Goal: Transaction & Acquisition: Purchase product/service

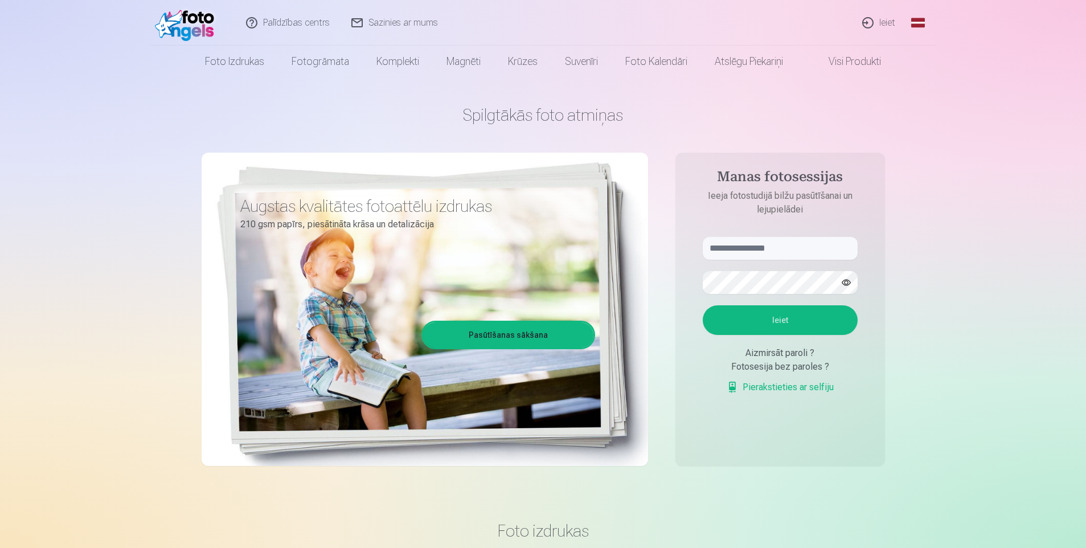
click at [925, 26] on link "Global" at bounding box center [918, 23] width 23 height 46
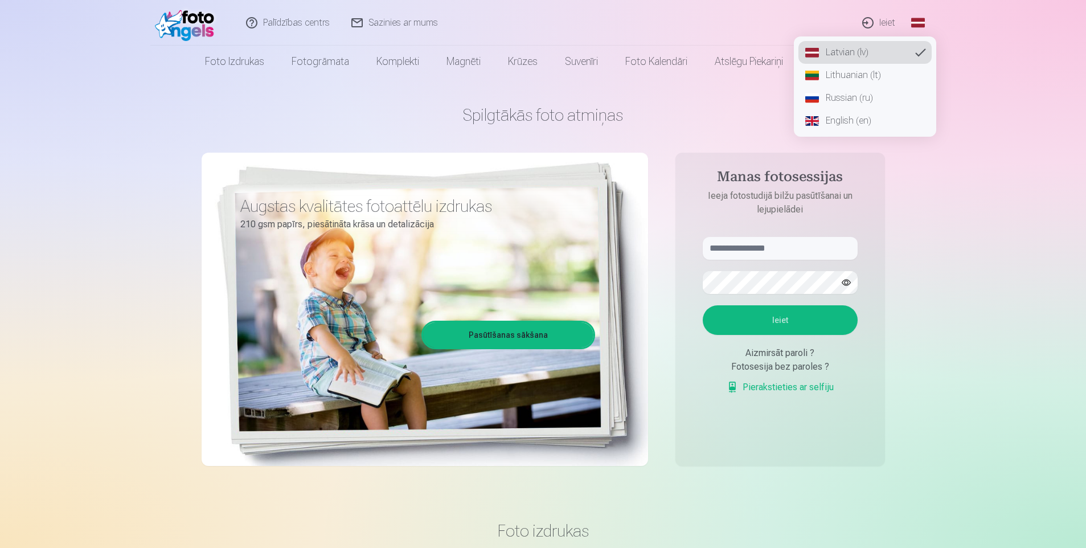
click at [859, 103] on link "Russian (ru)" at bounding box center [864, 98] width 133 height 23
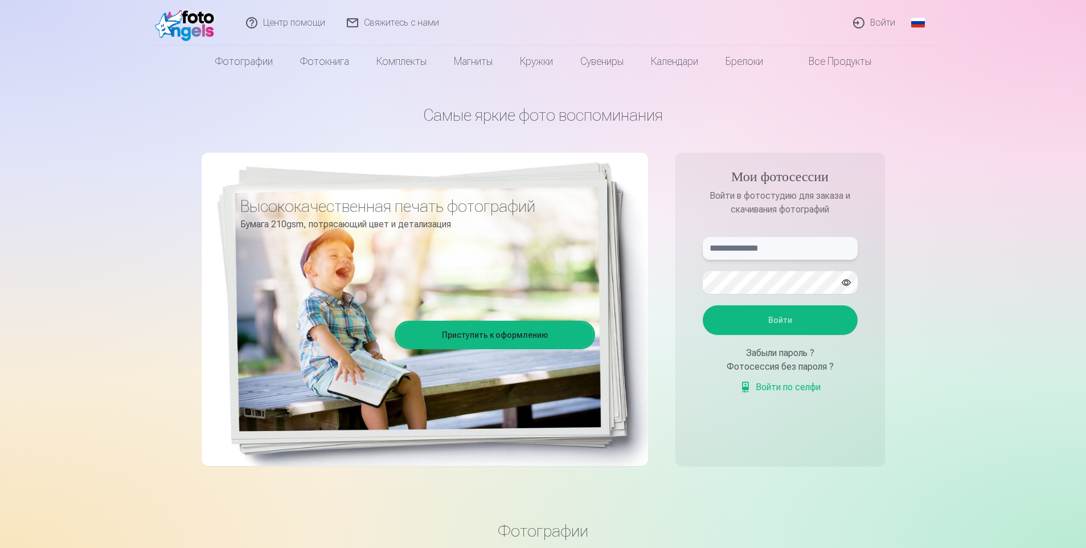
click at [777, 252] on input "text" at bounding box center [780, 248] width 155 height 23
type input "**********"
click at [748, 308] on button "Войти" at bounding box center [780, 320] width 155 height 30
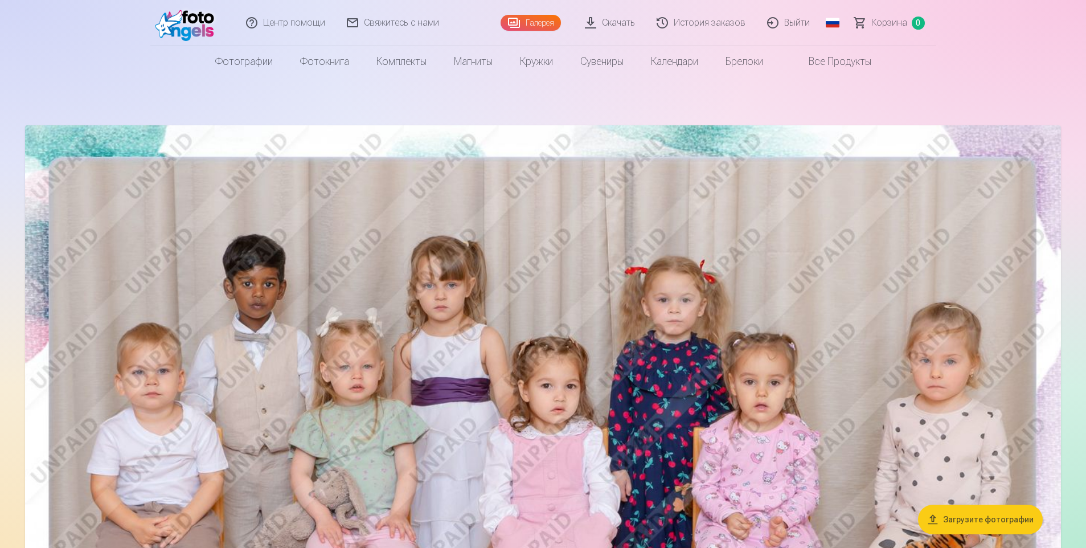
click at [1008, 49] on nav "Фотографии Высококачественная печать фотографий Бумага 210gsm, потрясающий цвет…" at bounding box center [543, 62] width 1086 height 32
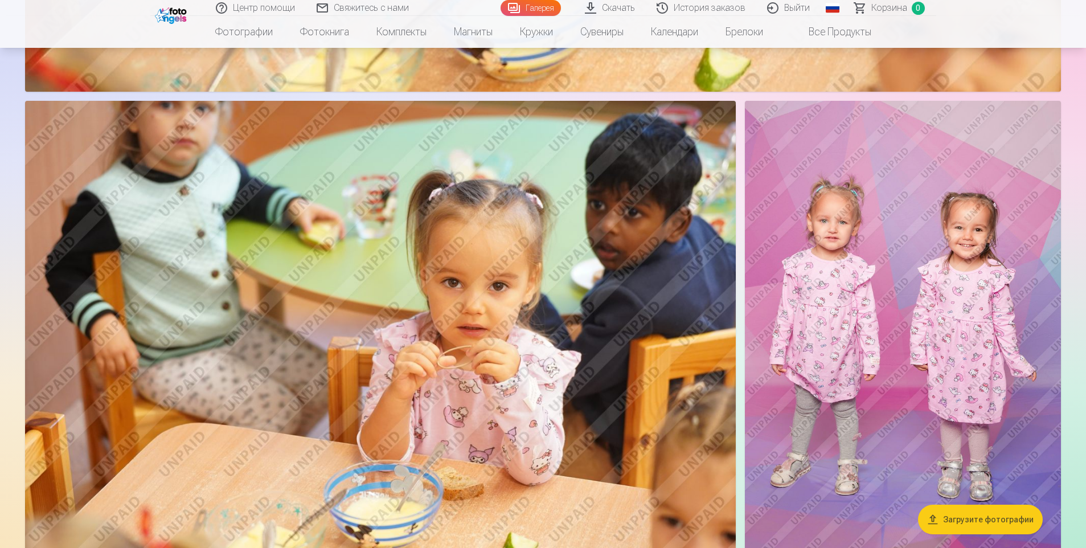
scroll to position [1538, 0]
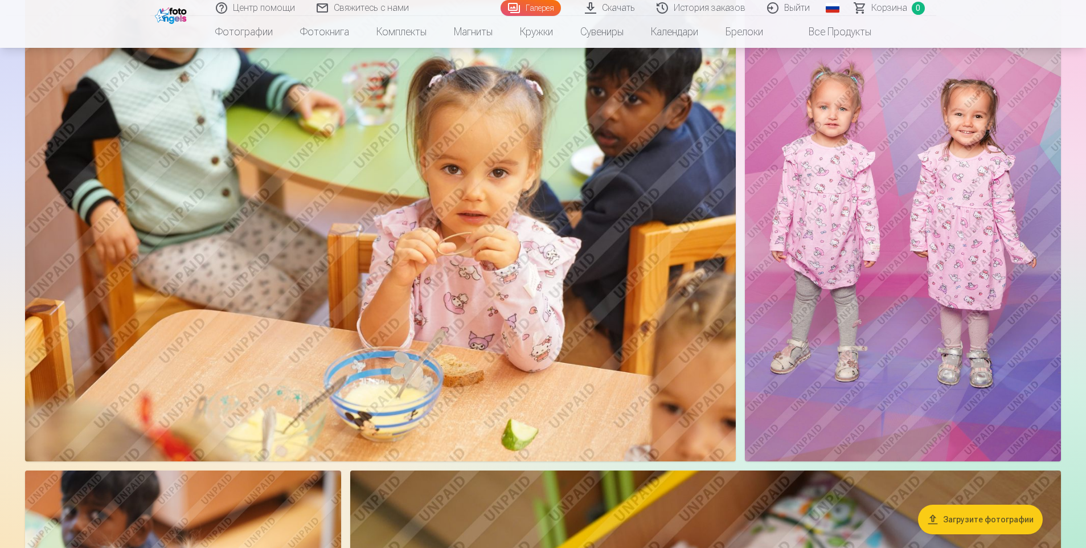
click at [964, 222] on img at bounding box center [903, 224] width 316 height 474
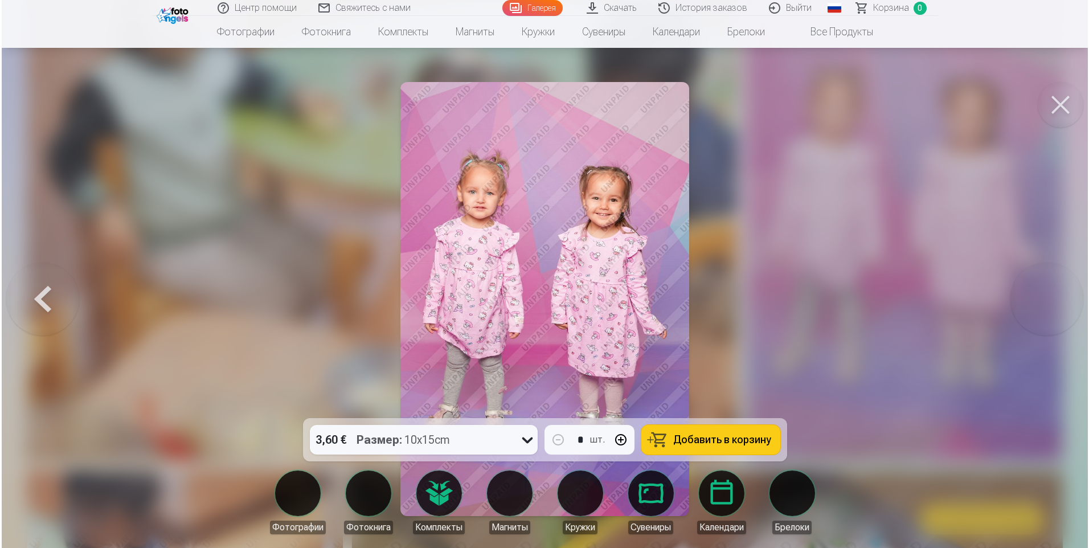
scroll to position [1541, 0]
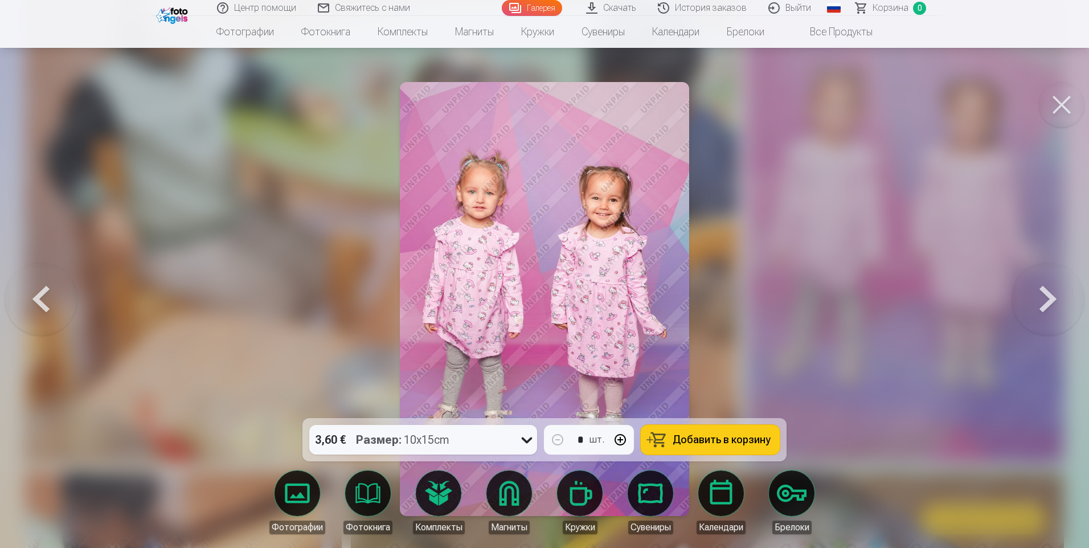
click at [729, 444] on span "Добавить в корзину" at bounding box center [722, 439] width 98 height 10
click at [860, 224] on div at bounding box center [544, 274] width 1089 height 548
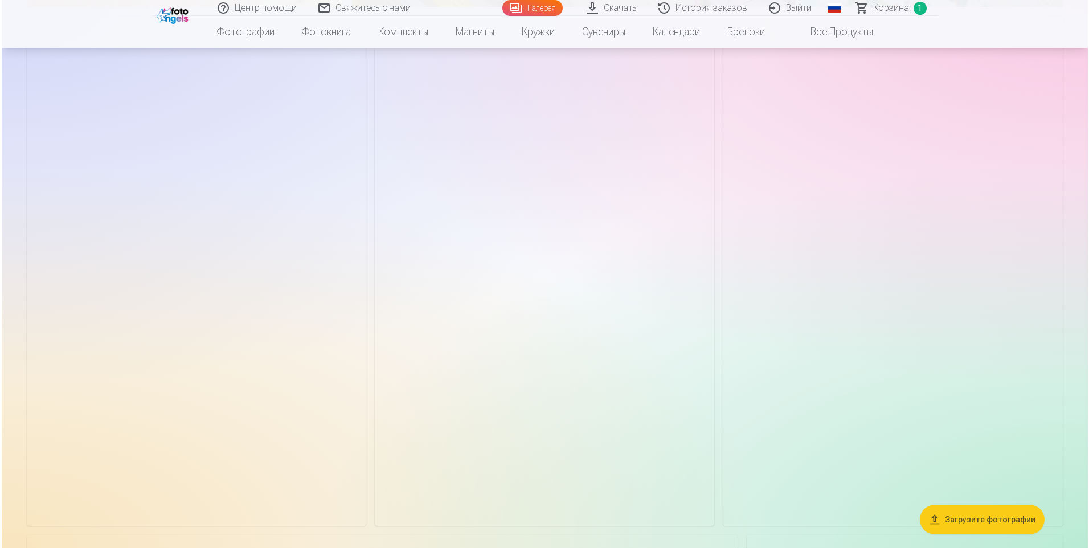
scroll to position [2506, 0]
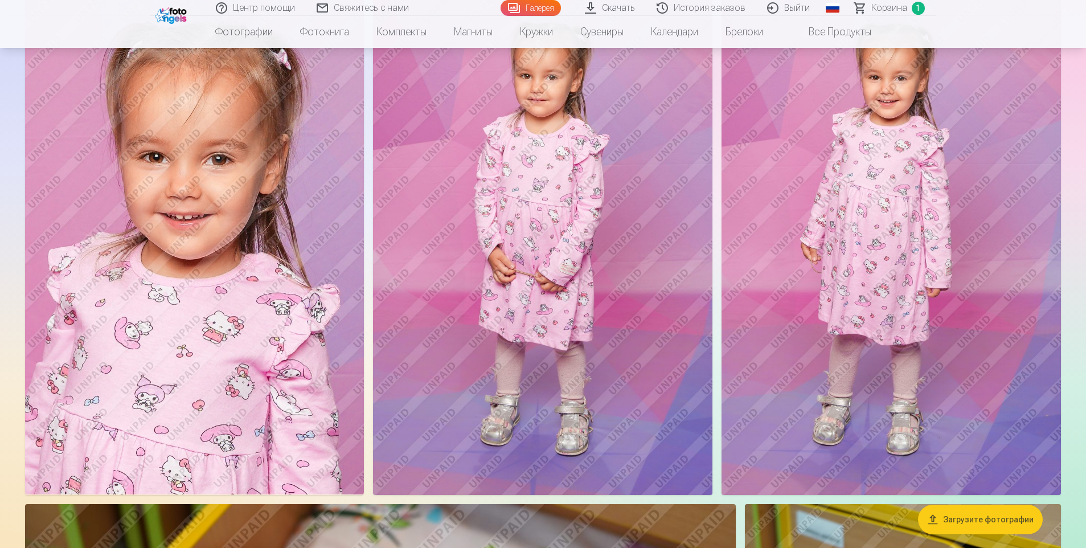
click at [243, 235] on img at bounding box center [194, 240] width 339 height 509
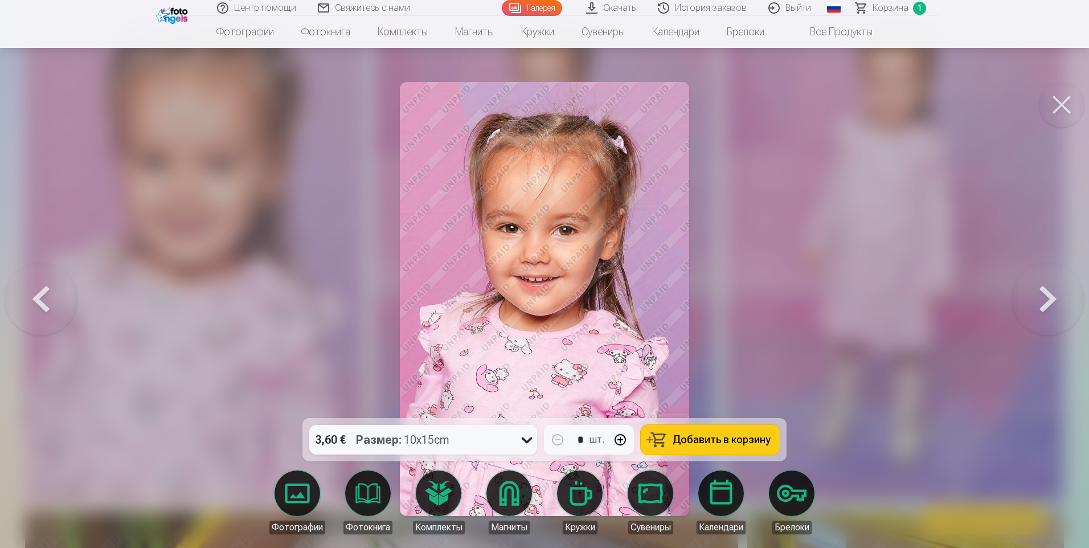
click at [719, 437] on span "Добавить в корзину" at bounding box center [722, 439] width 98 height 10
click at [1054, 104] on button at bounding box center [1062, 105] width 46 height 46
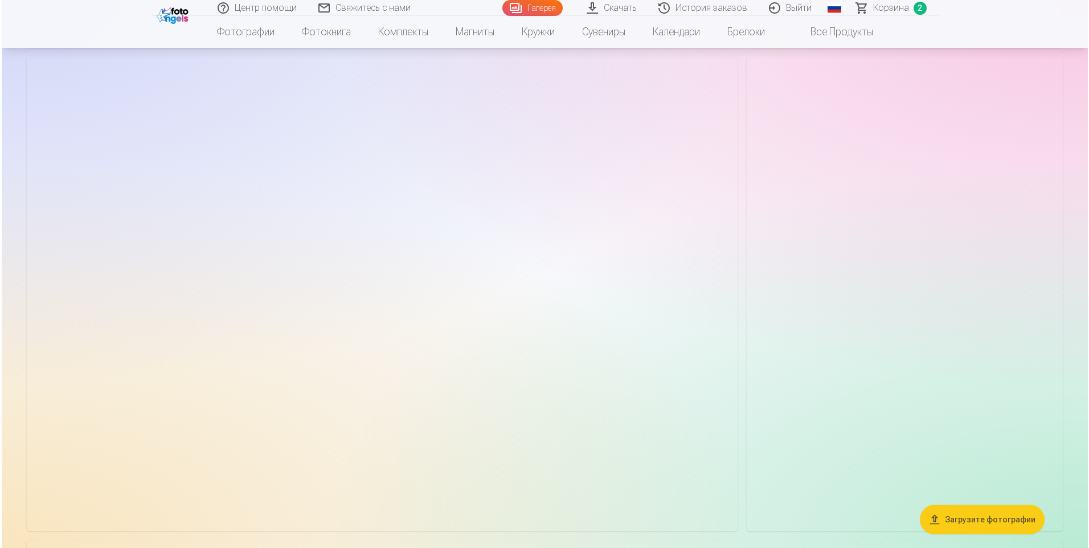
scroll to position [4208, 0]
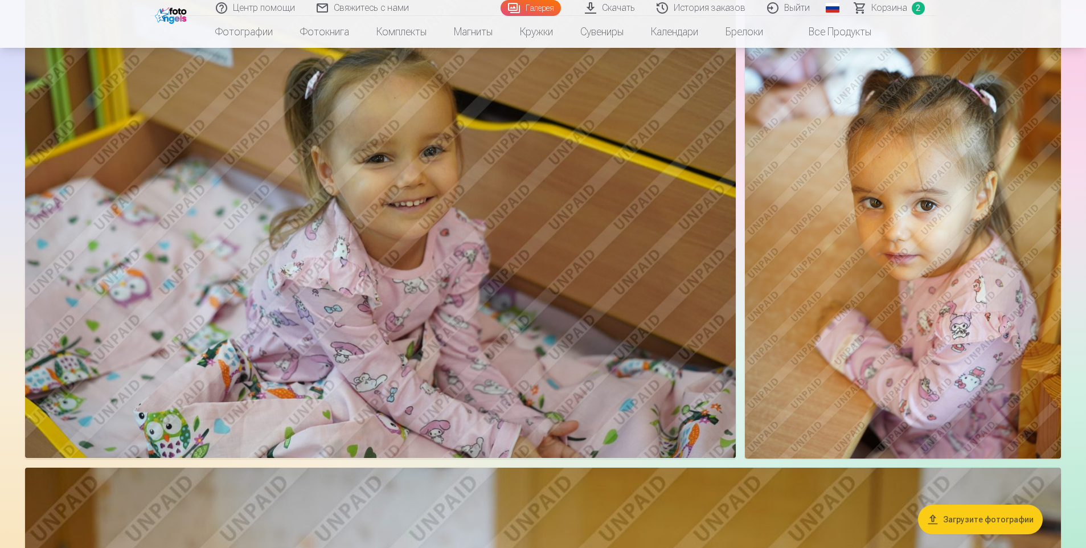
click at [507, 249] on img at bounding box center [380, 221] width 711 height 474
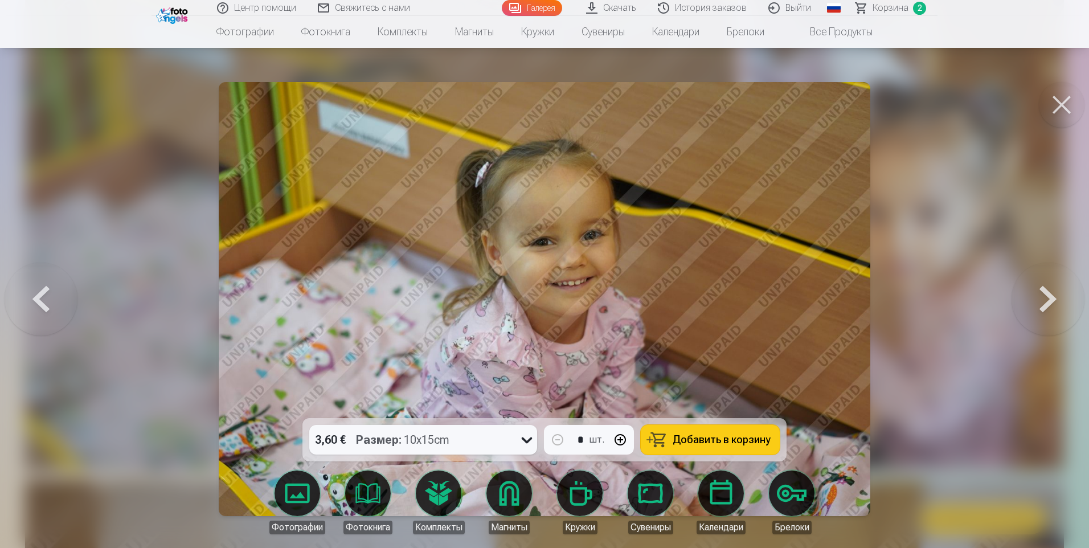
click at [709, 433] on button "Добавить в корзину" at bounding box center [710, 440] width 139 height 30
click at [1068, 100] on button at bounding box center [1062, 105] width 46 height 46
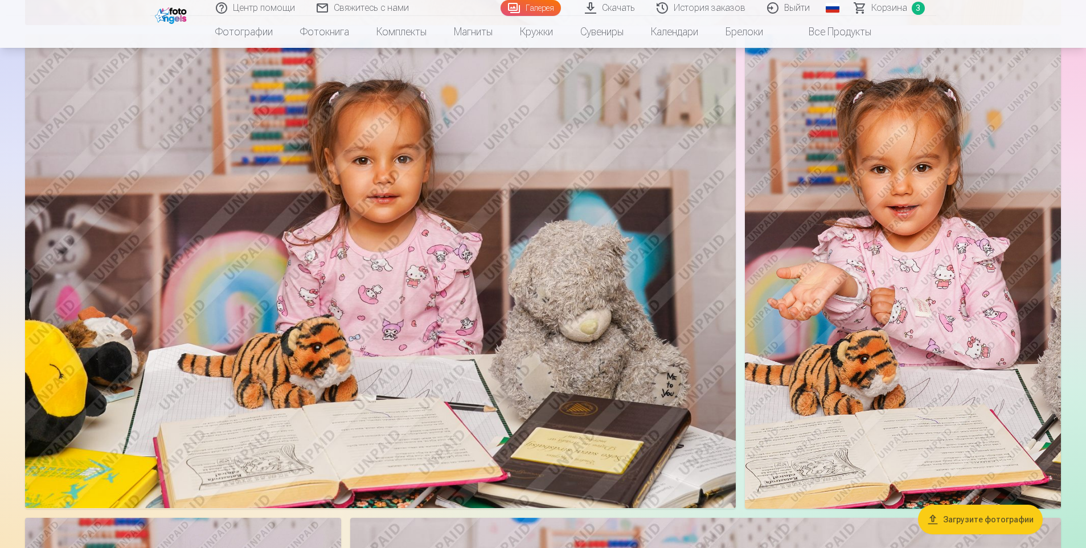
scroll to position [6702, 0]
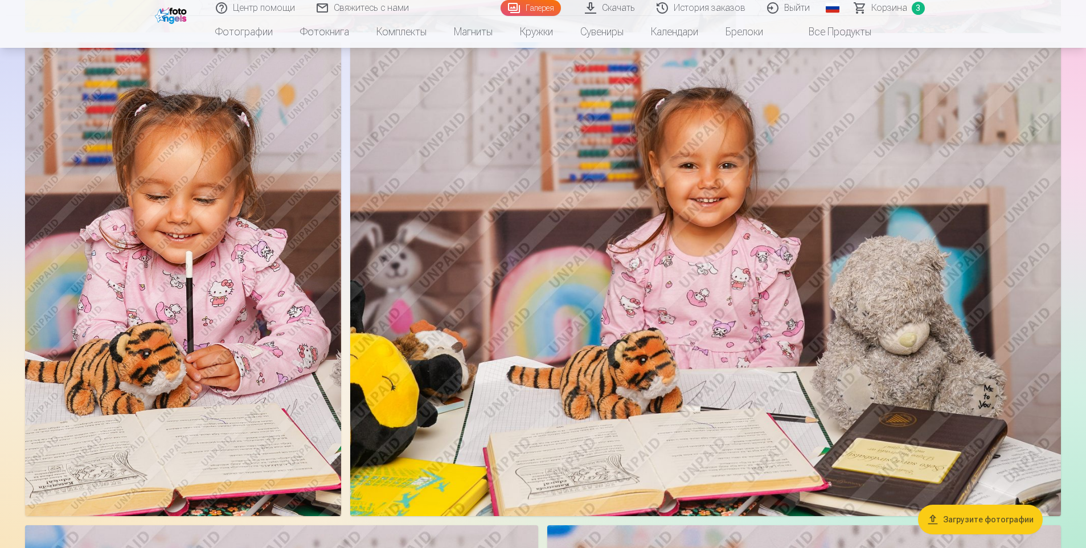
click at [755, 220] on img at bounding box center [705, 279] width 711 height 474
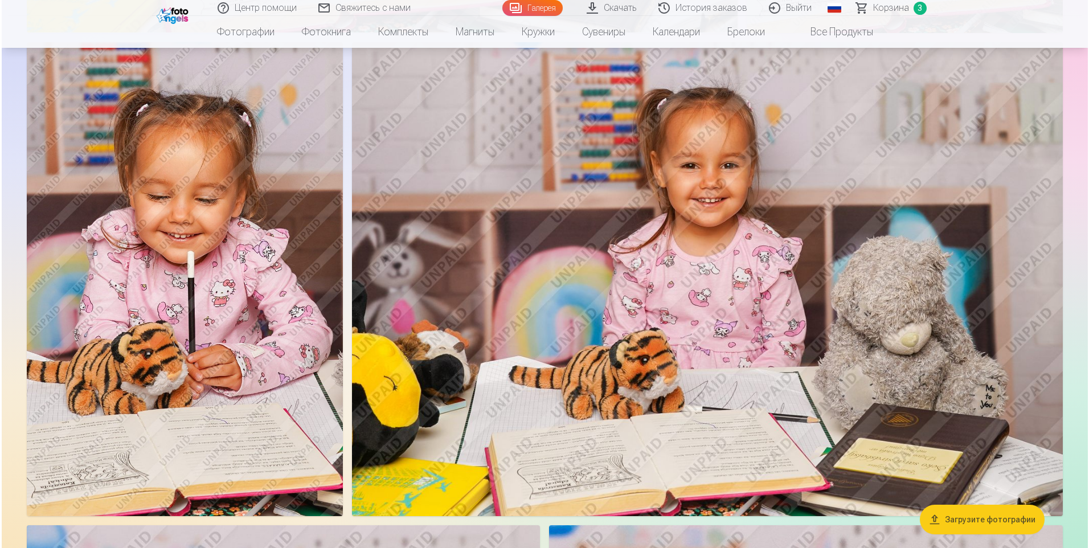
scroll to position [7233, 0]
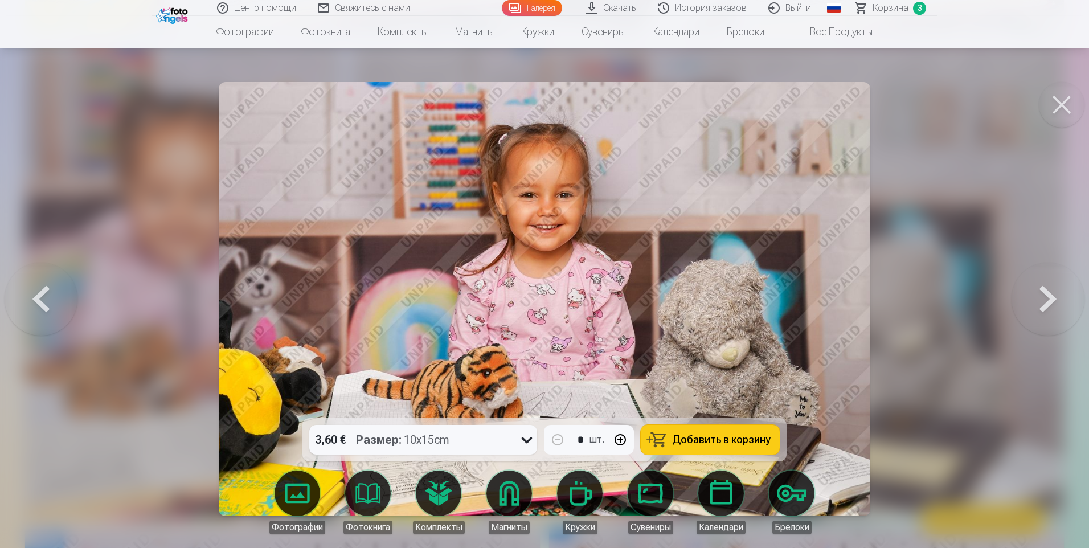
click at [707, 437] on span "Добавить в корзину" at bounding box center [722, 439] width 98 height 10
click at [114, 235] on div at bounding box center [544, 274] width 1089 height 548
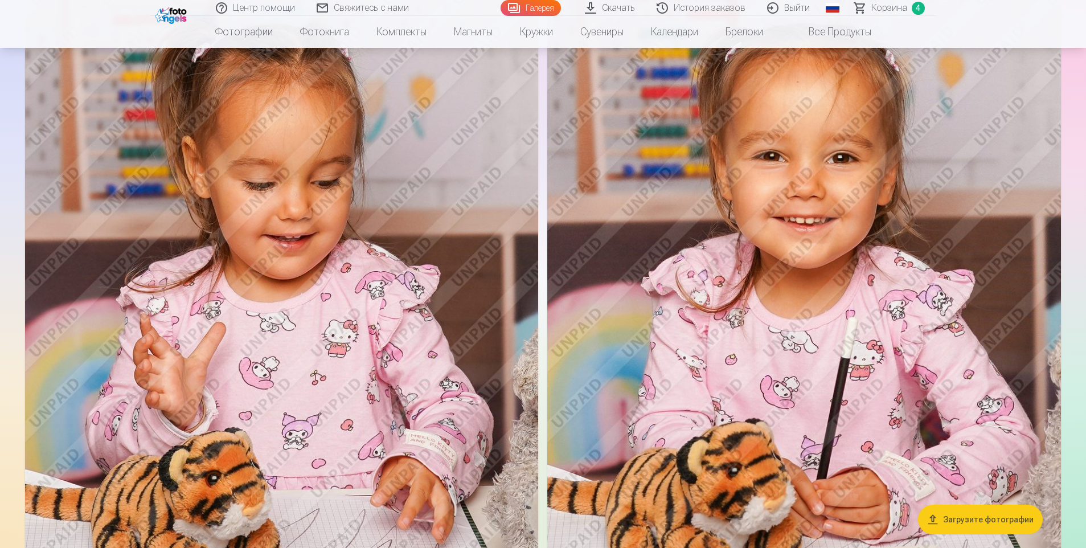
scroll to position [7841, 0]
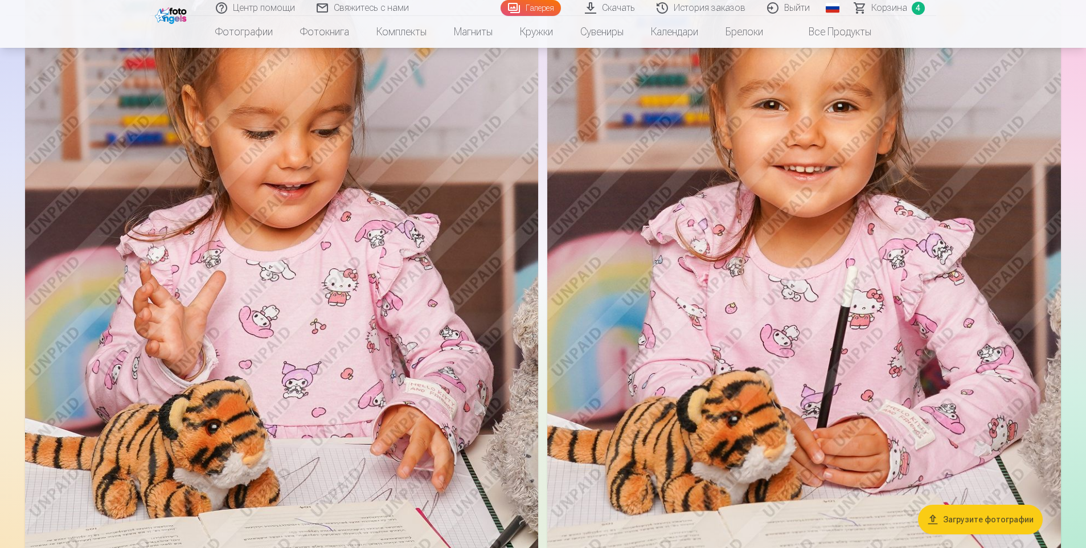
click at [849, 214] on img at bounding box center [804, 284] width 514 height 770
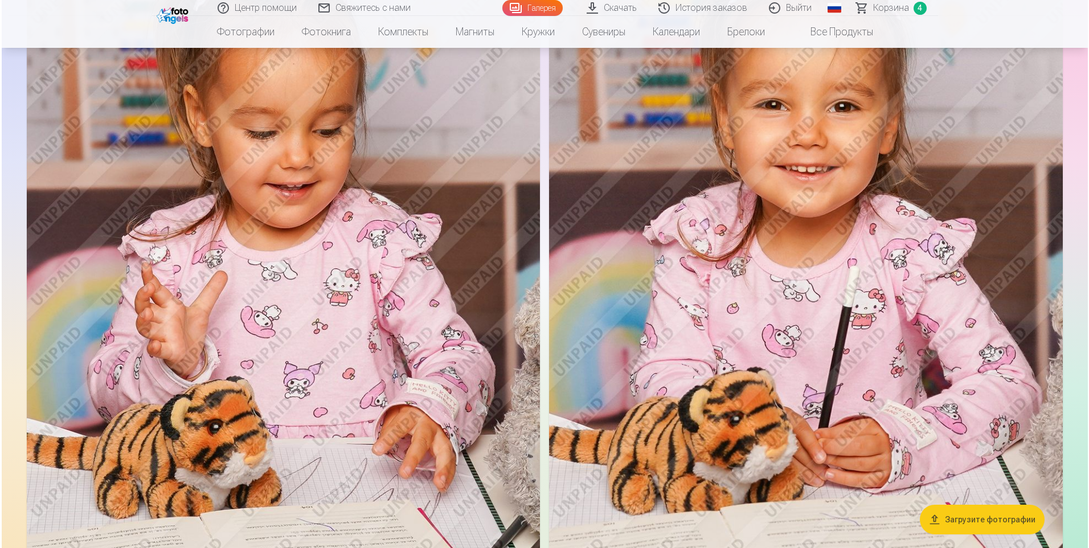
scroll to position [7861, 0]
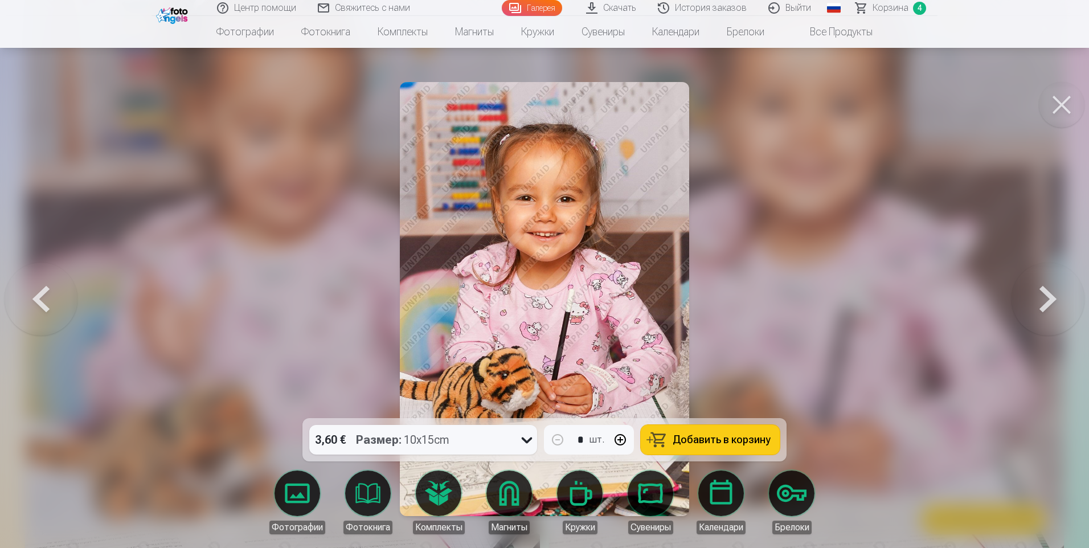
click at [755, 440] on span "Добавить в корзину" at bounding box center [722, 439] width 98 height 10
click at [260, 301] on div at bounding box center [544, 274] width 1089 height 548
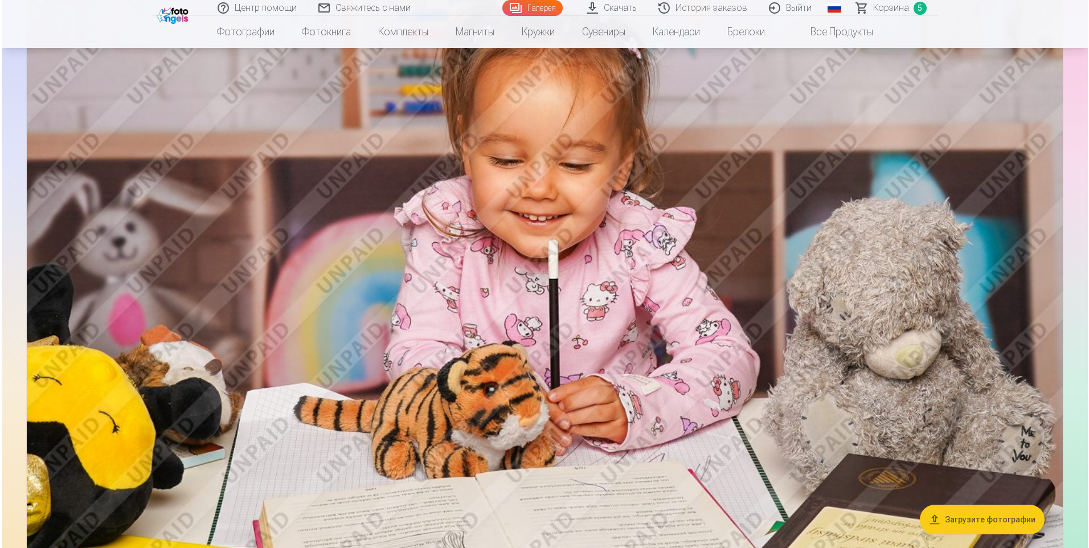
scroll to position [9834, 0]
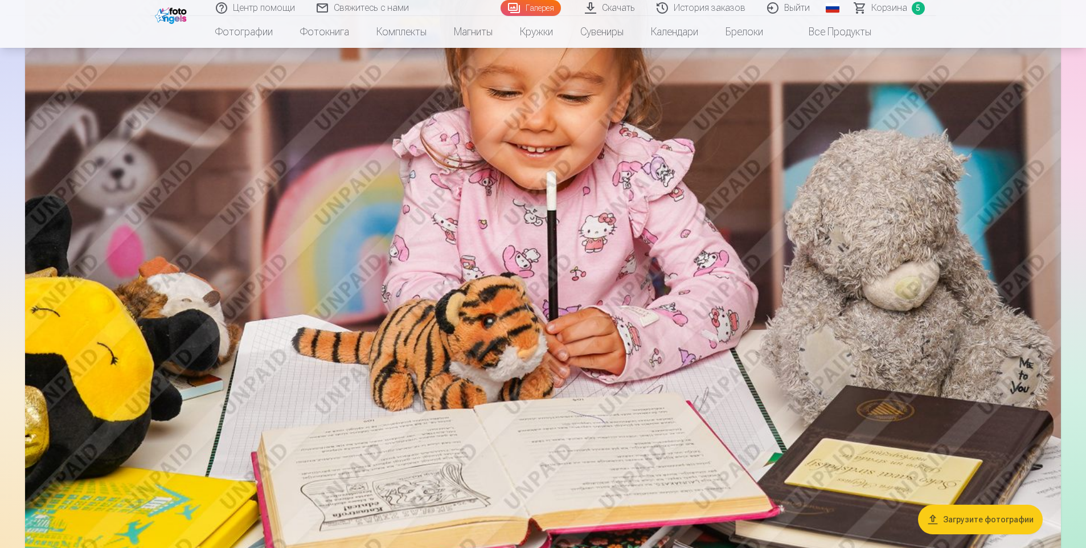
click at [557, 288] on img at bounding box center [543, 212] width 1036 height 690
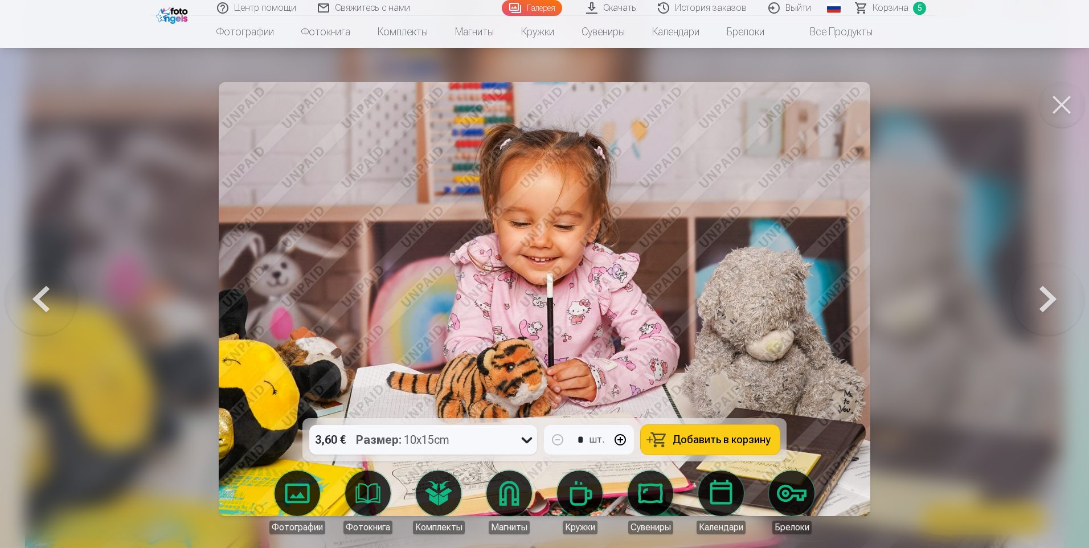
click at [713, 448] on button "Добавить в корзину" at bounding box center [710, 440] width 139 height 30
click at [150, 214] on div at bounding box center [544, 274] width 1089 height 548
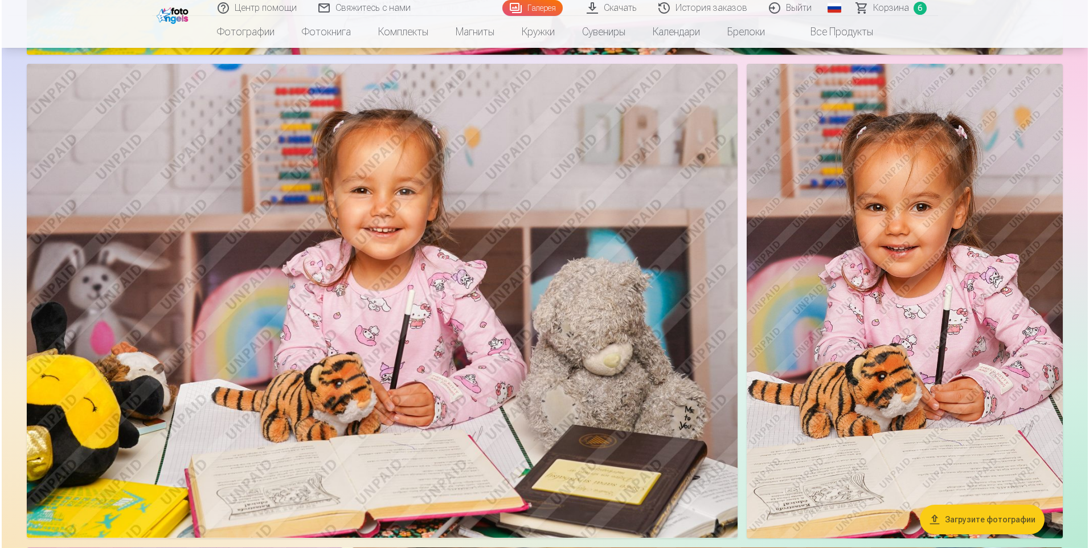
scroll to position [11117, 0]
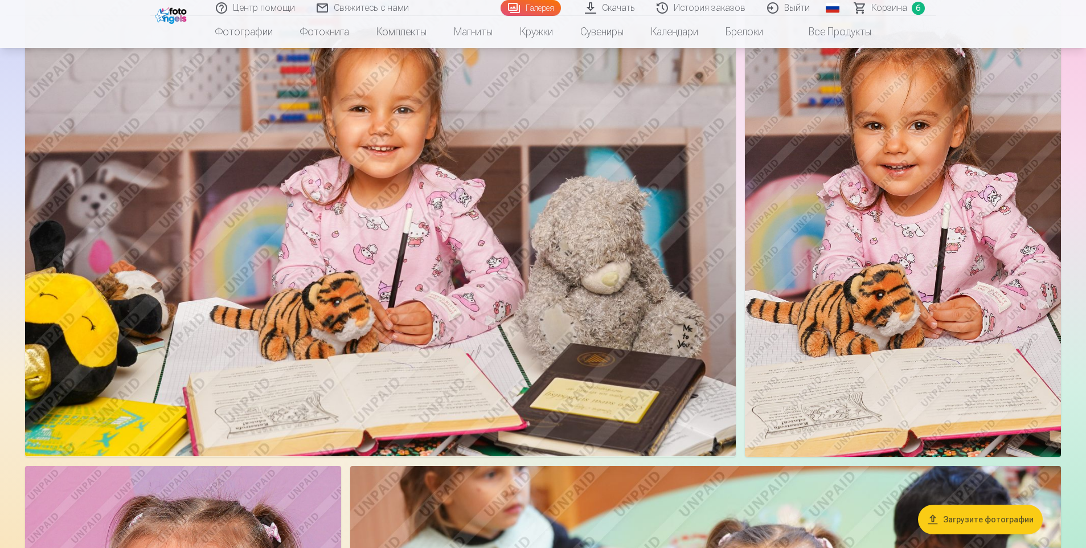
click at [433, 240] on img at bounding box center [380, 219] width 711 height 474
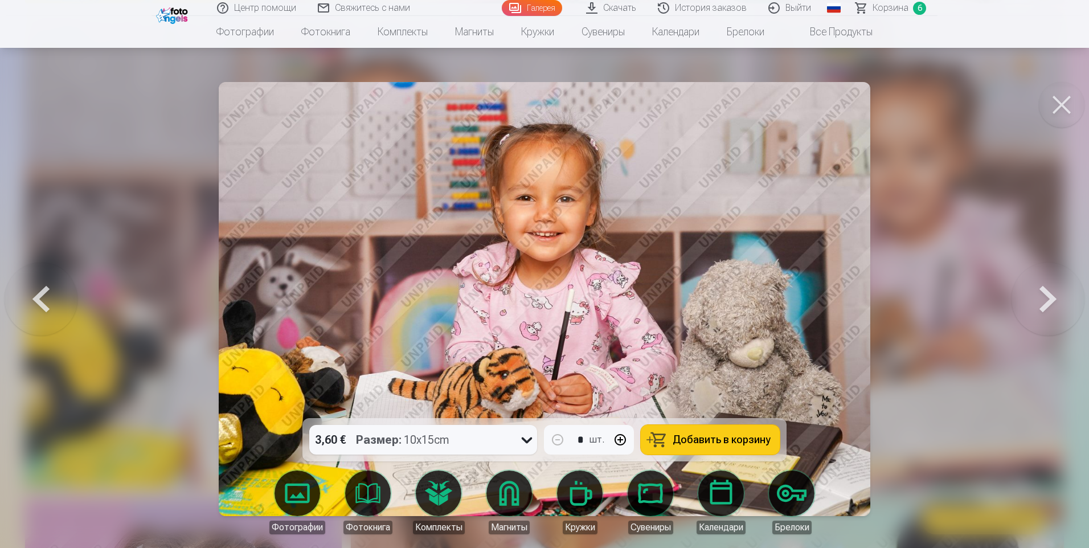
click at [747, 435] on span "Добавить в корзину" at bounding box center [722, 439] width 98 height 10
click at [96, 140] on div at bounding box center [544, 274] width 1089 height 548
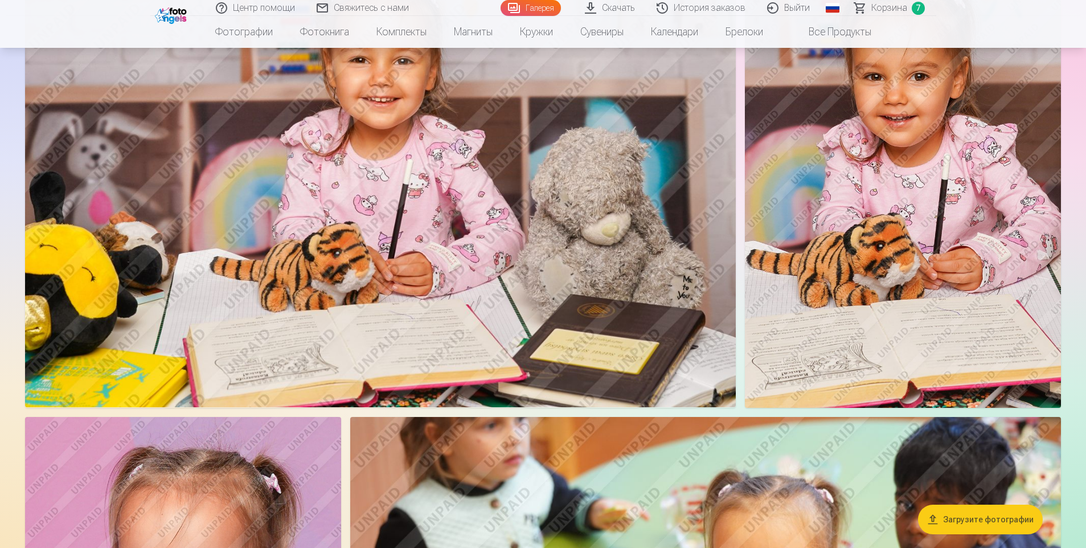
scroll to position [10919, 0]
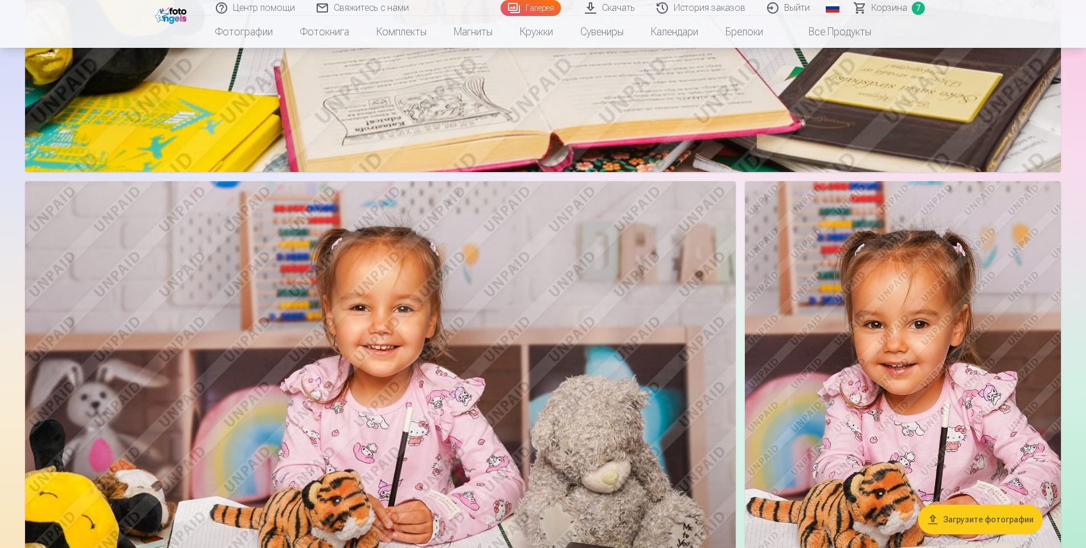
click at [890, 9] on span "Корзина" at bounding box center [889, 8] width 36 height 14
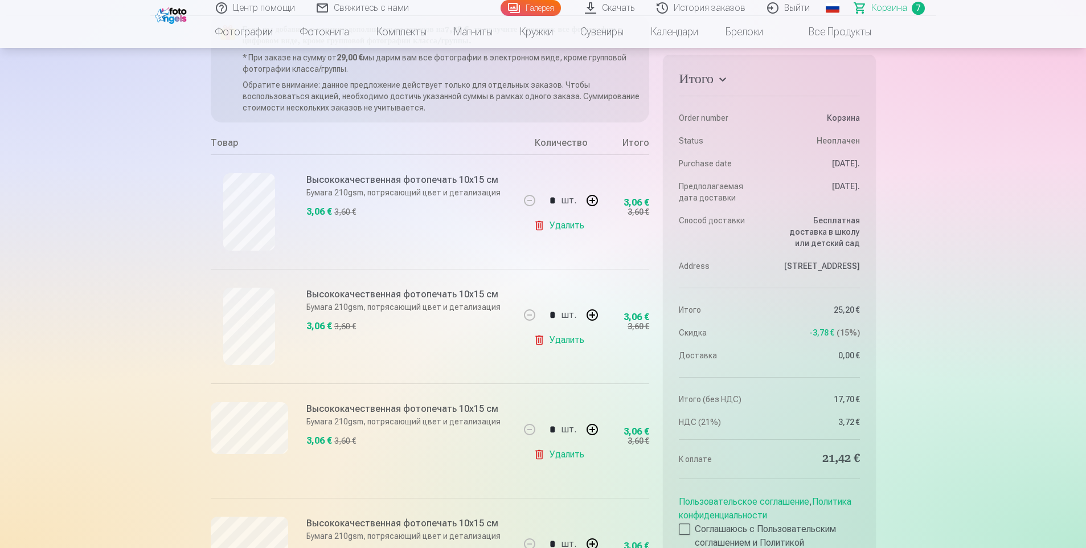
scroll to position [57, 0]
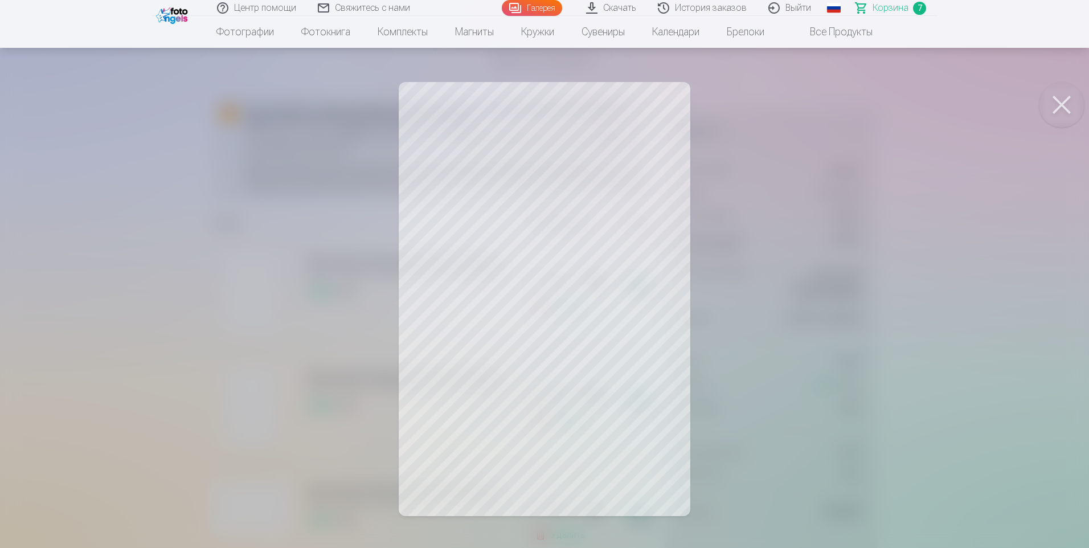
click at [1074, 103] on button at bounding box center [1062, 105] width 46 height 46
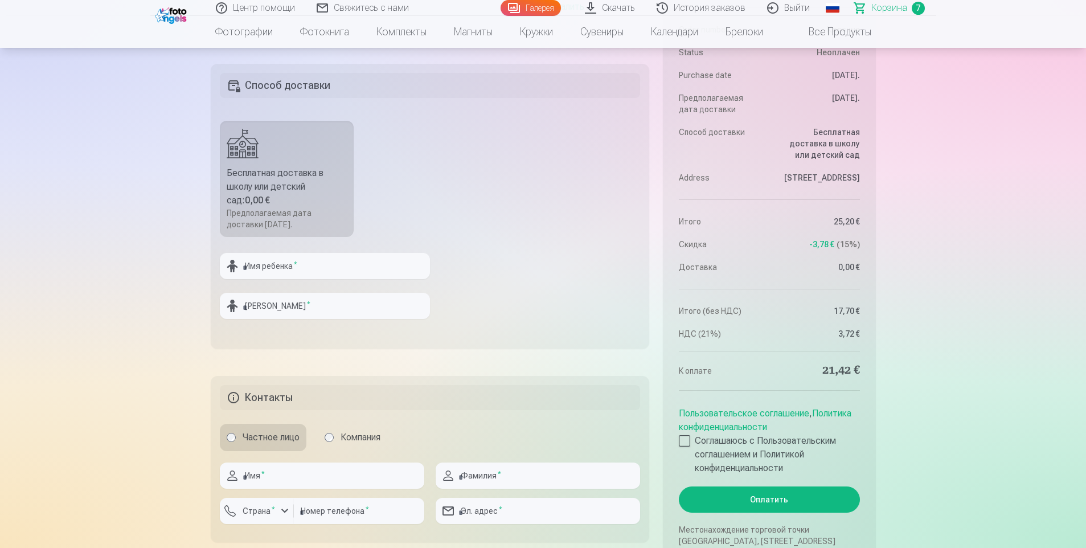
scroll to position [1139, 0]
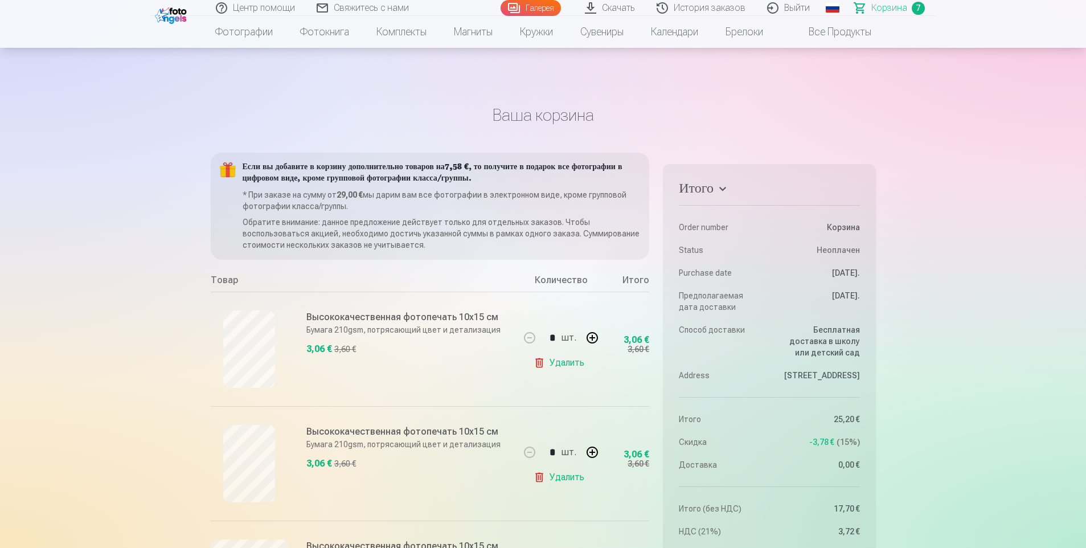
scroll to position [228, 0]
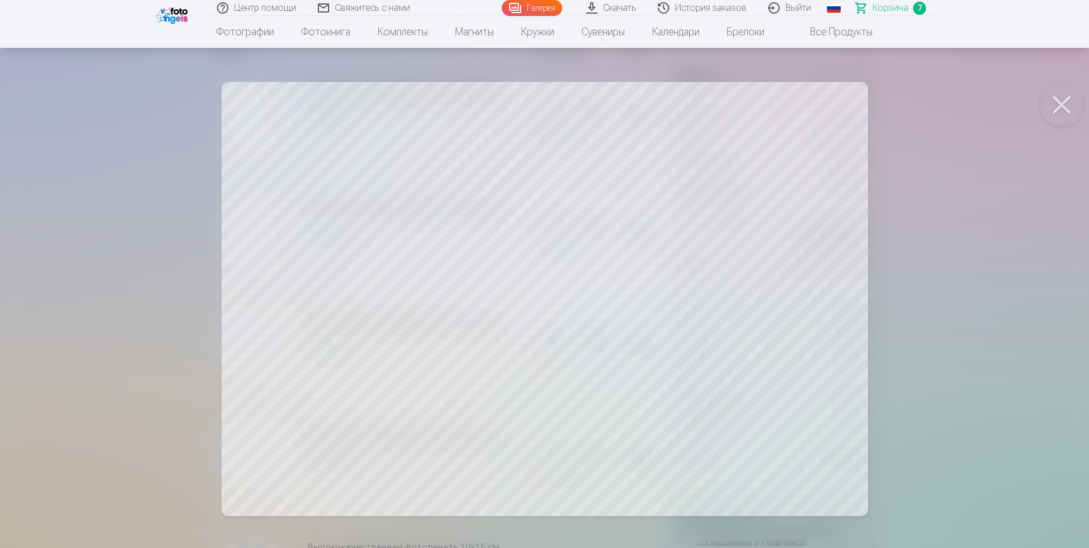
click at [1062, 99] on button at bounding box center [1062, 105] width 46 height 46
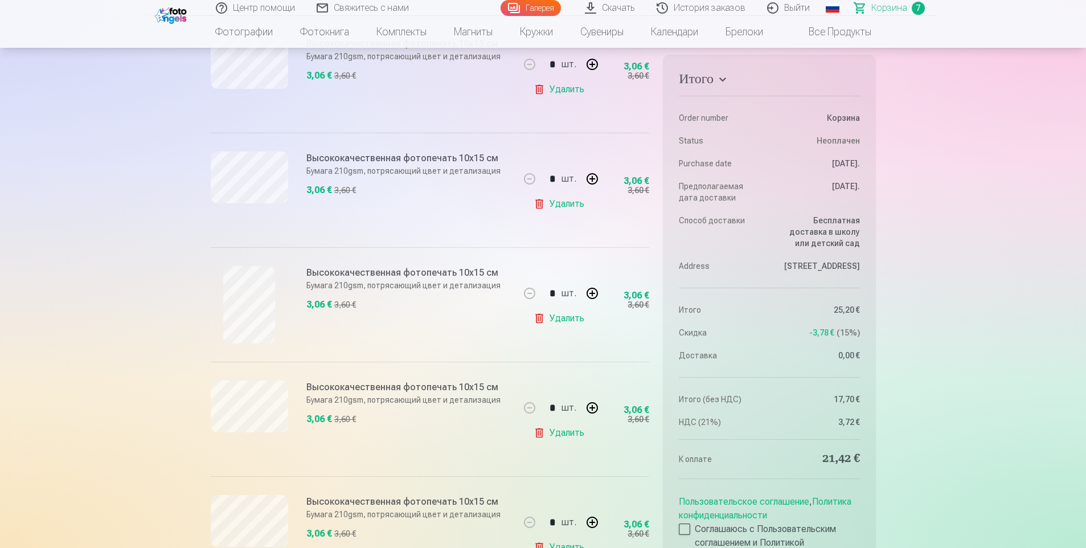
scroll to position [569, 0]
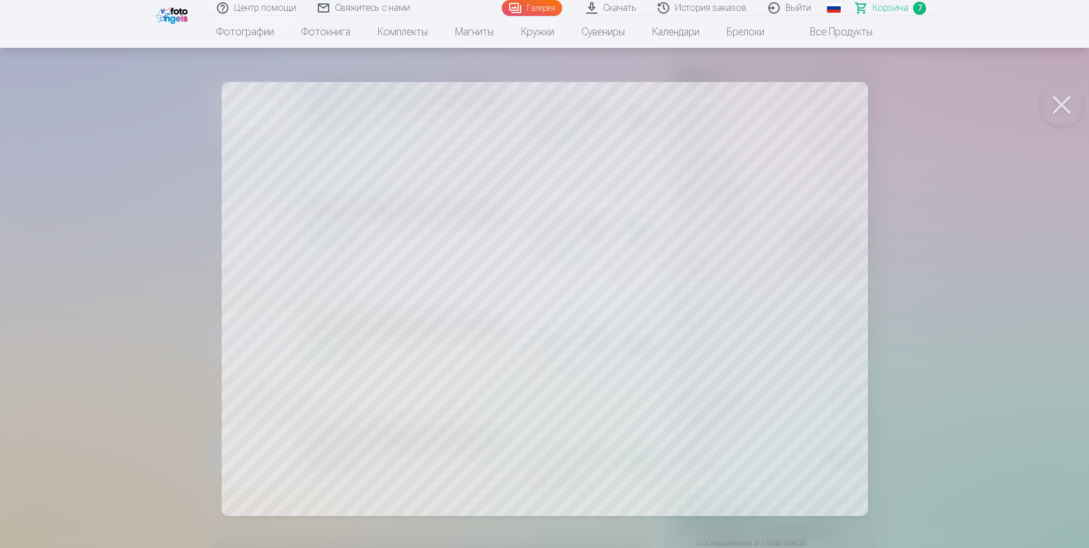
click at [1063, 101] on button at bounding box center [1062, 105] width 46 height 46
click at [1068, 105] on button at bounding box center [1062, 105] width 46 height 46
click at [1068, 102] on button at bounding box center [1062, 105] width 46 height 46
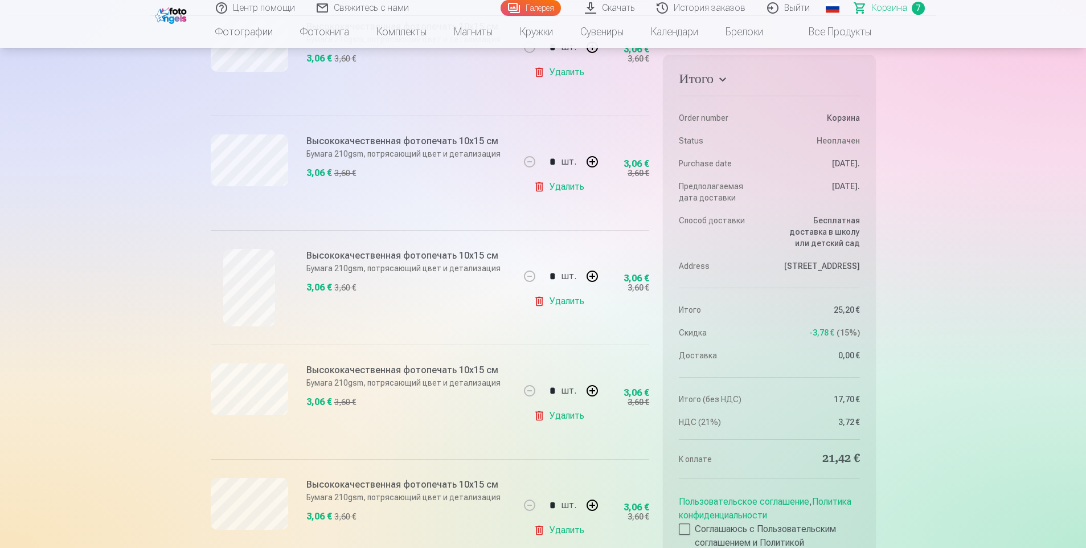
scroll to position [513, 0]
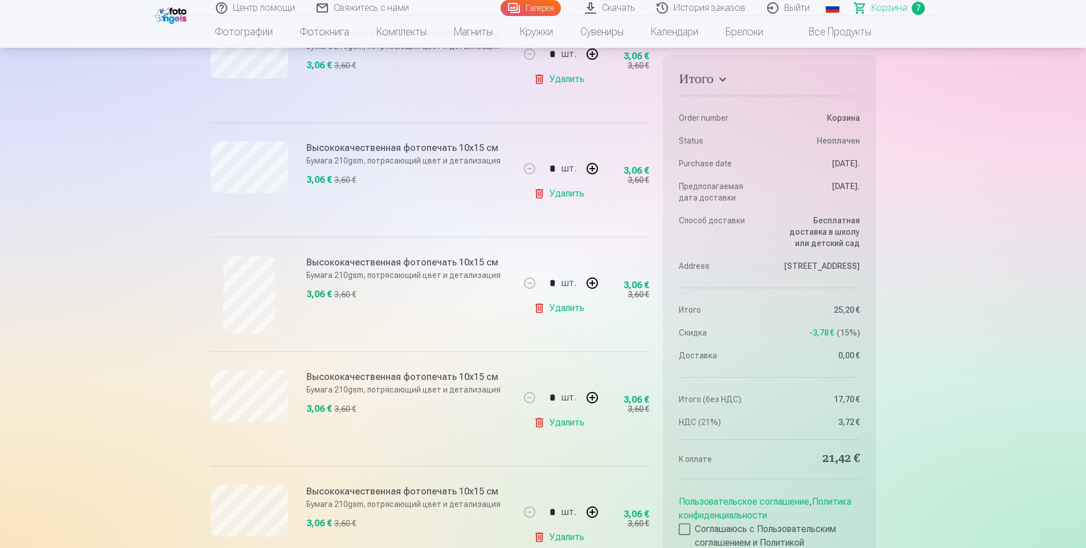
click at [560, 191] on link "Удалить" at bounding box center [561, 193] width 55 height 23
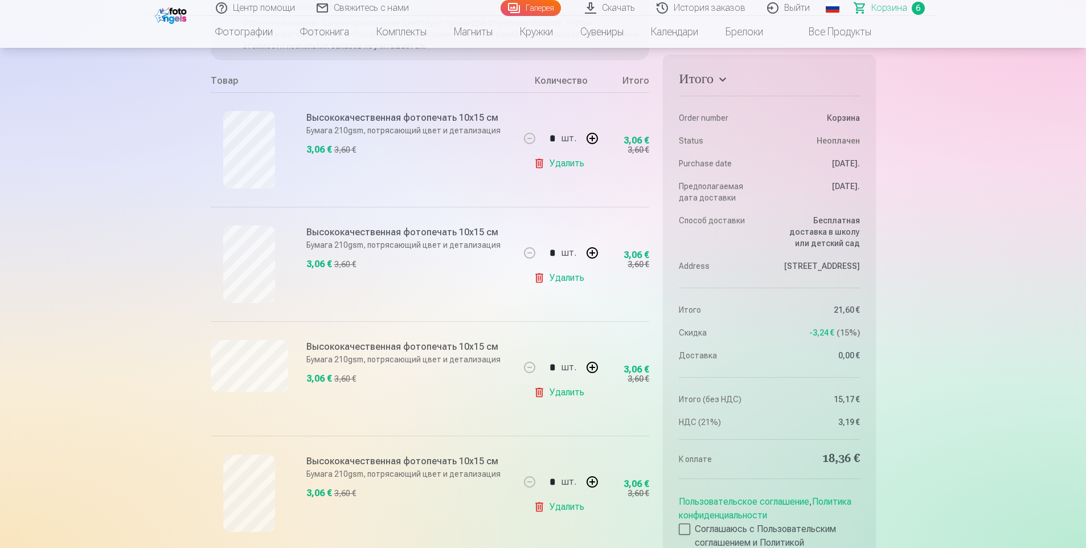
scroll to position [114, 0]
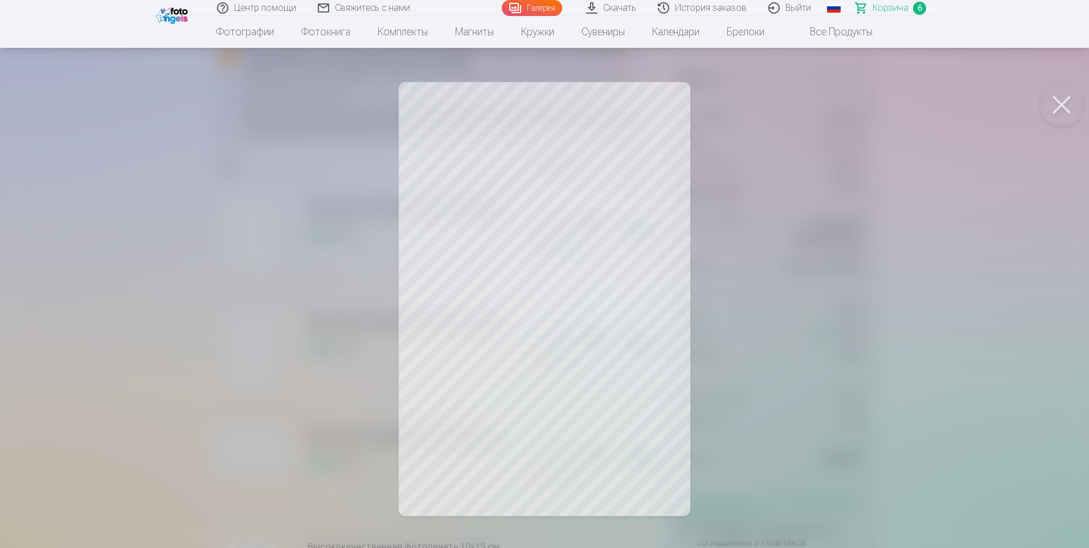
click at [1051, 105] on button at bounding box center [1062, 105] width 46 height 46
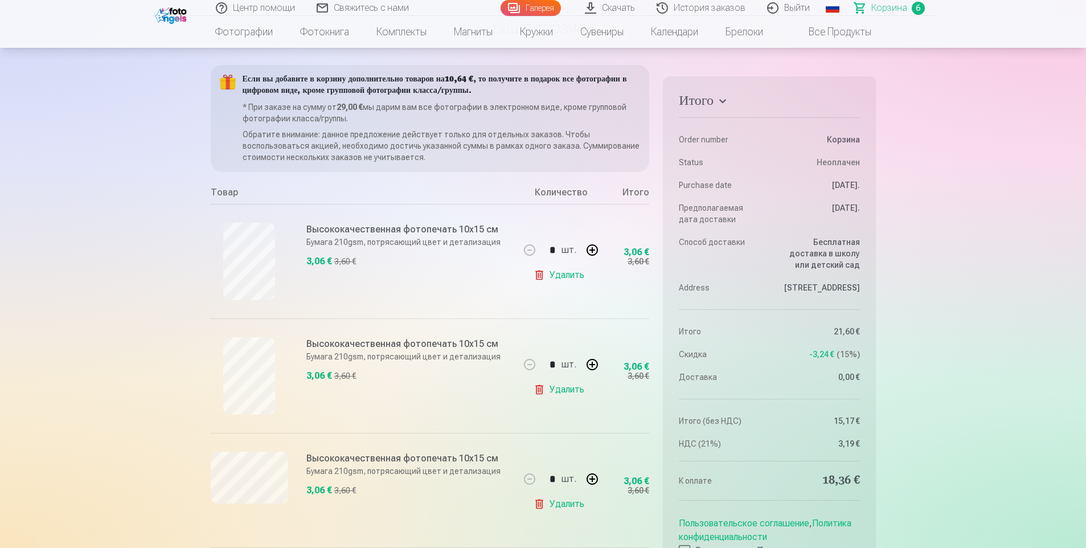
scroll to position [0, 0]
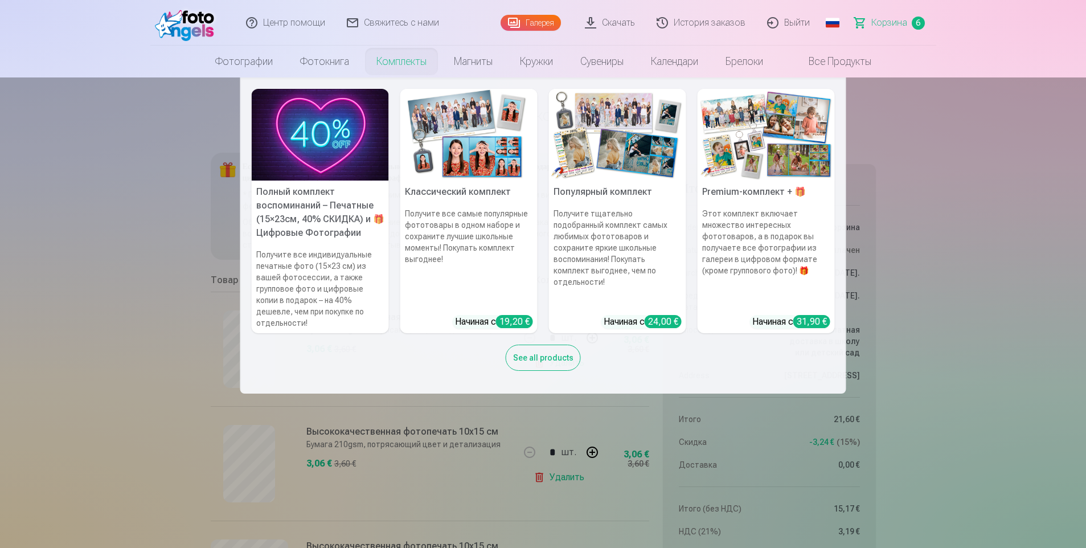
click at [341, 296] on h6 "Получите все индивидуальные печатные фото (15×23 см) из вашей фотосессии, а так…" at bounding box center [320, 288] width 137 height 89
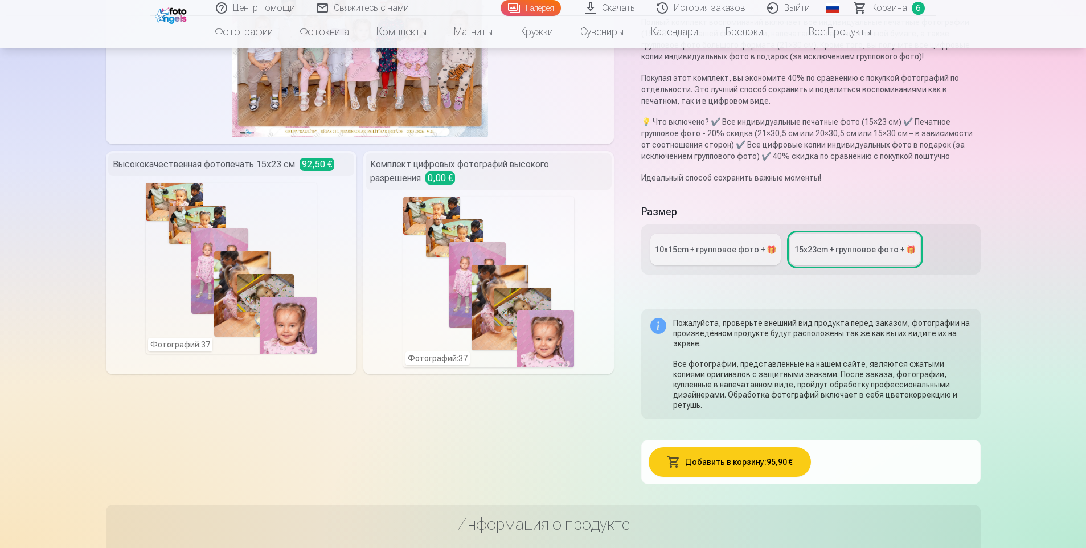
scroll to position [171, 0]
click at [691, 252] on div "10x15сm + групповое фото + 🎁" at bounding box center [715, 248] width 121 height 11
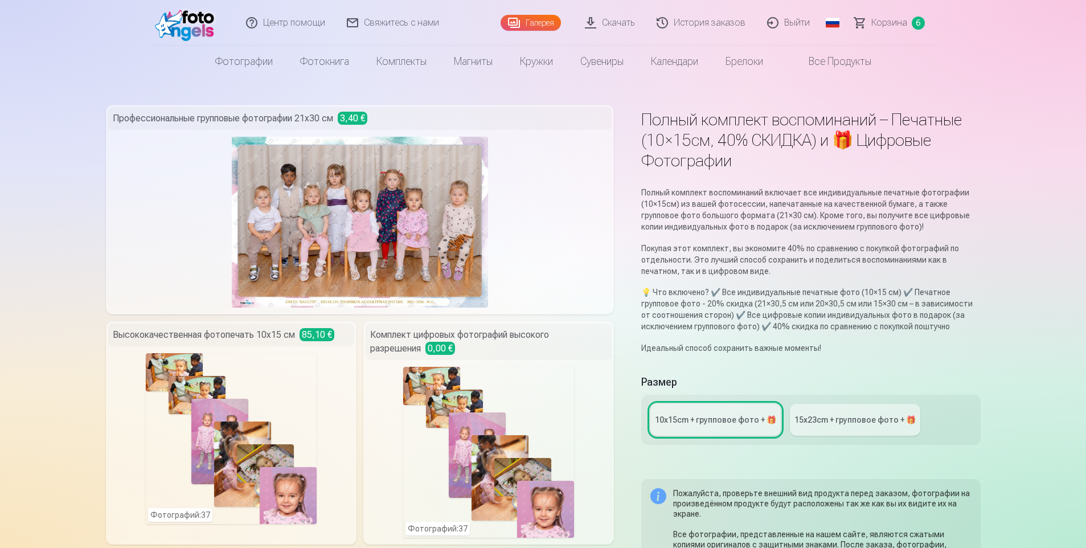
click at [880, 24] on span "Корзина" at bounding box center [889, 23] width 36 height 14
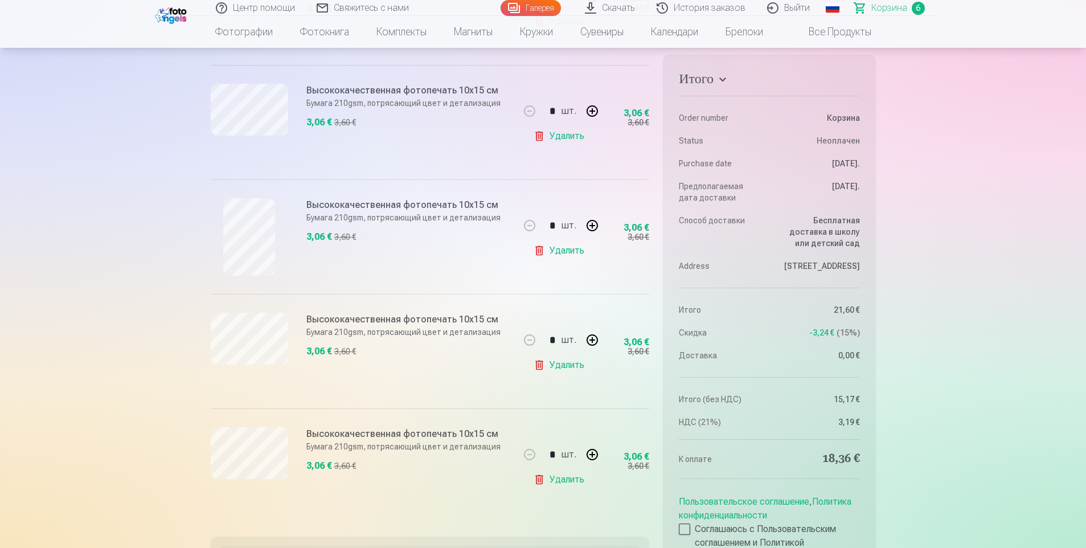
scroll to position [569, 0]
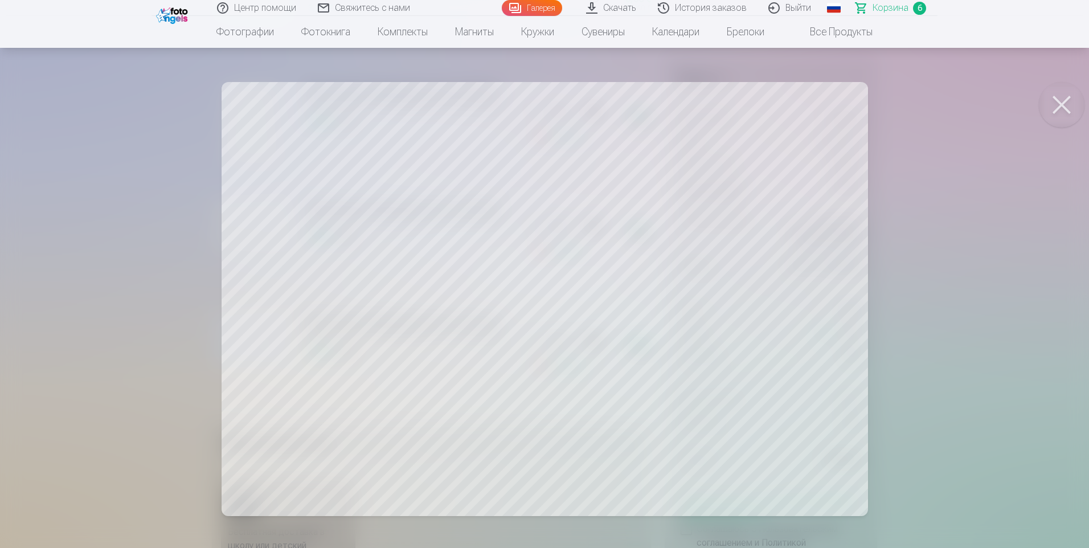
click at [1061, 96] on button at bounding box center [1062, 105] width 46 height 46
click at [1062, 101] on button at bounding box center [1062, 105] width 46 height 46
click at [1068, 95] on button at bounding box center [1062, 105] width 46 height 46
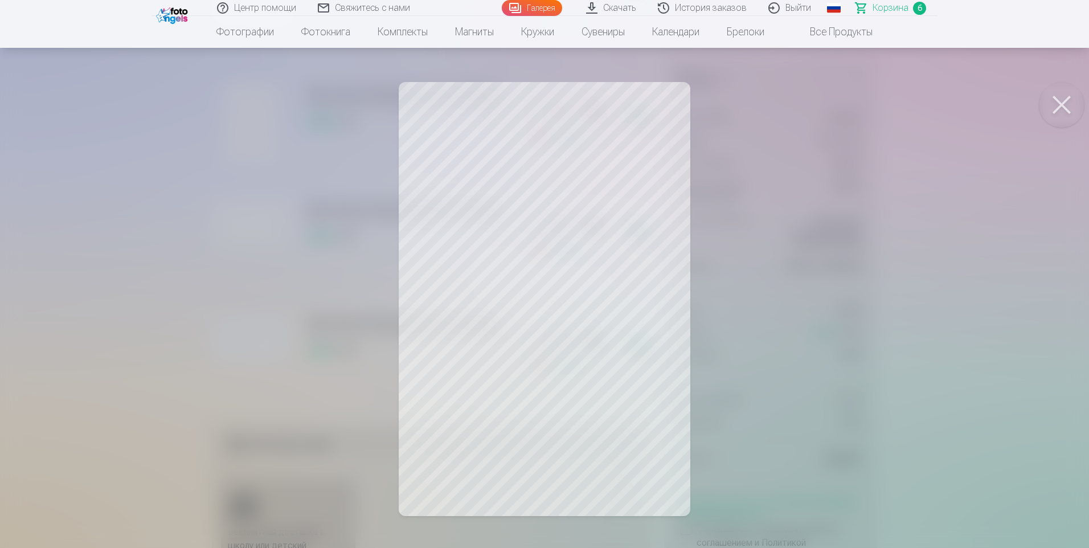
click at [1063, 98] on button at bounding box center [1062, 105] width 46 height 46
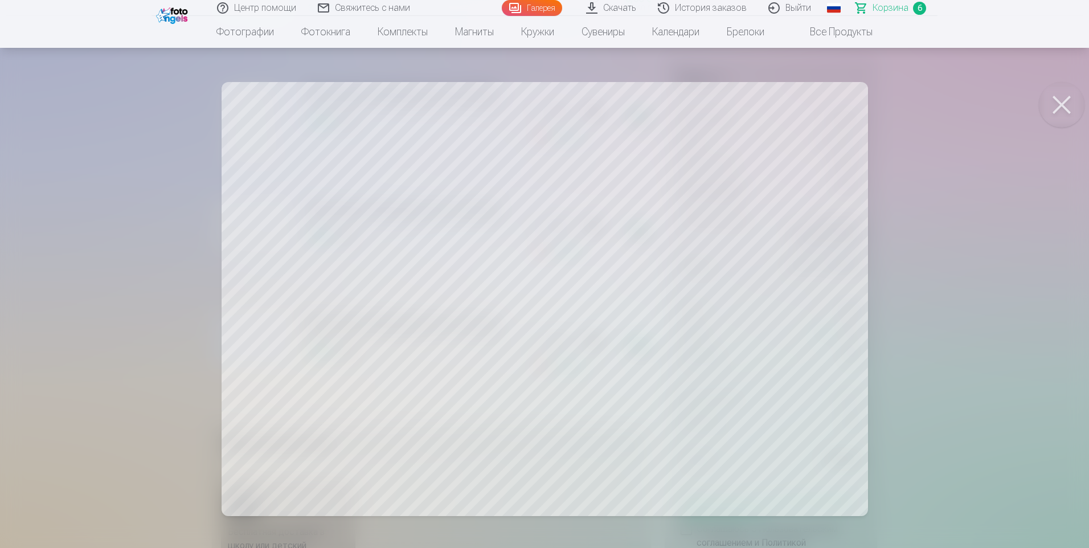
click at [1069, 104] on button at bounding box center [1062, 105] width 46 height 46
click at [1070, 104] on button at bounding box center [1062, 105] width 46 height 46
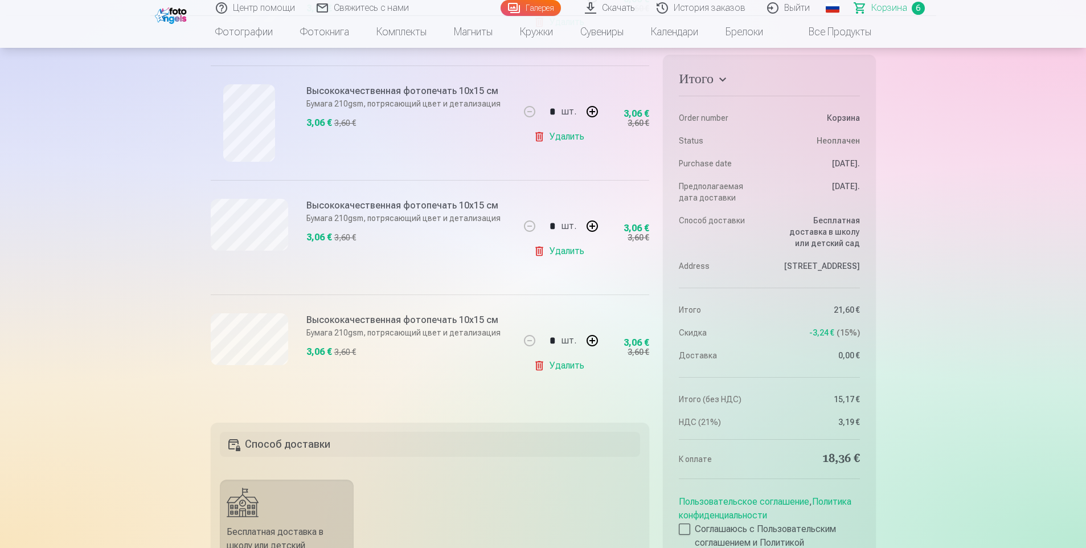
click at [564, 252] on link "Удалить" at bounding box center [561, 251] width 55 height 23
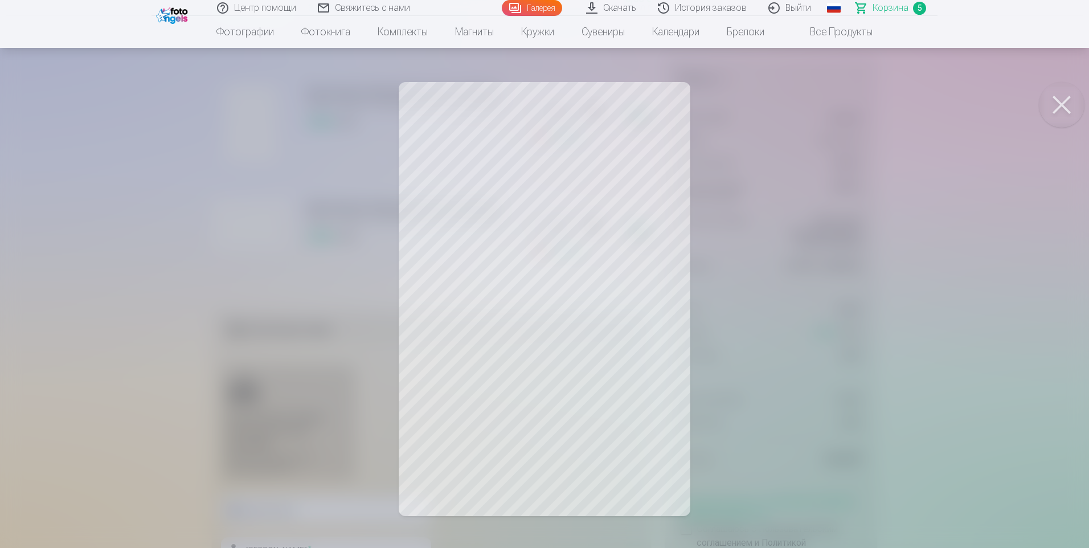
click at [1065, 93] on button at bounding box center [1062, 105] width 46 height 46
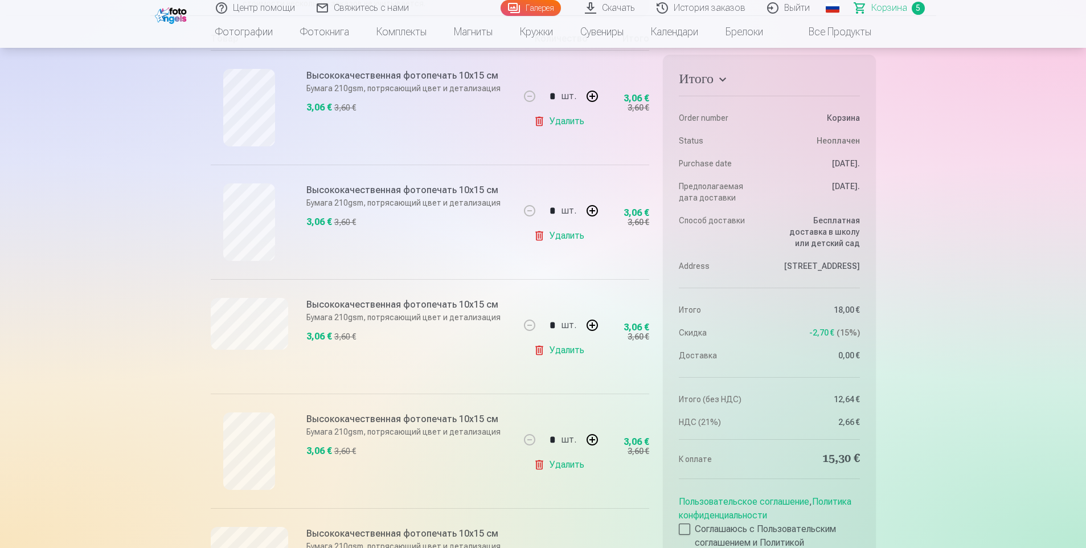
scroll to position [342, 0]
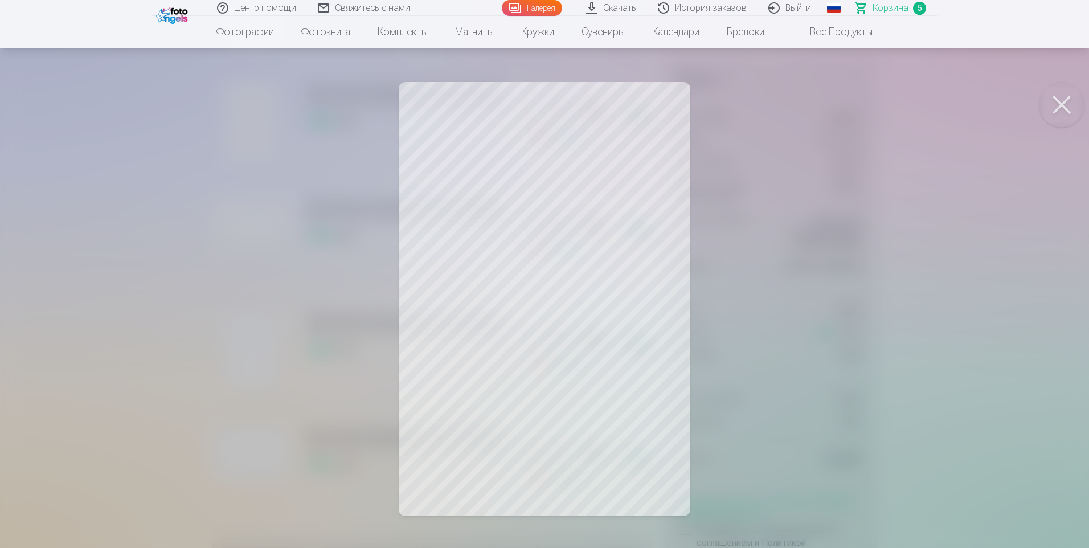
click at [1056, 103] on button at bounding box center [1062, 105] width 46 height 46
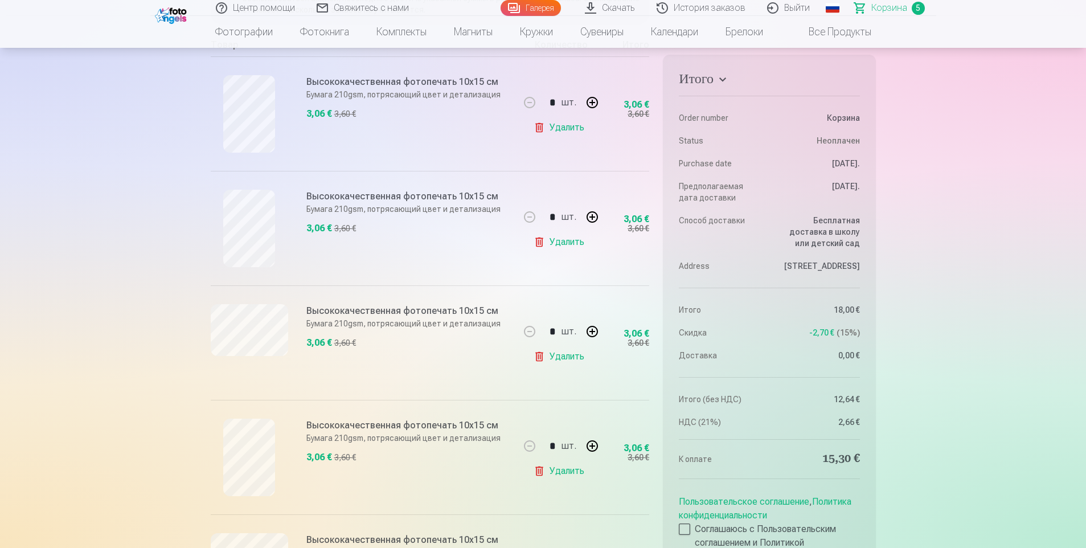
scroll to position [228, 0]
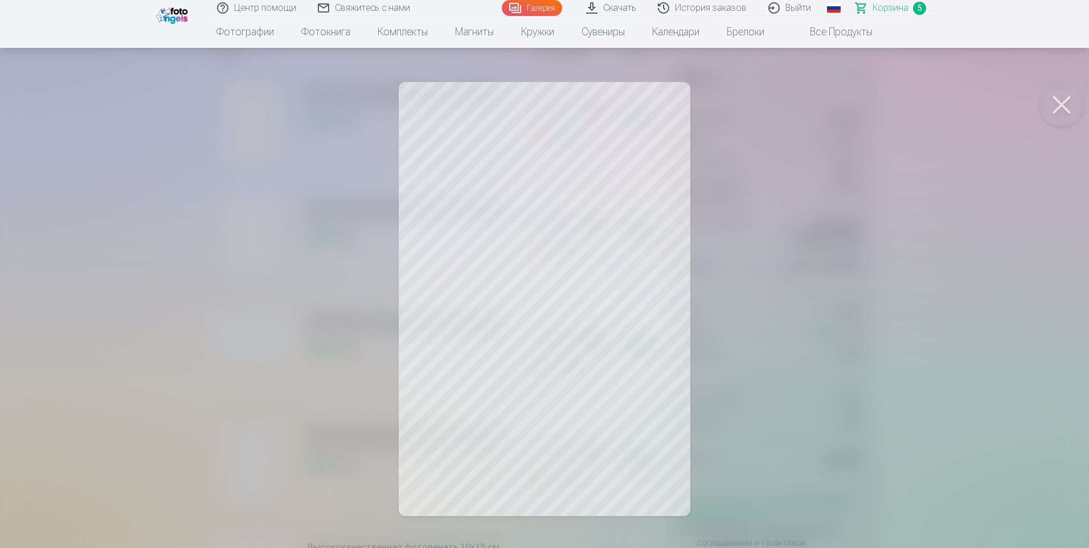
click at [1051, 96] on button at bounding box center [1062, 105] width 46 height 46
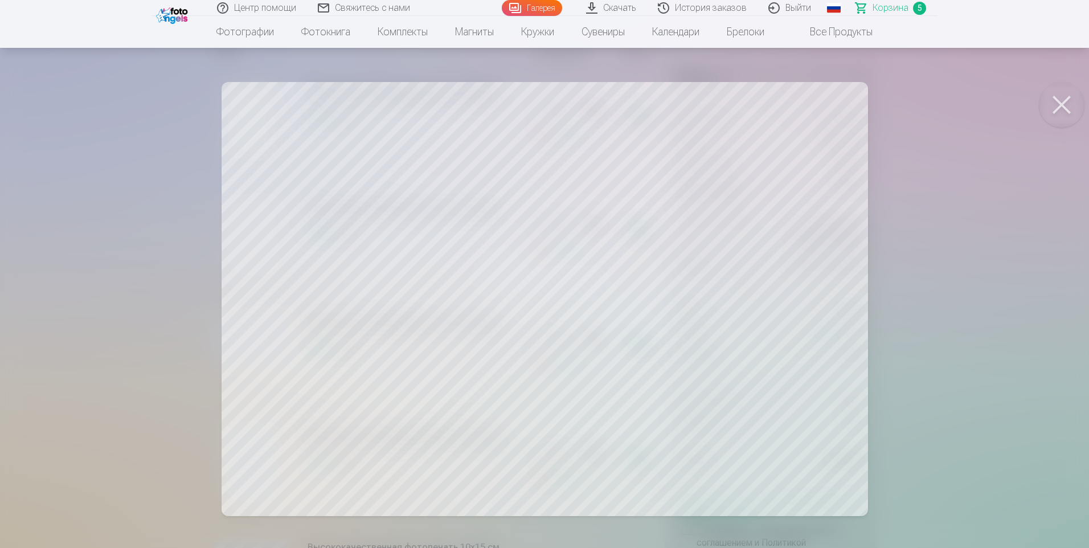
click at [1063, 105] on button at bounding box center [1062, 105] width 46 height 46
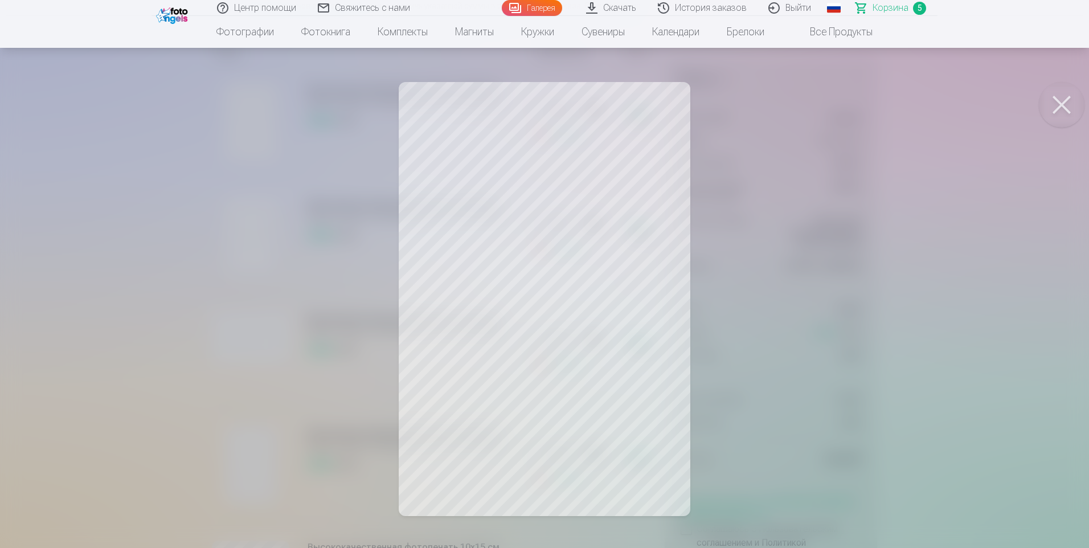
click at [1068, 97] on button at bounding box center [1062, 105] width 46 height 46
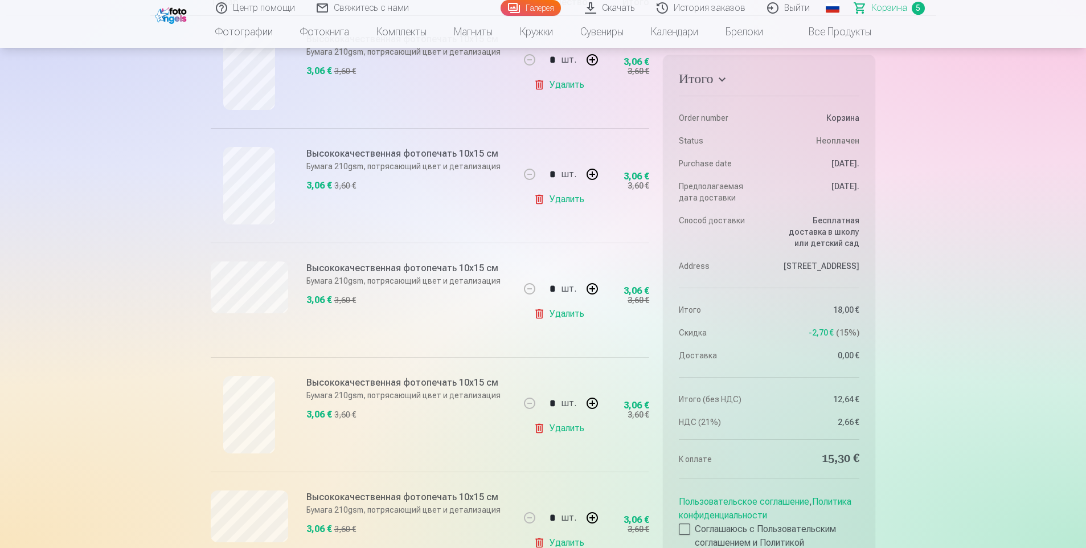
scroll to position [342, 0]
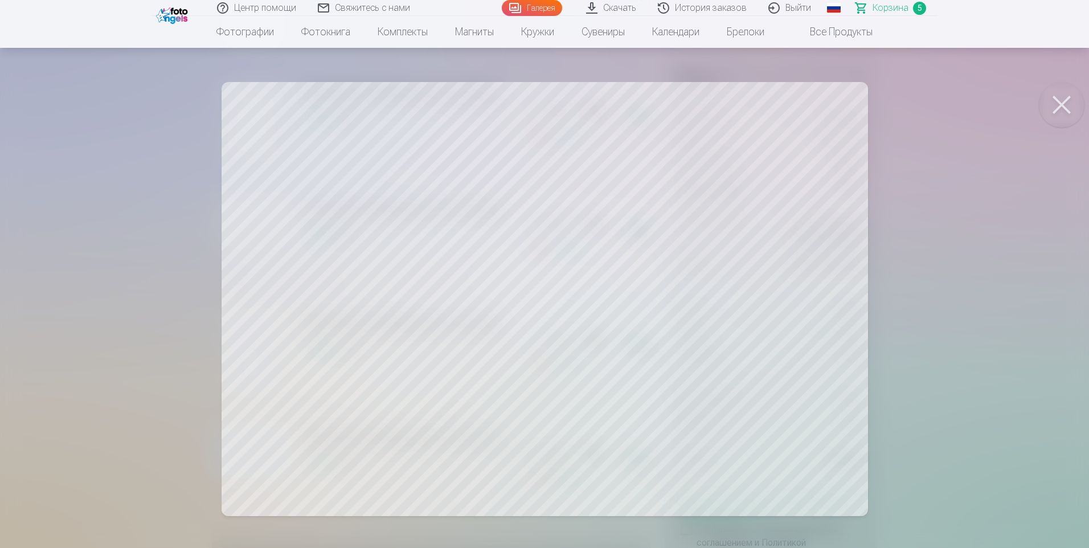
click at [1053, 99] on button at bounding box center [1062, 105] width 46 height 46
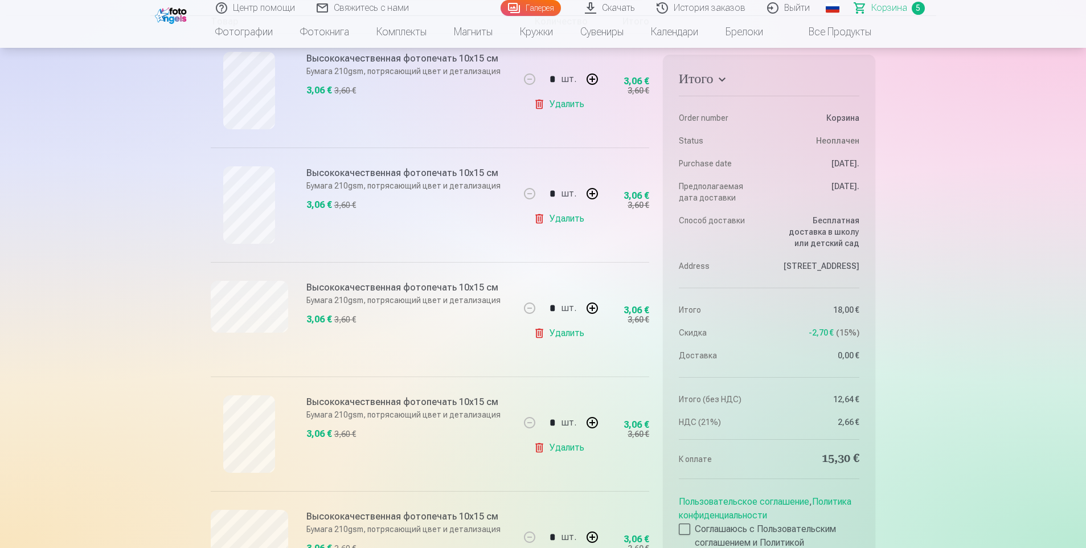
scroll to position [171, 0]
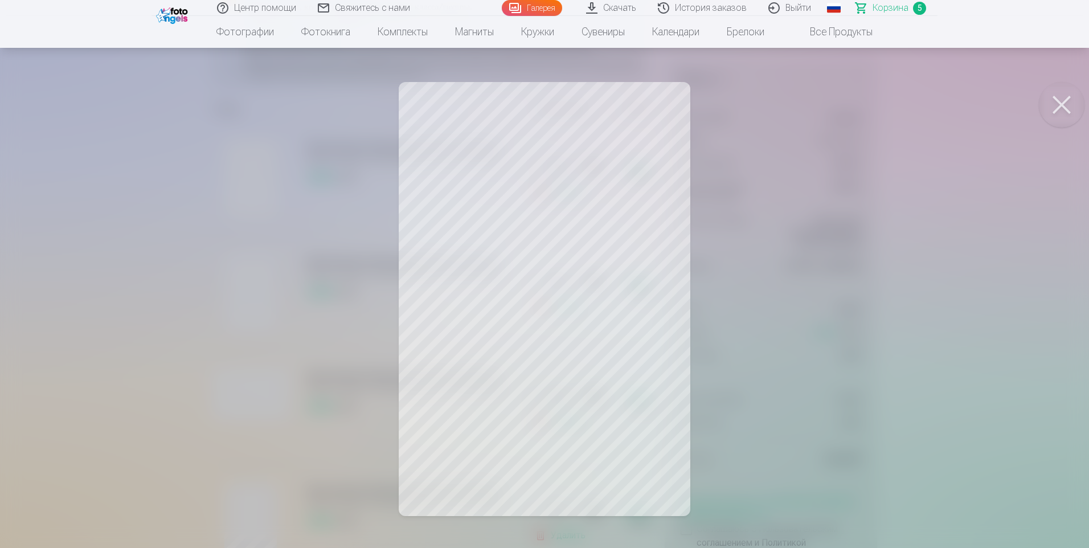
click at [1068, 104] on button at bounding box center [1062, 105] width 46 height 46
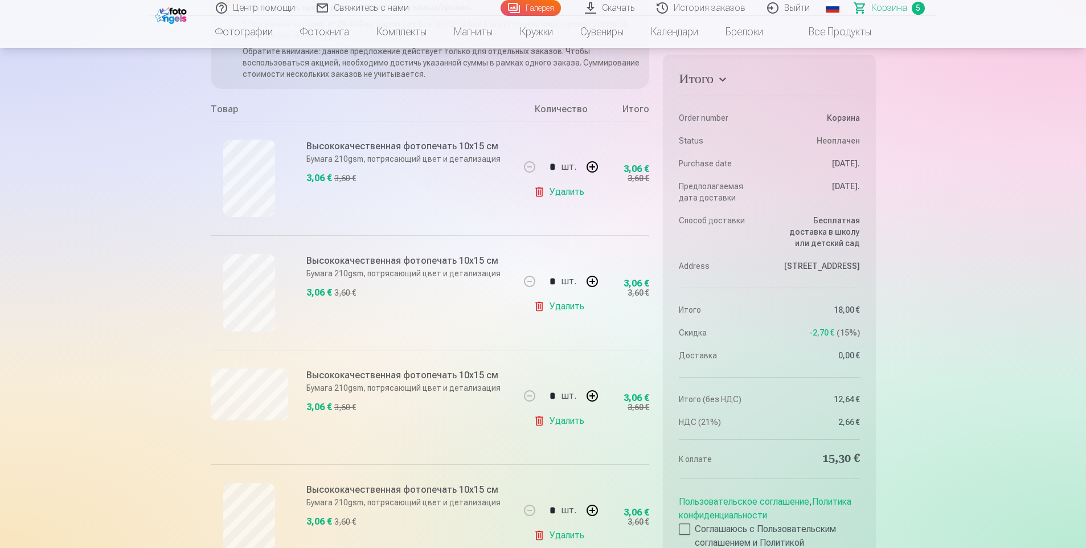
click at [558, 307] on link "Удалить" at bounding box center [561, 306] width 55 height 23
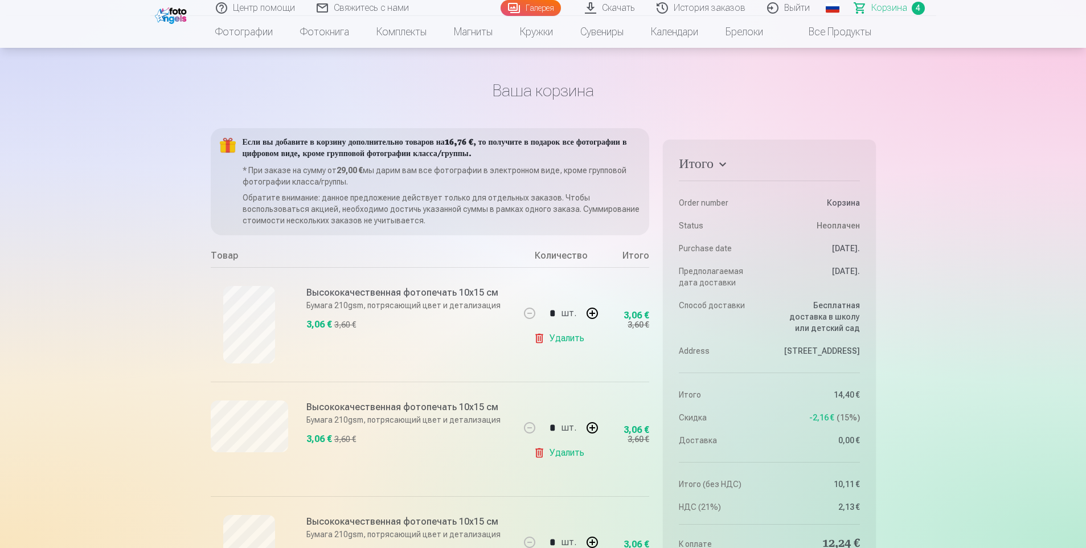
scroll to position [0, 0]
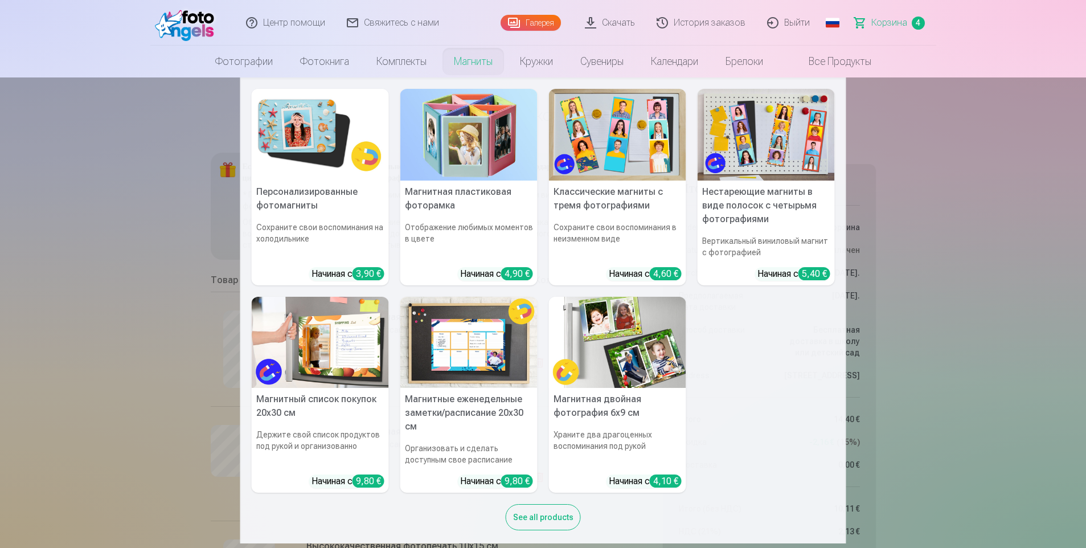
click at [347, 193] on h5 "Персонализированные фотомагниты" at bounding box center [320, 199] width 137 height 36
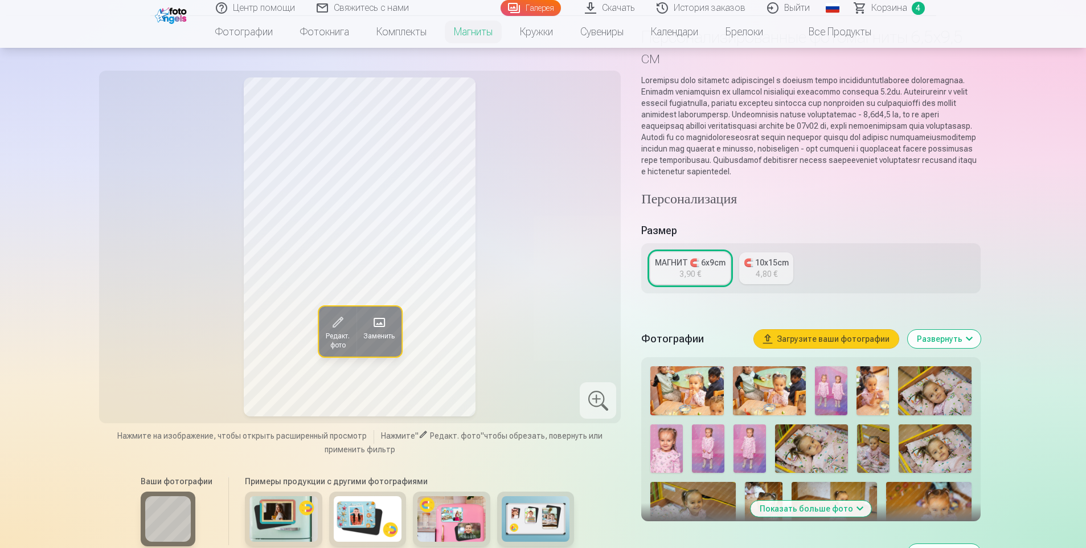
scroll to position [171, 0]
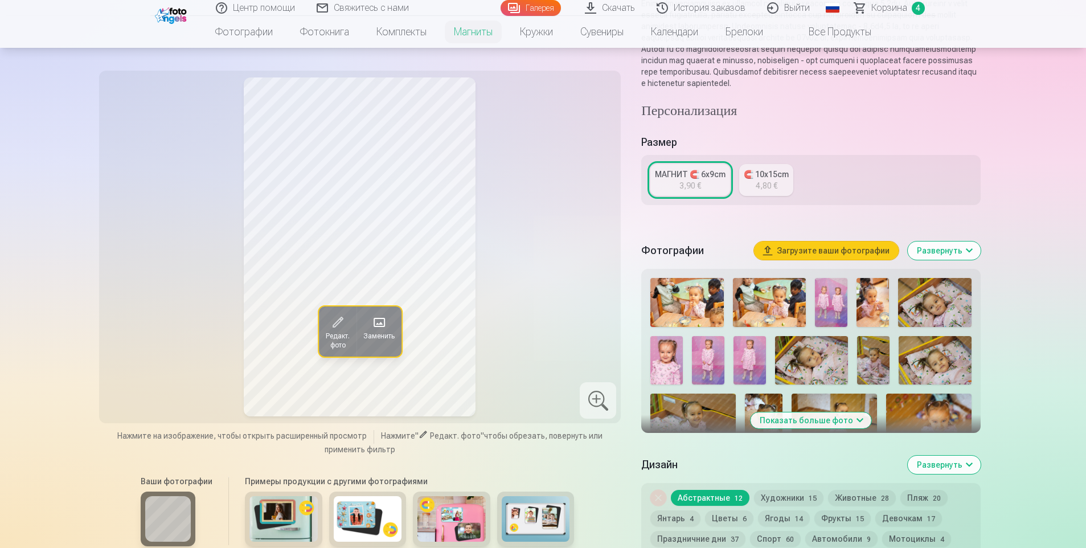
click at [665, 362] on img at bounding box center [666, 360] width 32 height 48
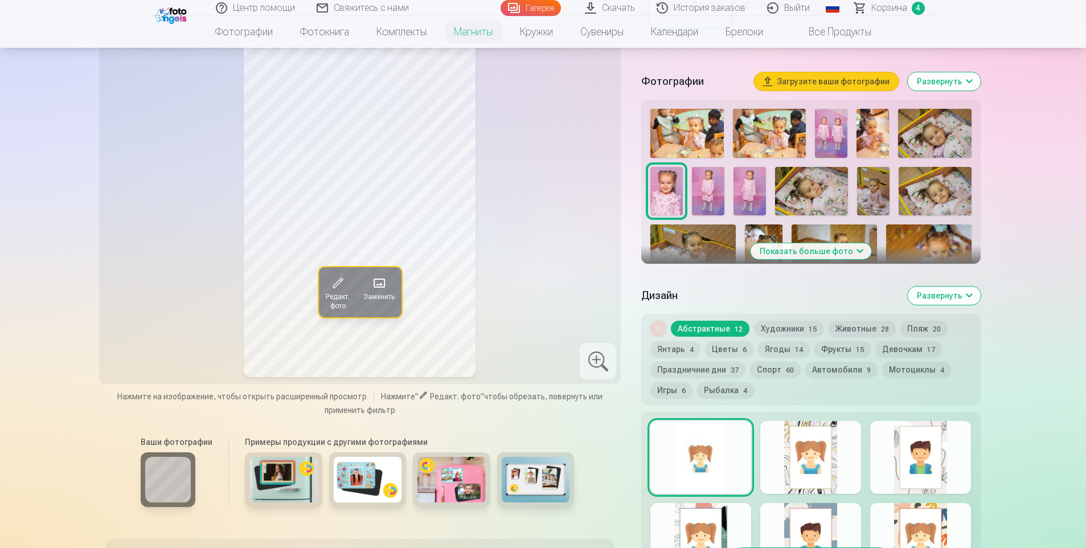
scroll to position [342, 0]
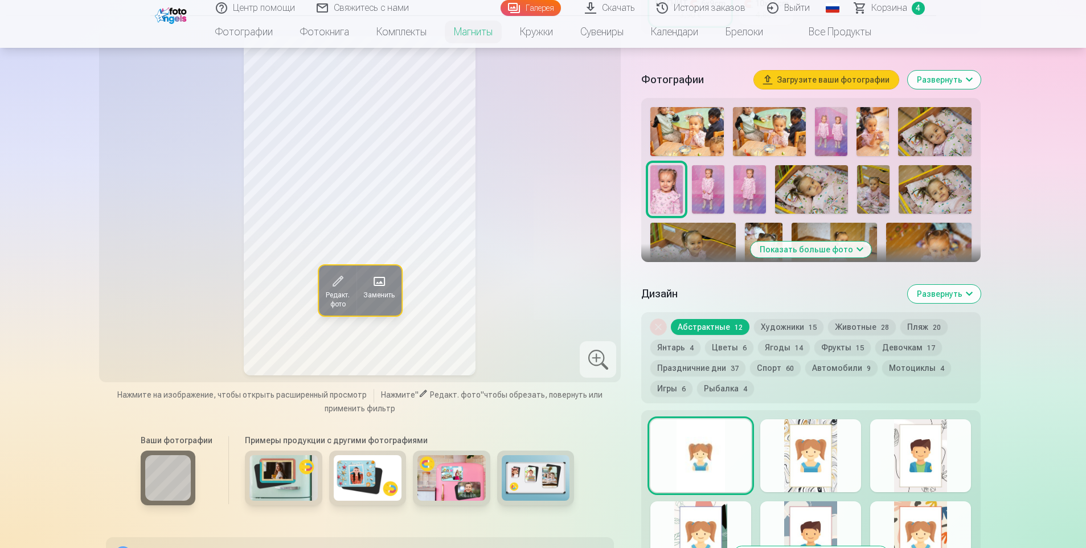
click at [688, 461] on div at bounding box center [700, 455] width 101 height 73
click at [788, 457] on div at bounding box center [810, 455] width 101 height 73
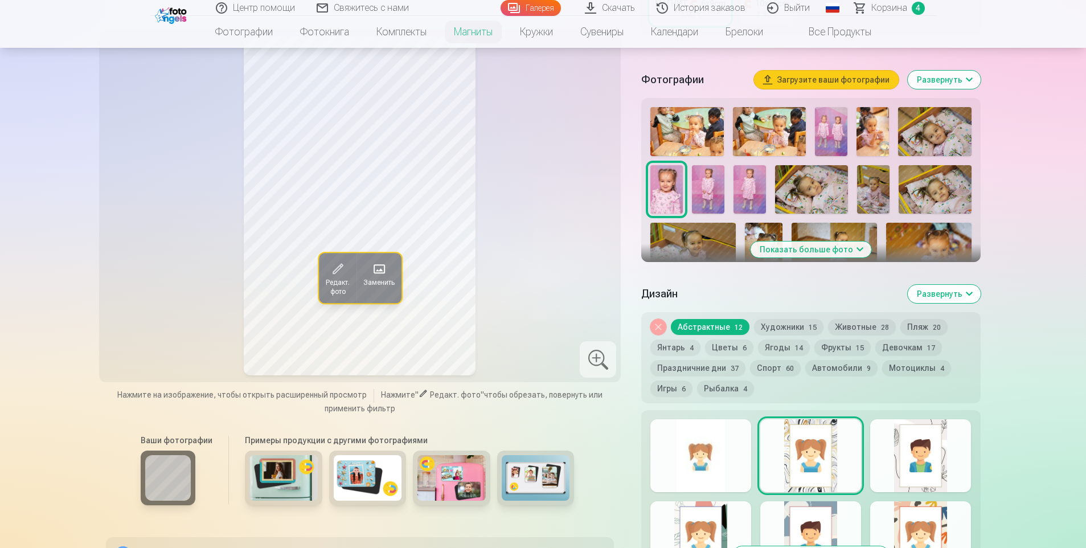
click at [741, 457] on div at bounding box center [700, 455] width 101 height 73
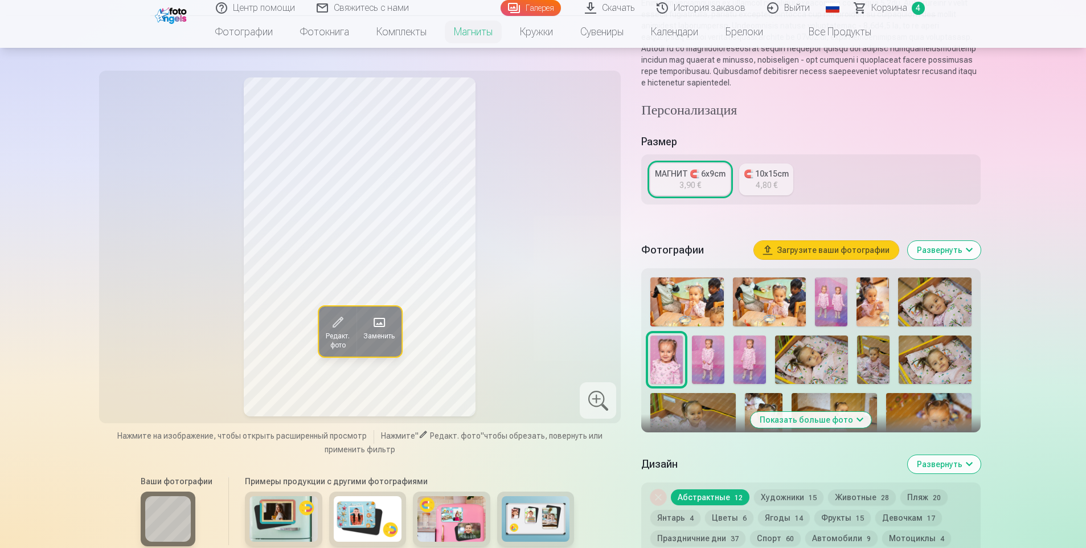
scroll to position [171, 0]
click at [756, 191] on div "4,80 €" at bounding box center [767, 185] width 22 height 11
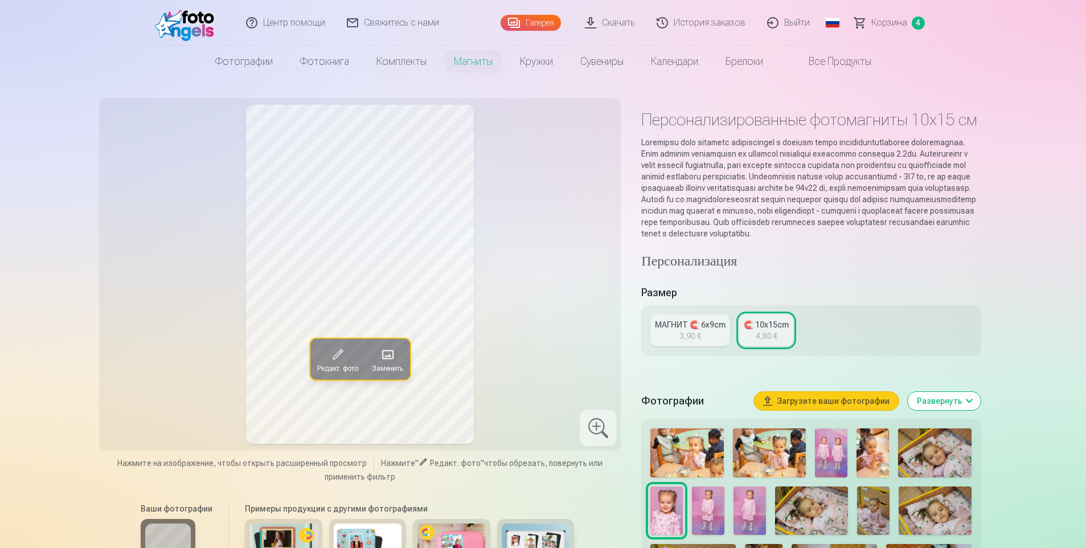
click at [693, 330] on div "МАГНИТ 🧲 6x9cm" at bounding box center [690, 324] width 71 height 11
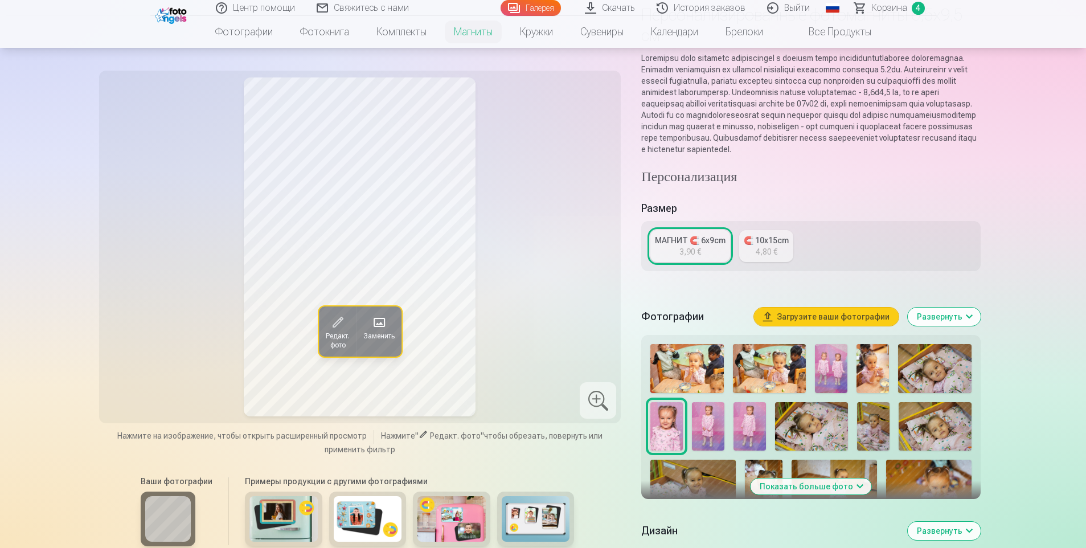
scroll to position [114, 0]
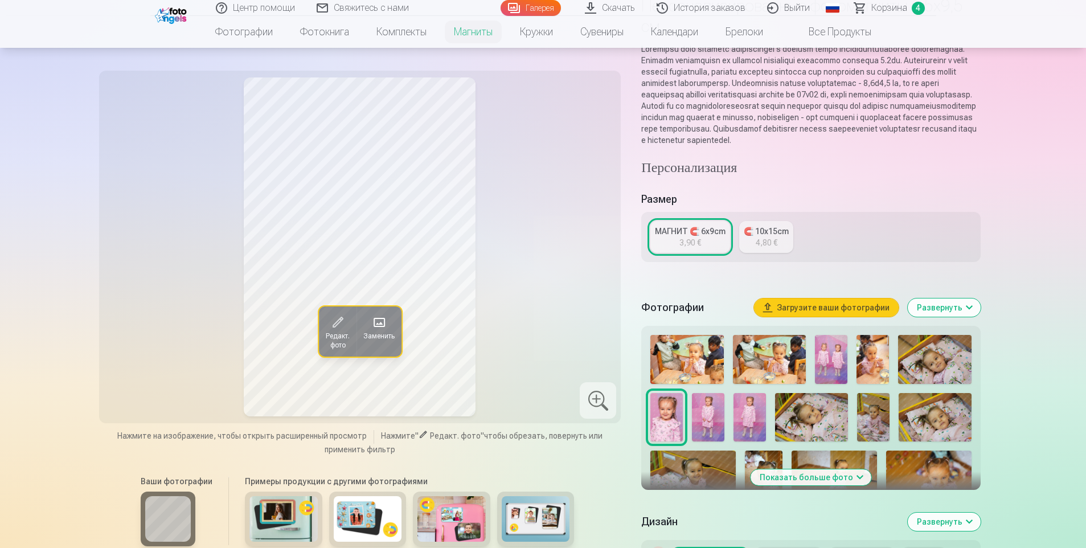
click at [597, 392] on div at bounding box center [598, 400] width 36 height 36
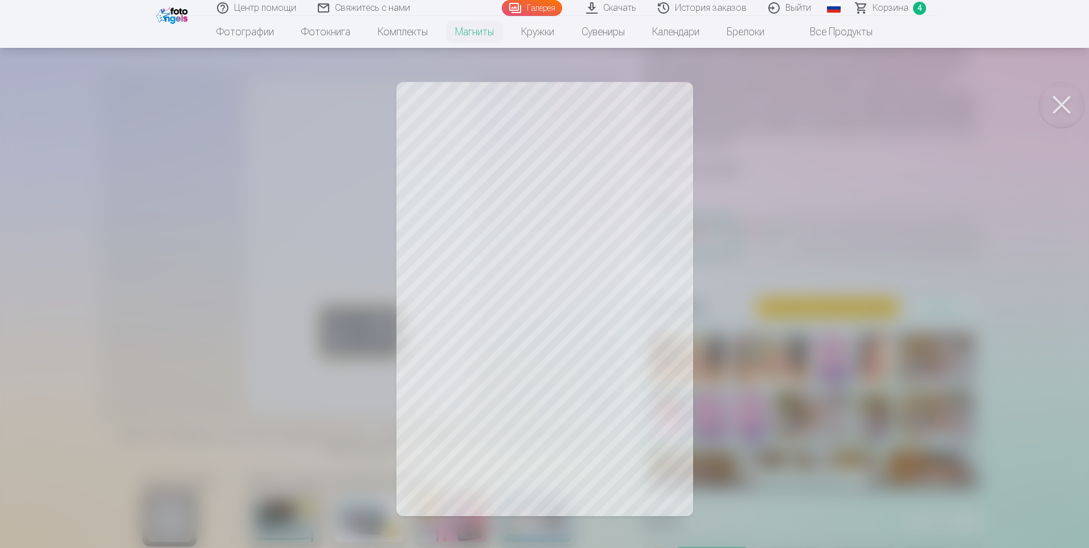
click at [1053, 104] on button at bounding box center [1062, 105] width 46 height 46
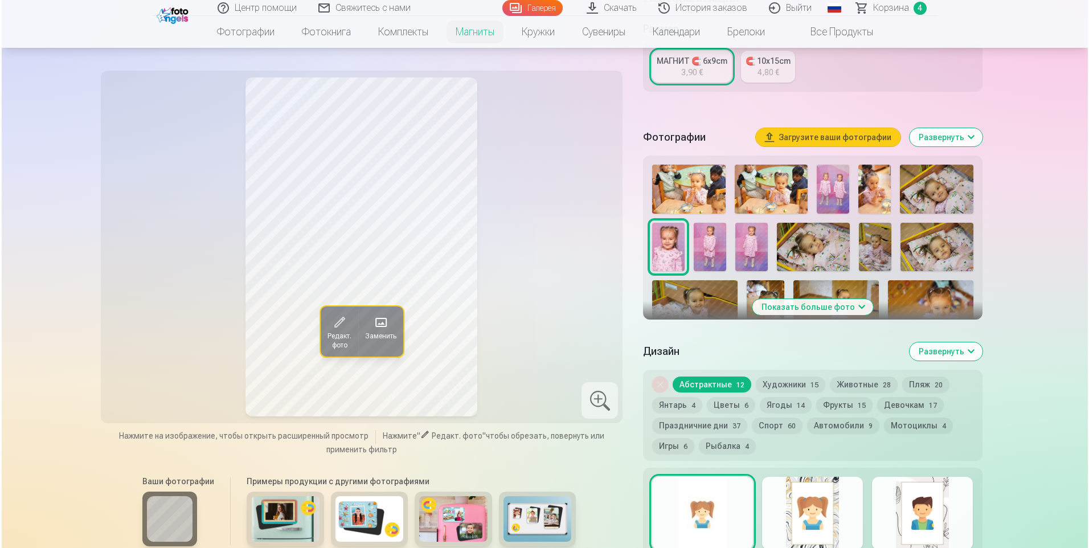
scroll to position [513, 0]
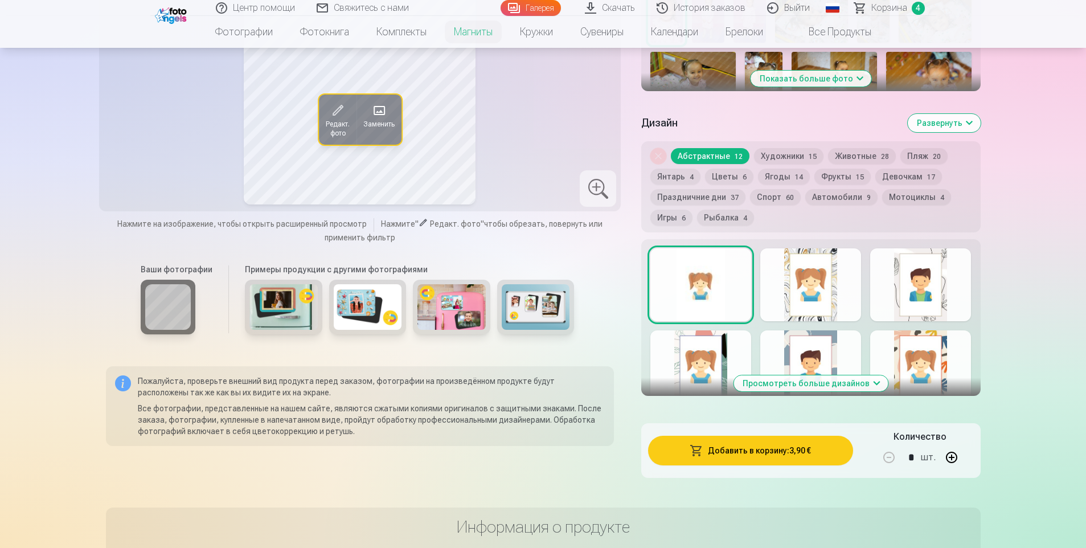
click at [711, 461] on button "Добавить в корзину : 3,90 €" at bounding box center [750, 451] width 204 height 30
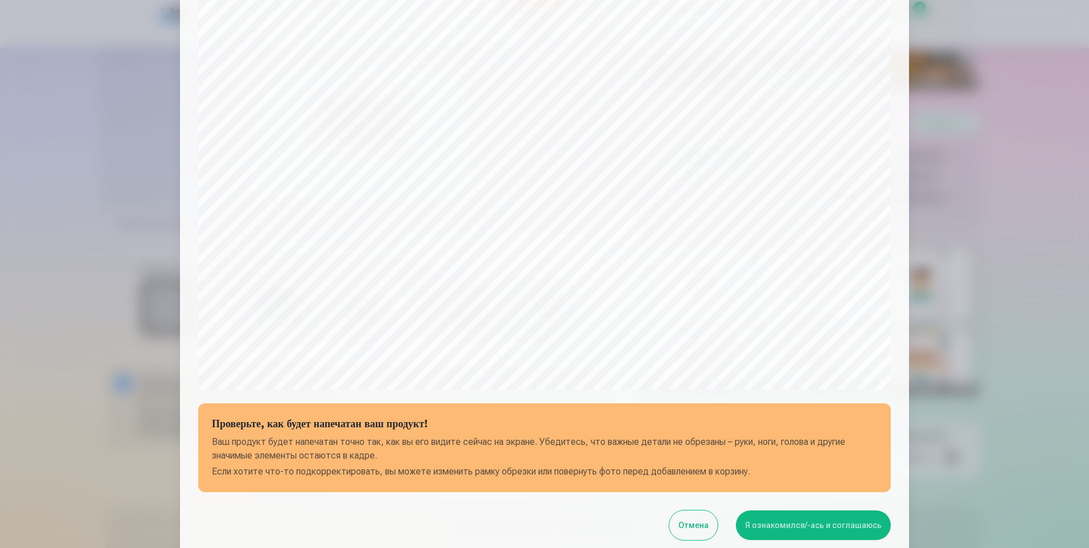
scroll to position [272, 0]
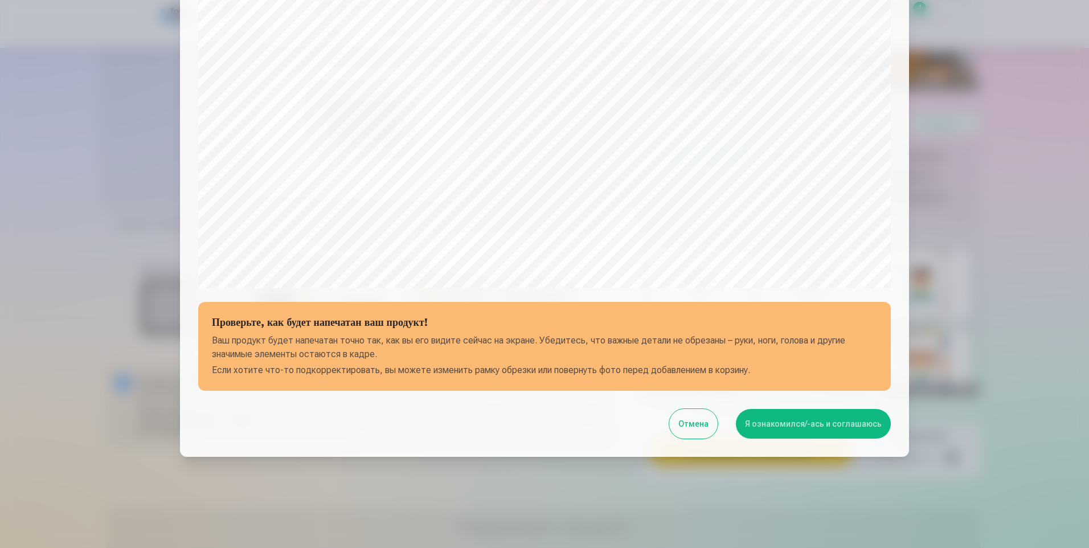
click at [782, 424] on button "Я ознакомился/-ась и соглашаюсь" at bounding box center [813, 424] width 155 height 30
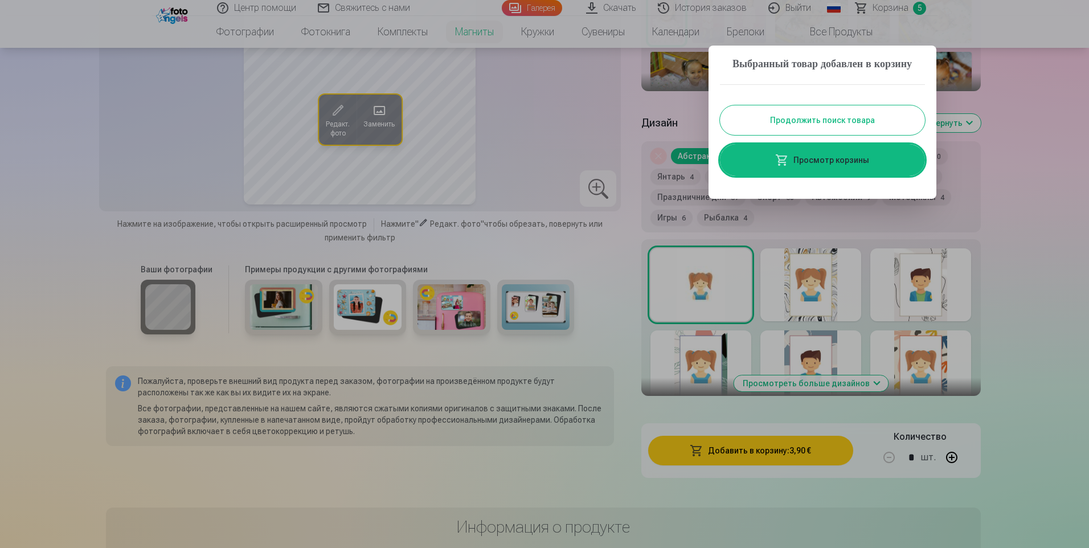
click at [827, 173] on link "Просмотр корзины" at bounding box center [822, 160] width 205 height 32
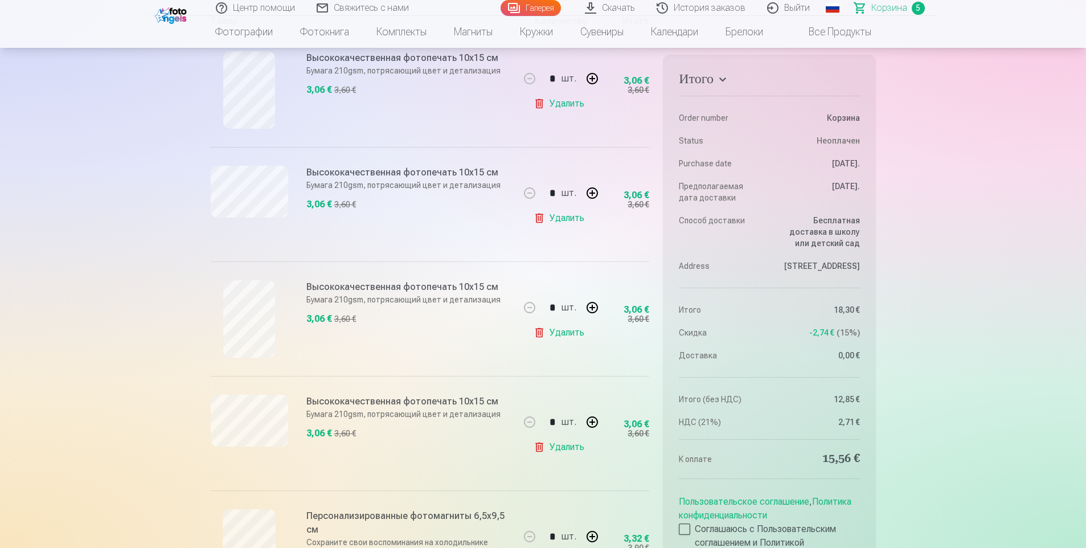
scroll to position [171, 0]
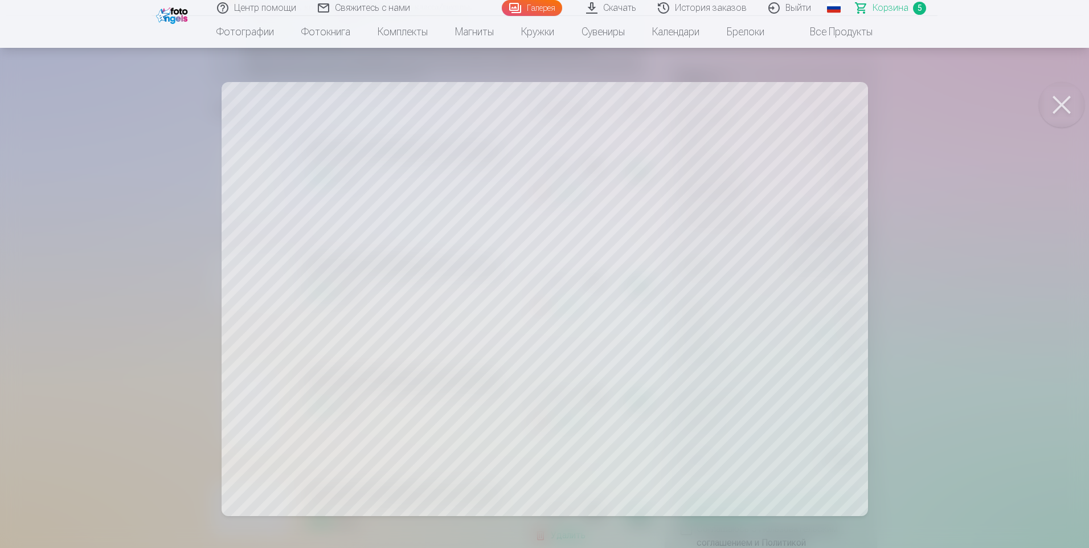
click at [1060, 104] on button at bounding box center [1062, 105] width 46 height 46
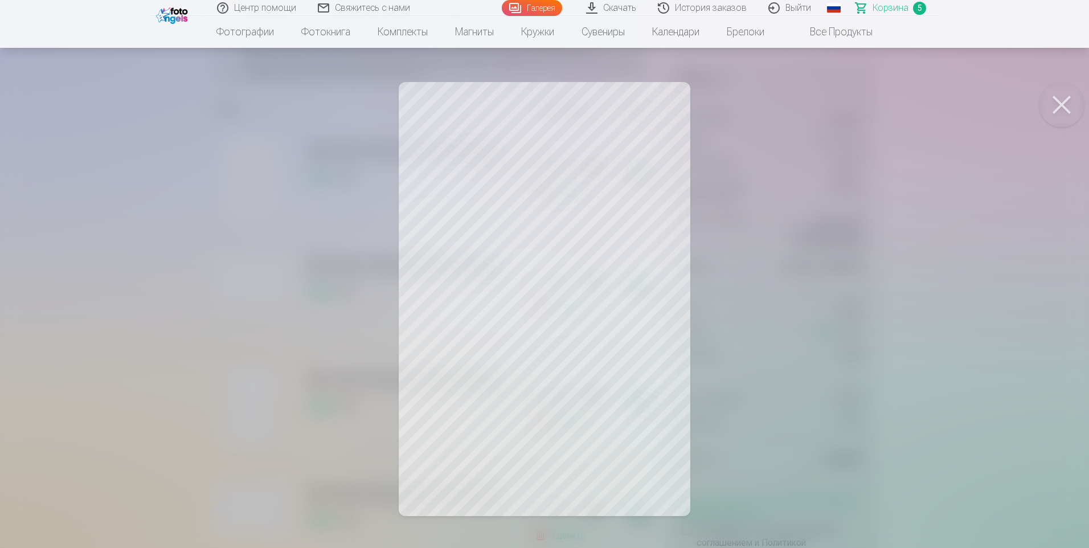
click at [1062, 104] on button at bounding box center [1062, 105] width 46 height 46
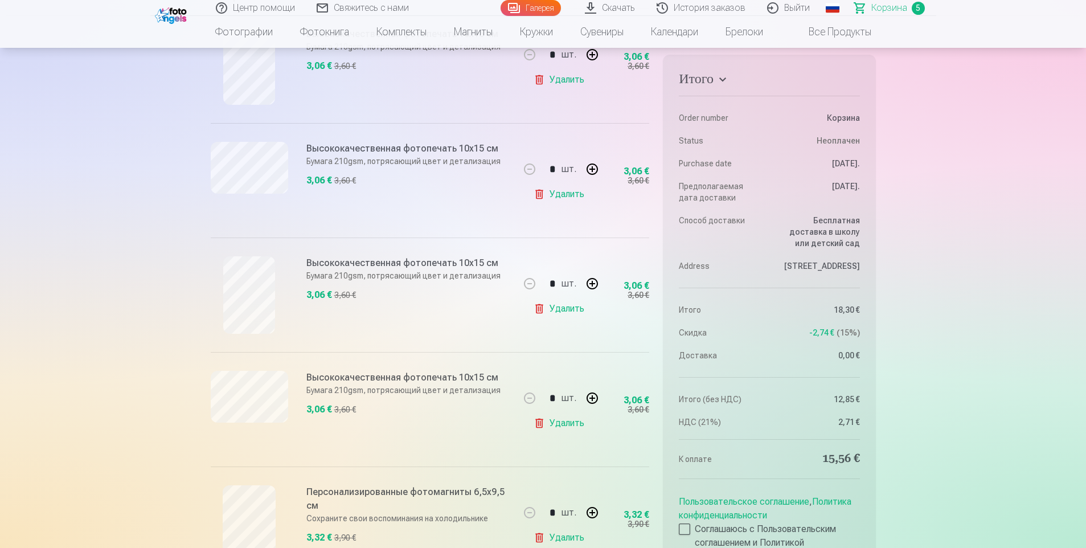
scroll to position [285, 0]
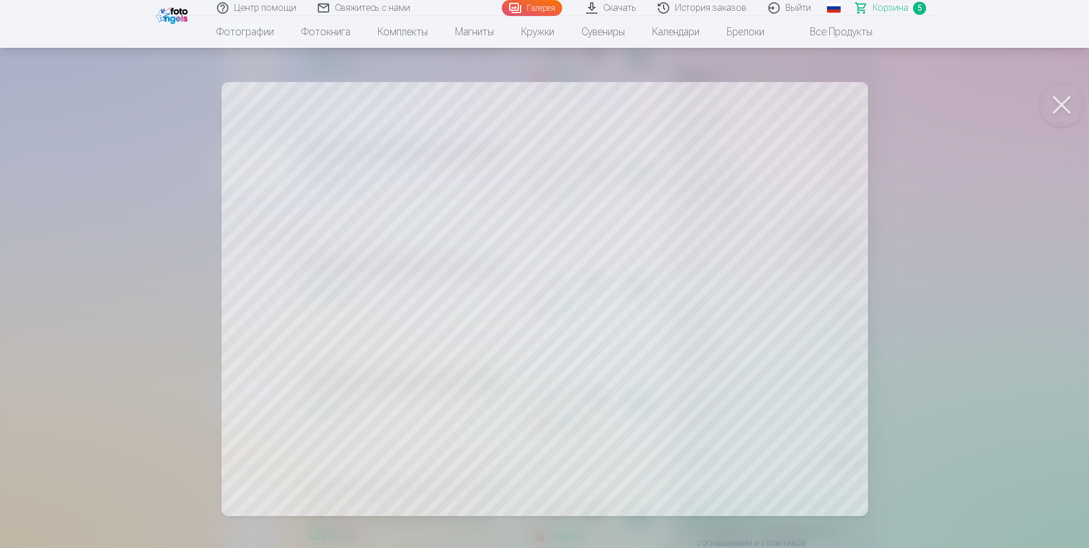
click at [1053, 99] on button at bounding box center [1062, 105] width 46 height 46
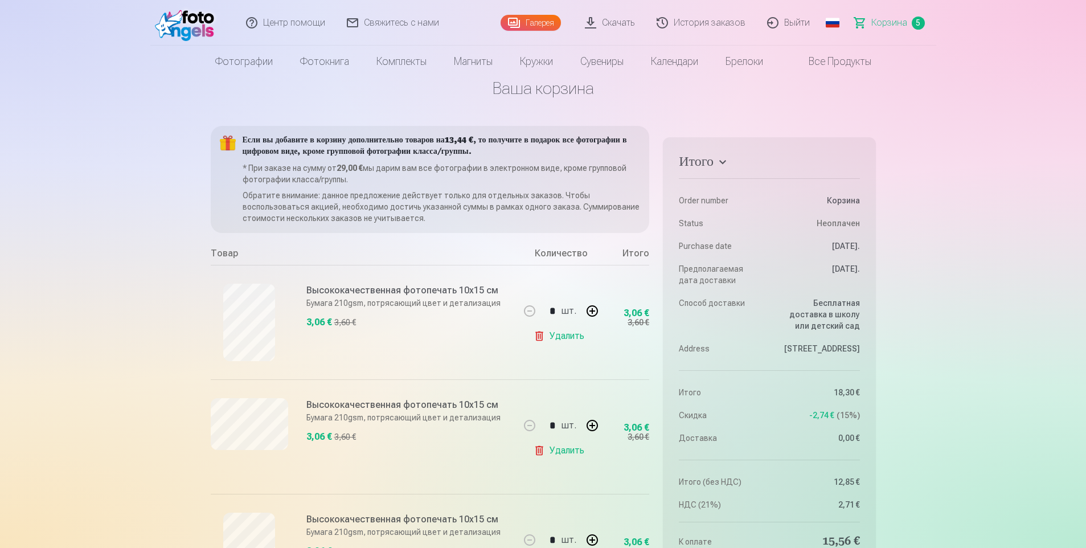
scroll to position [0, 0]
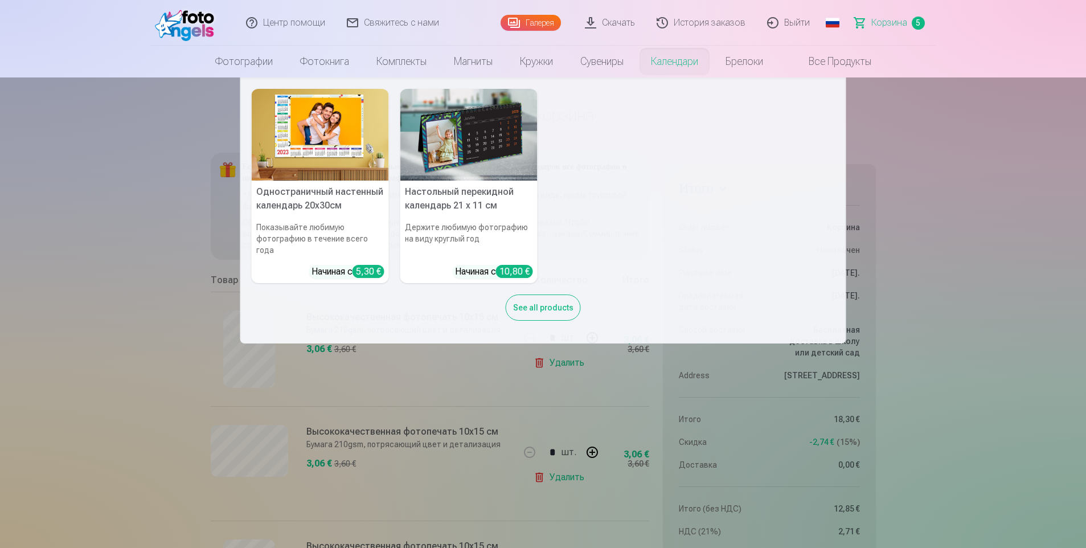
click at [342, 140] on img at bounding box center [320, 135] width 137 height 92
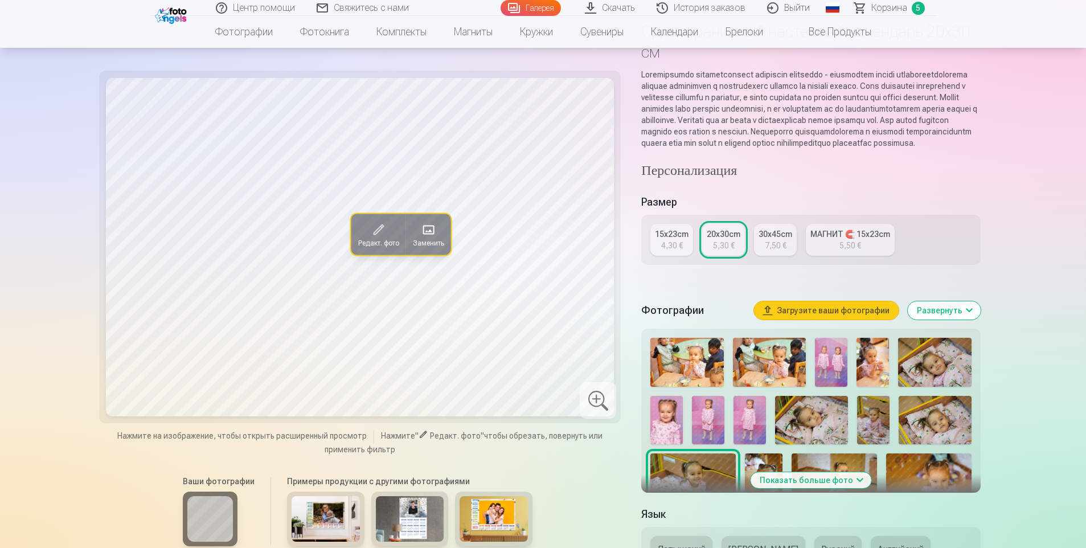
scroll to position [114, 0]
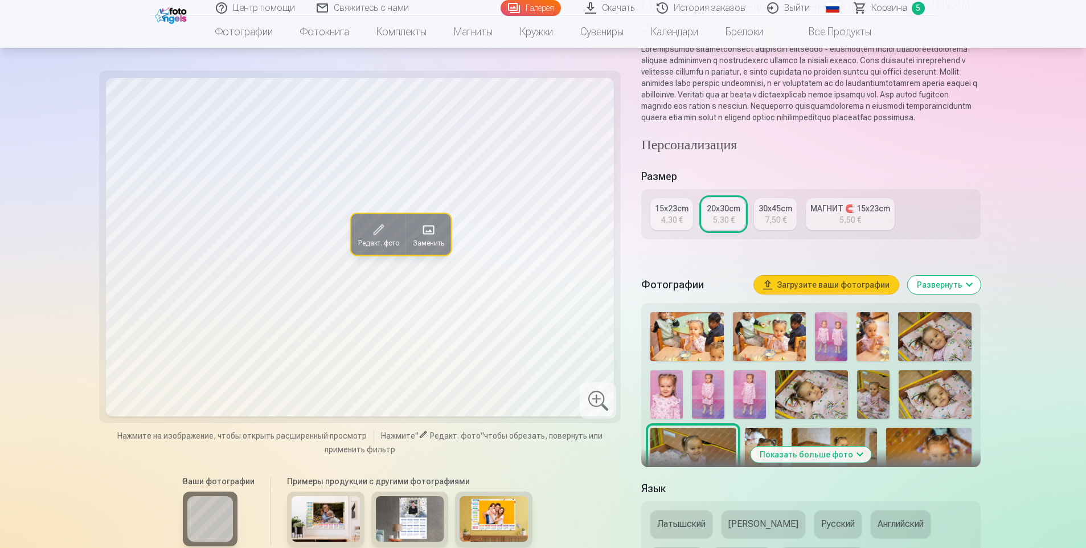
click at [849, 462] on button "Показать больше фото" at bounding box center [811, 454] width 121 height 16
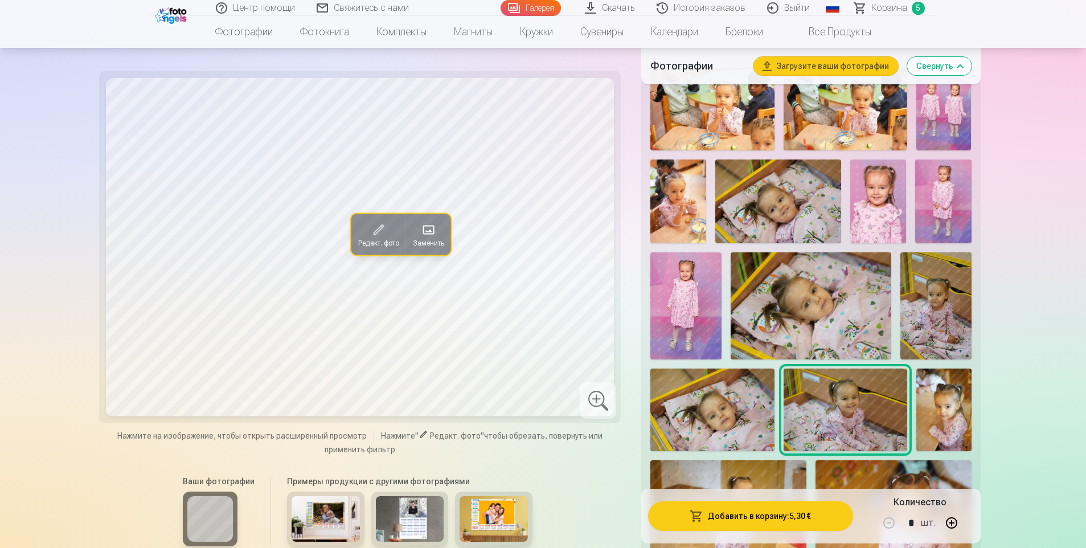
scroll to position [342, 0]
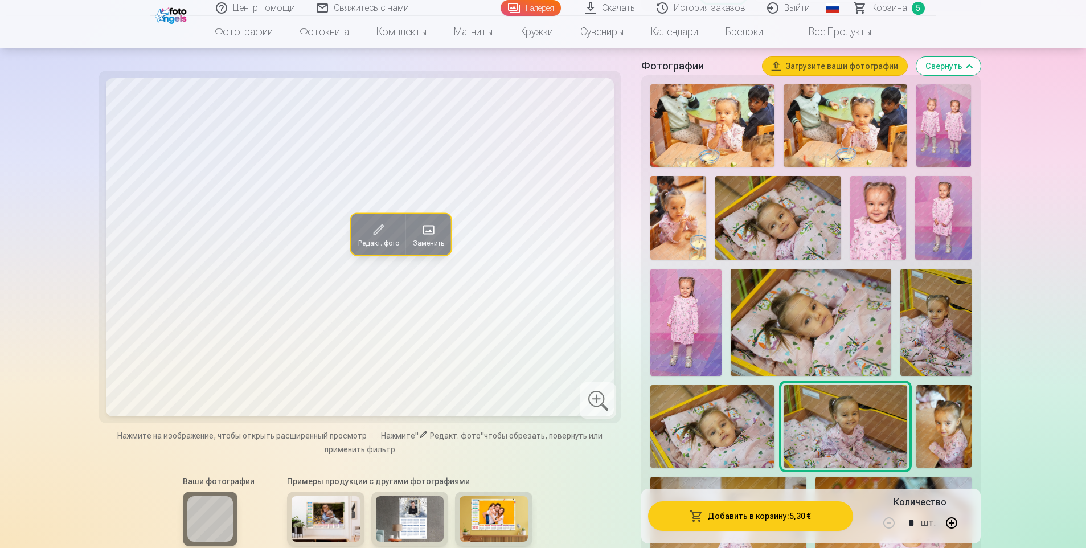
click at [961, 135] on img at bounding box center [943, 125] width 55 height 83
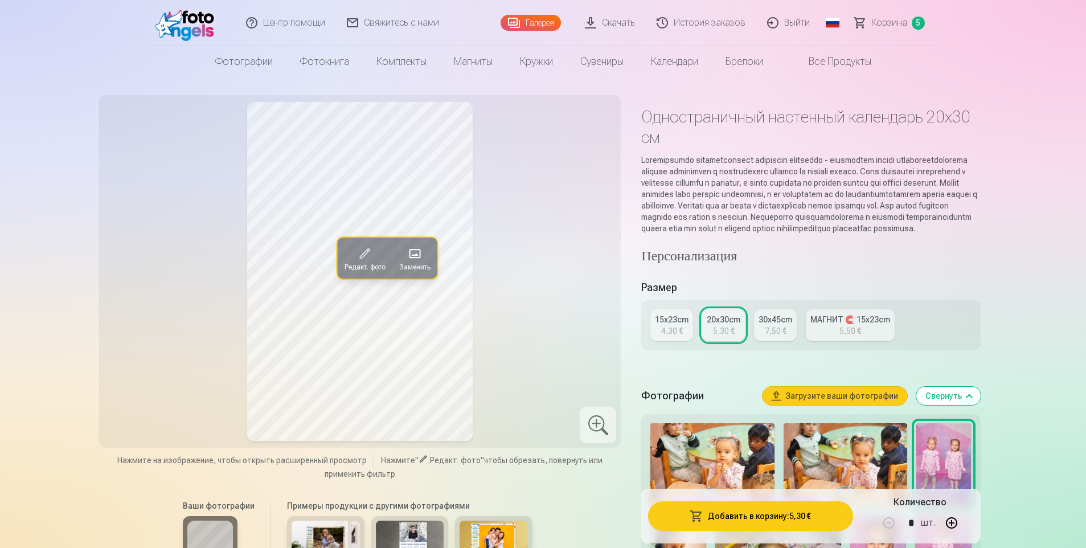
scroll to position [0, 0]
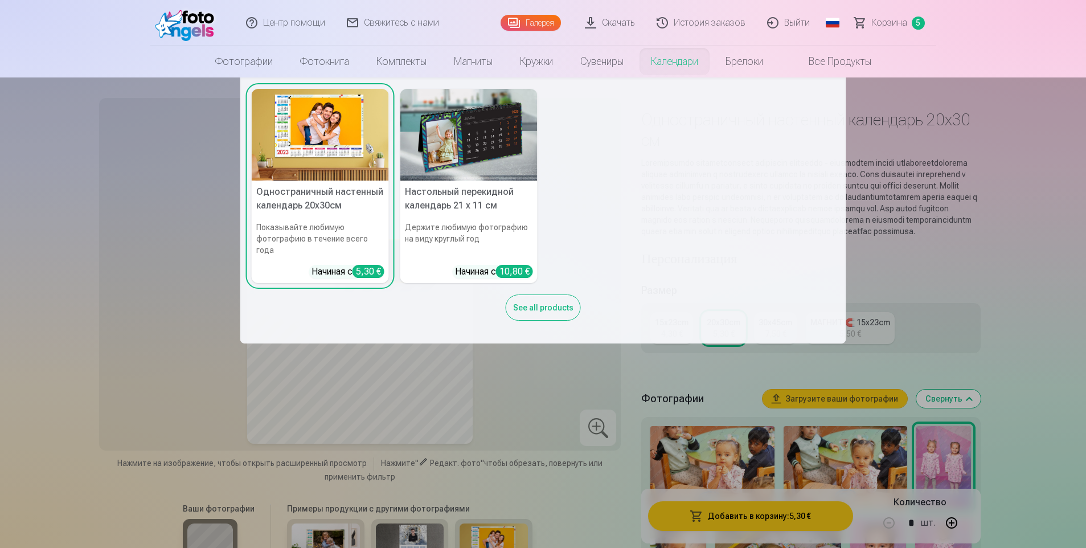
click at [28, 213] on nav "Одностраничный настенный календарь 20x30см Показывайте любимую фотографию в теч…" at bounding box center [543, 210] width 1086 height 266
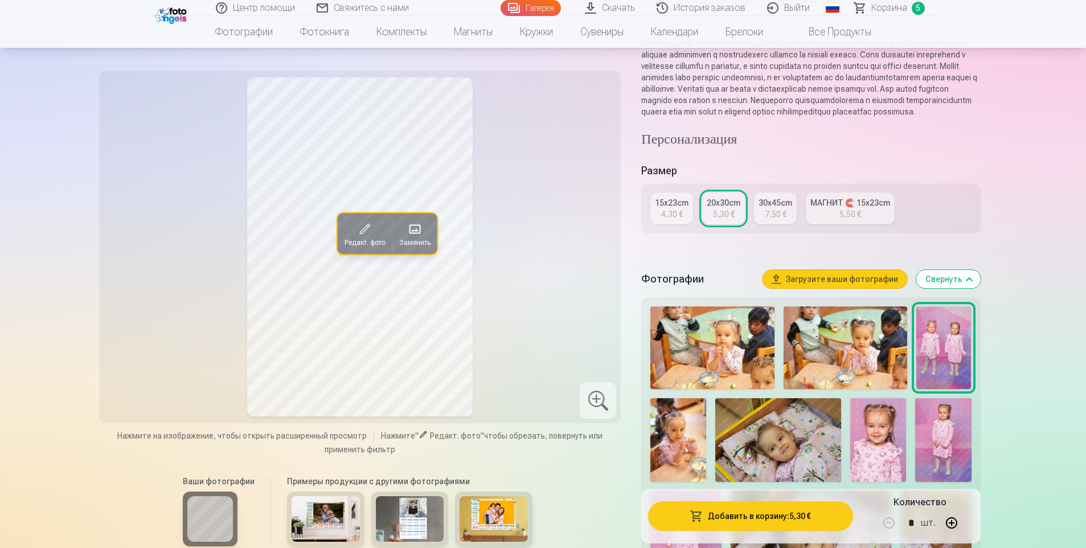
scroll to position [114, 0]
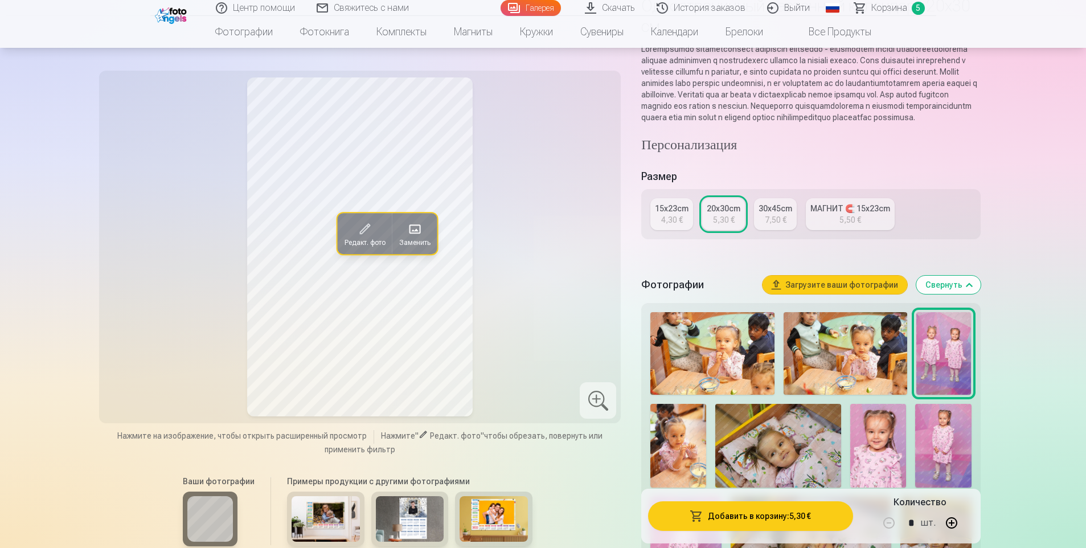
click at [782, 214] on div "30x45cm" at bounding box center [776, 208] width 34 height 11
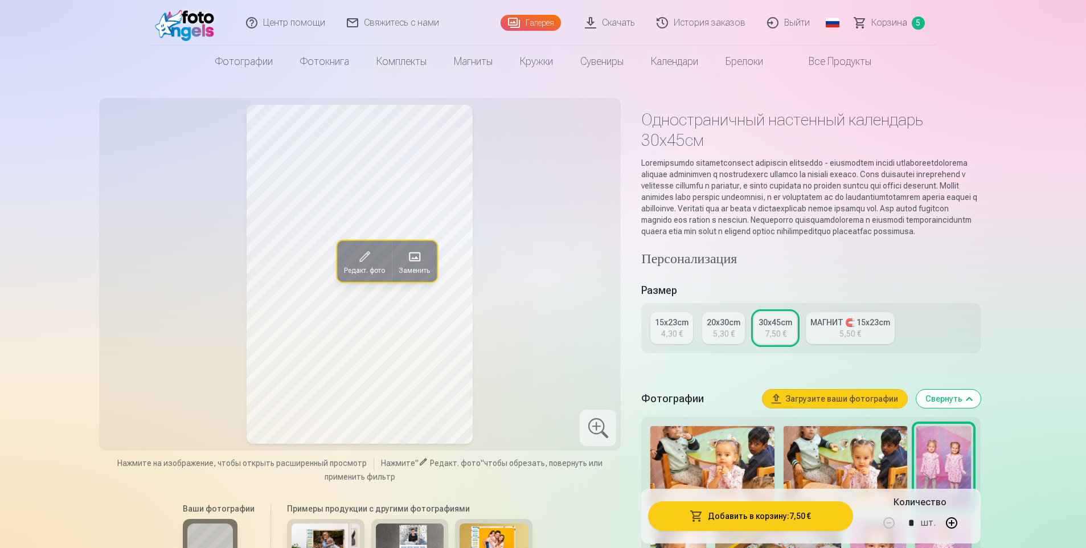
click at [673, 339] on div "4,30 €" at bounding box center [672, 333] width 22 height 11
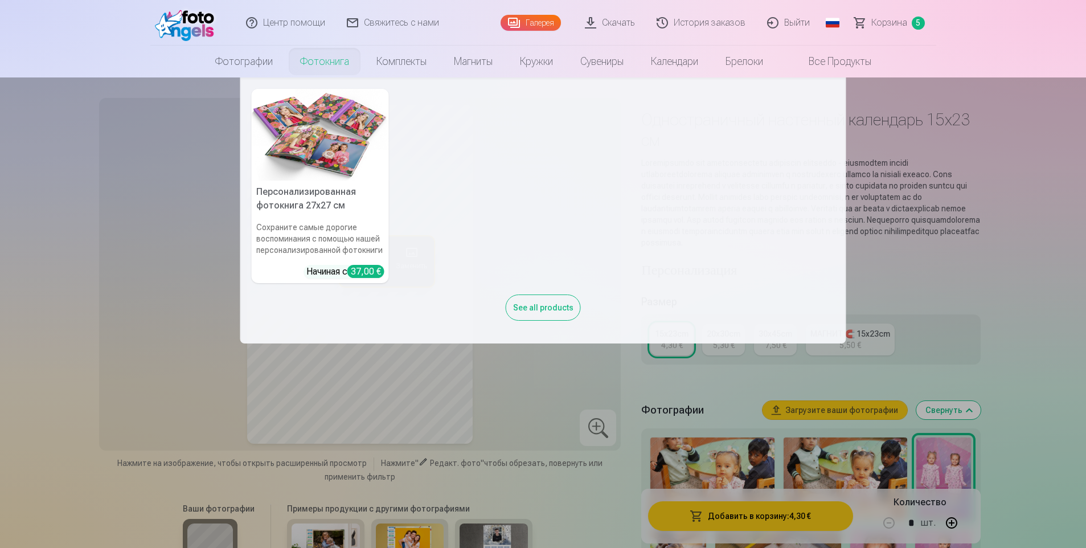
click at [341, 61] on link "Фотокнига" at bounding box center [324, 62] width 76 height 32
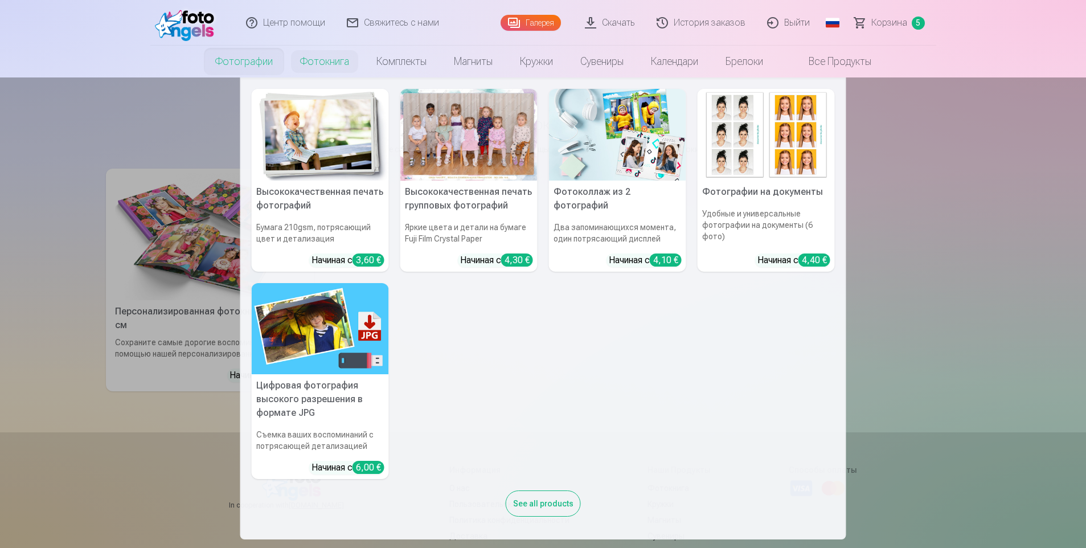
click at [249, 66] on link "Фотографии" at bounding box center [244, 62] width 85 height 32
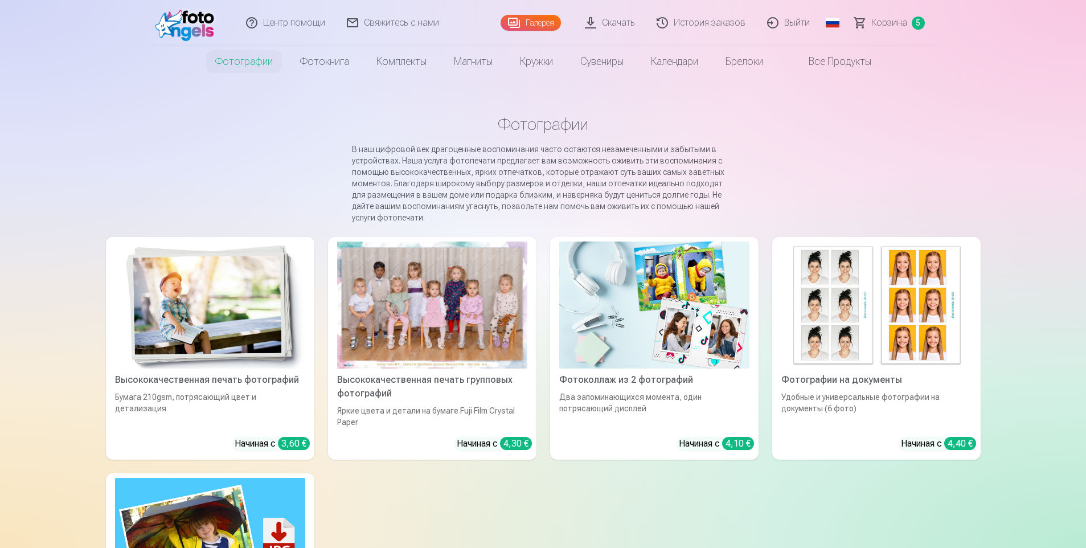
click at [901, 23] on span "Корзина" at bounding box center [889, 23] width 36 height 14
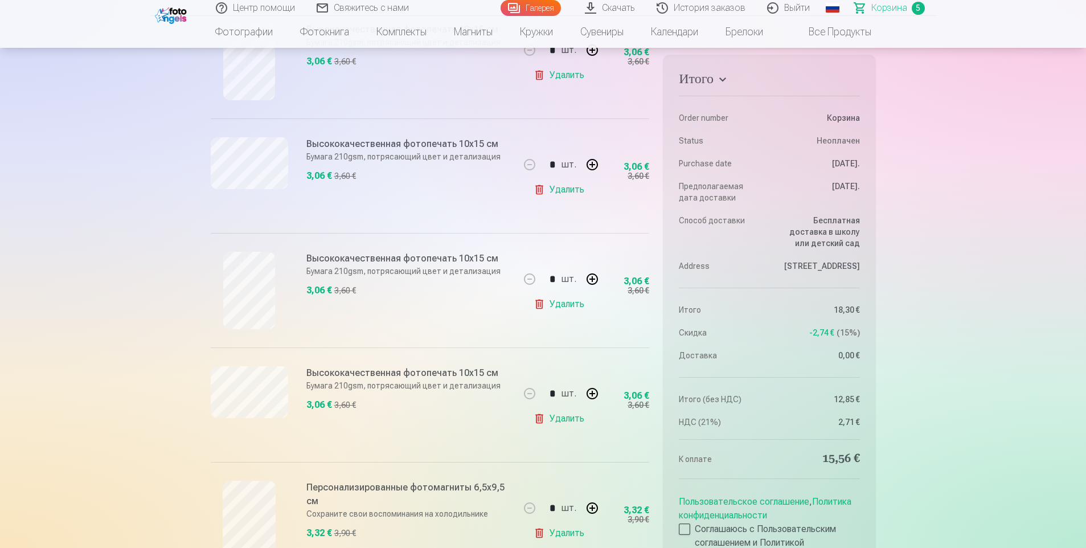
scroll to position [285, 0]
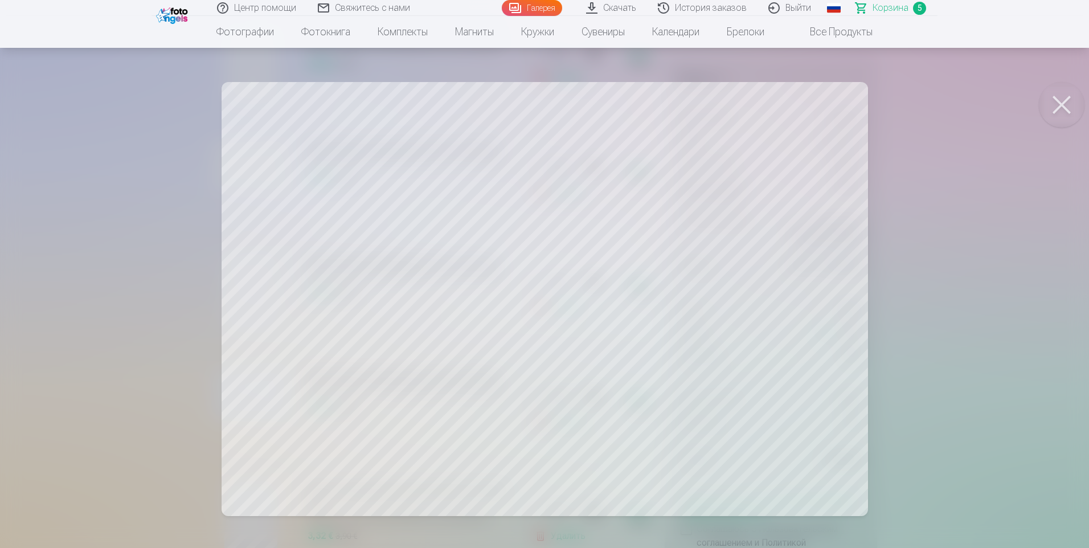
click at [1061, 105] on button at bounding box center [1062, 105] width 46 height 46
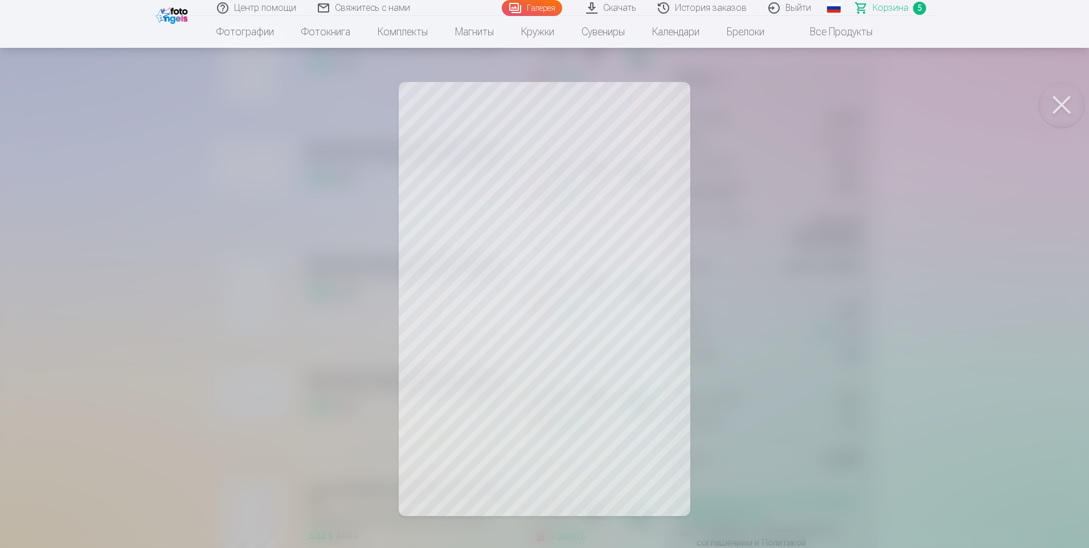
click at [1059, 108] on button at bounding box center [1062, 105] width 46 height 46
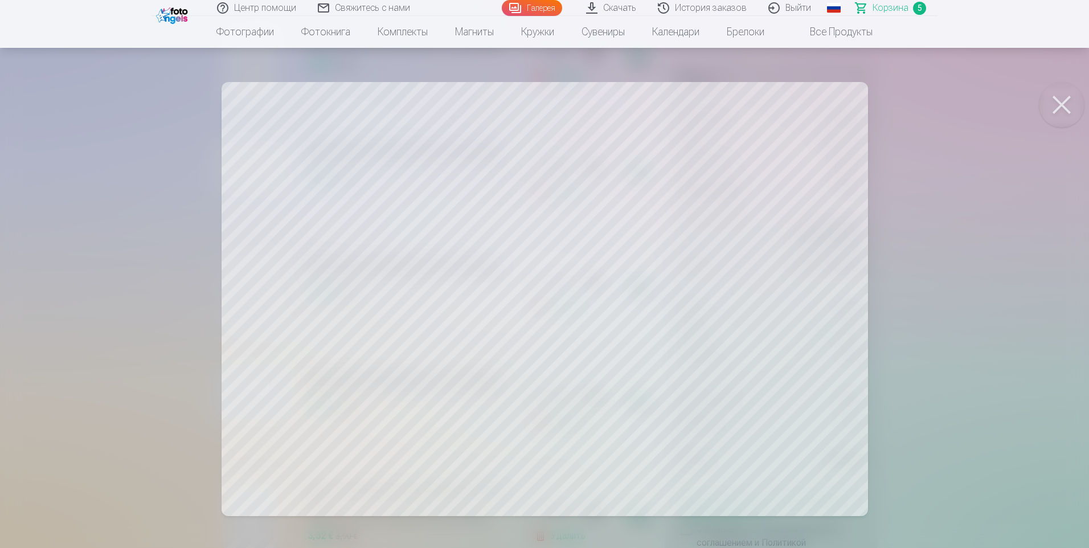
click at [1068, 106] on button at bounding box center [1062, 105] width 46 height 46
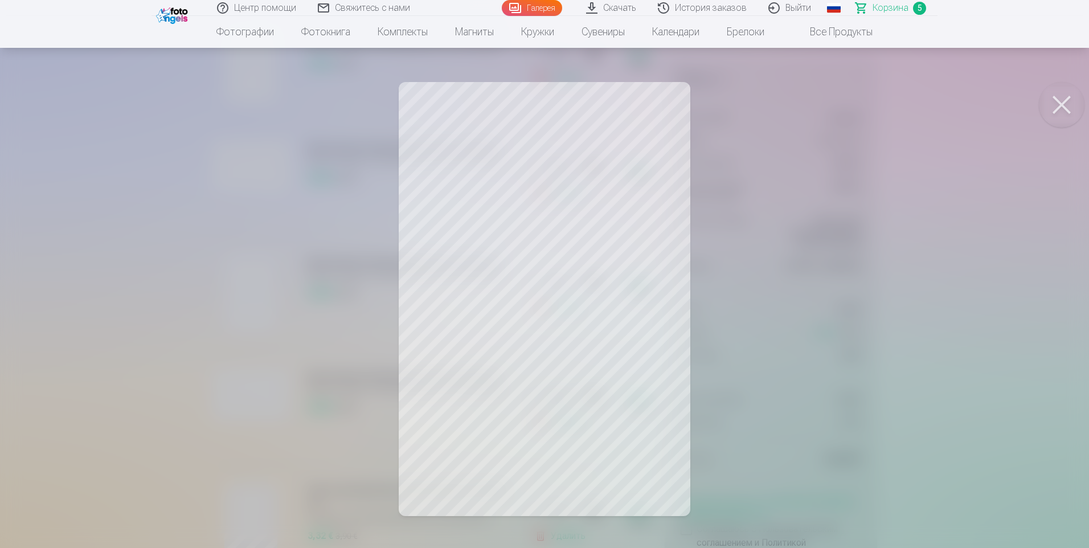
click at [1067, 106] on button at bounding box center [1062, 105] width 46 height 46
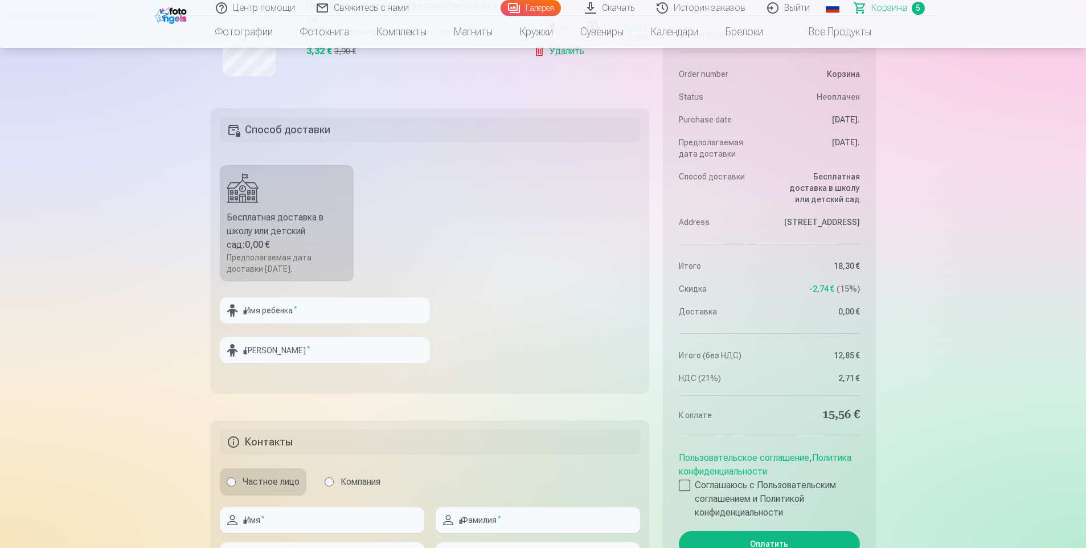
scroll to position [854, 0]
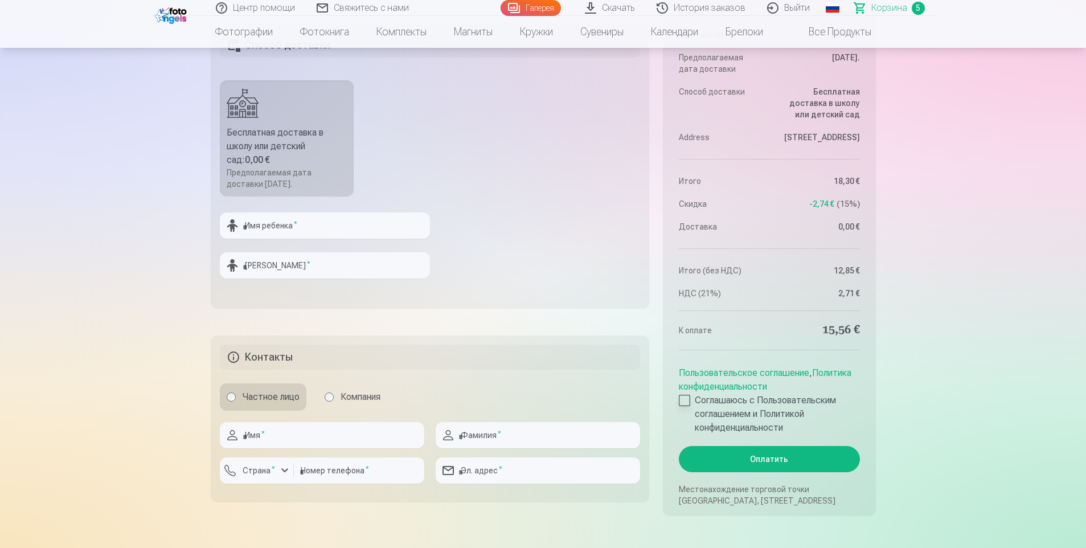
click at [690, 400] on div at bounding box center [684, 400] width 11 height 11
click at [777, 461] on button "Оплатить" at bounding box center [769, 459] width 181 height 26
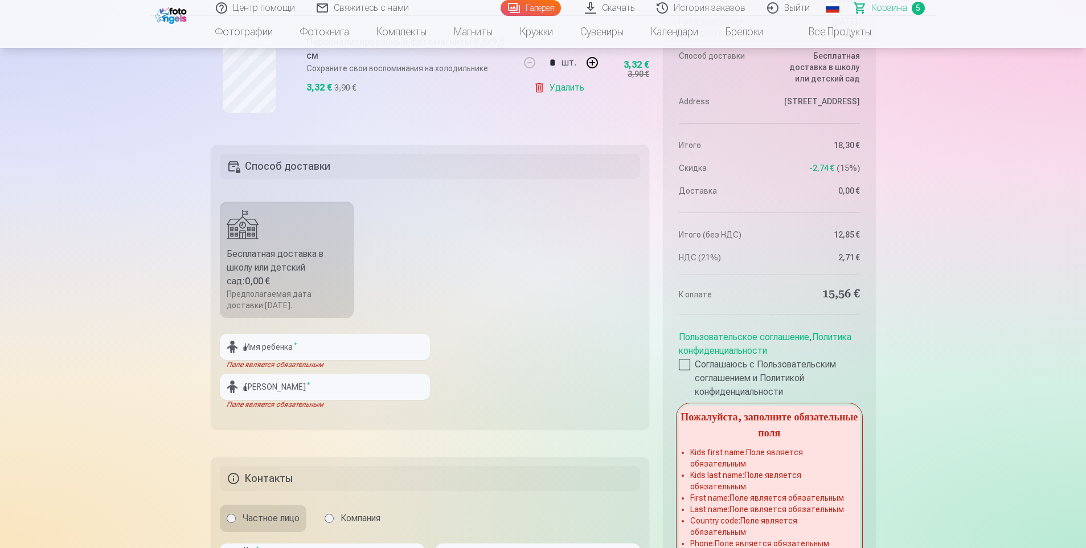
scroll to position [683, 0]
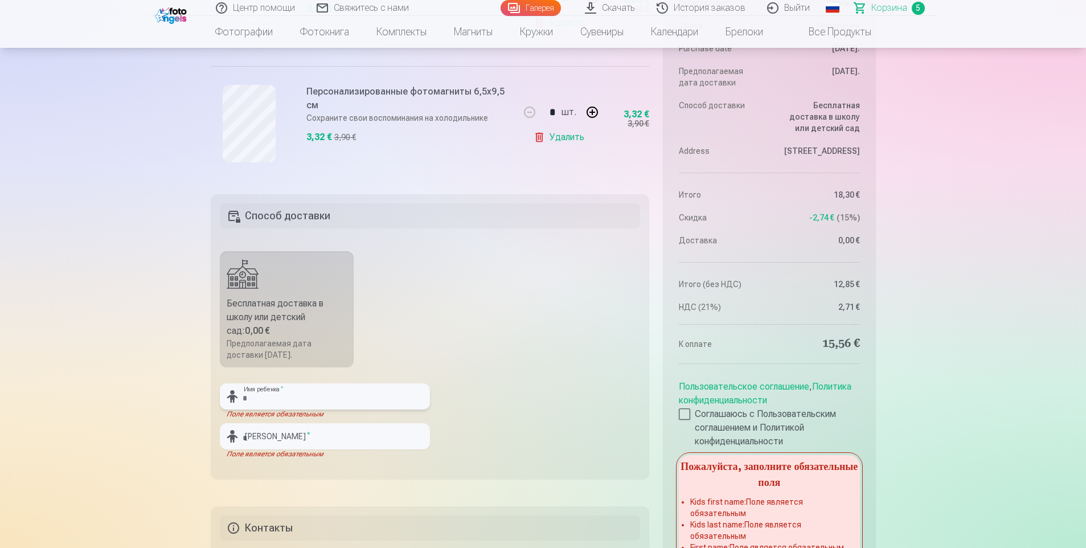
click at [301, 400] on input "text" at bounding box center [325, 396] width 210 height 26
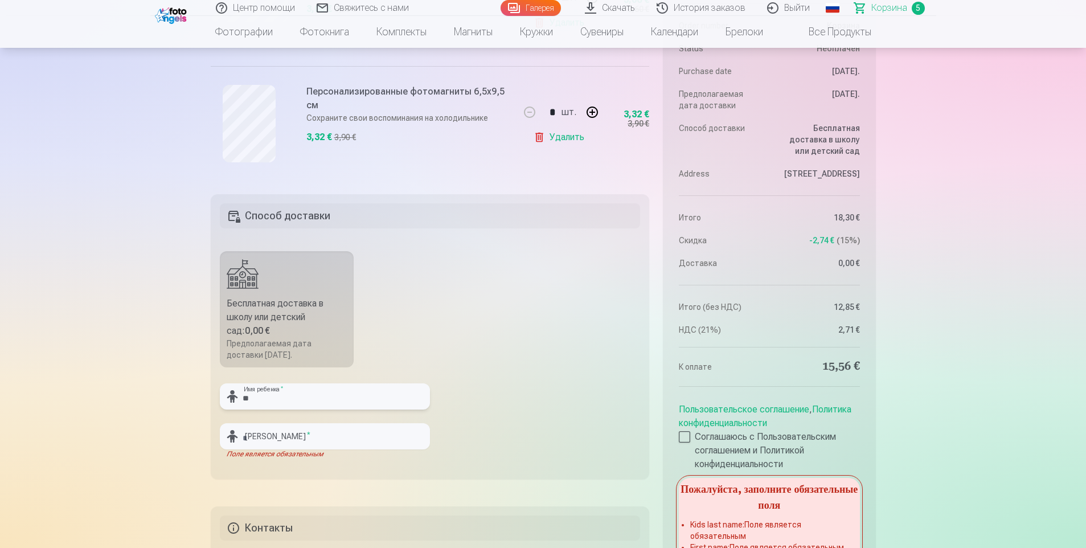
type input "*"
type input "****"
click at [322, 437] on input "text" at bounding box center [325, 436] width 210 height 26
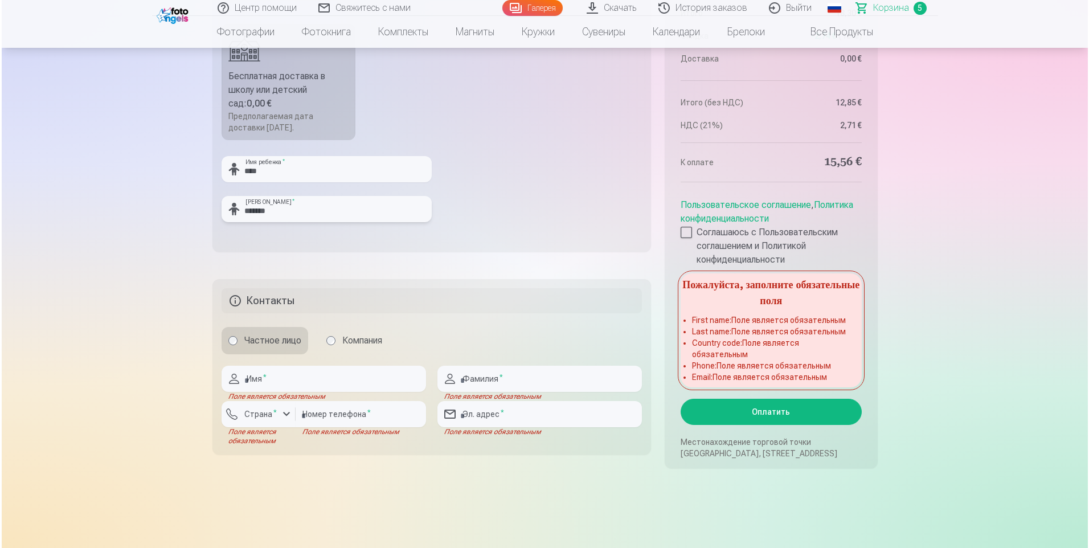
scroll to position [911, 0]
type input "*******"
click at [269, 378] on input "text" at bounding box center [322, 378] width 204 height 26
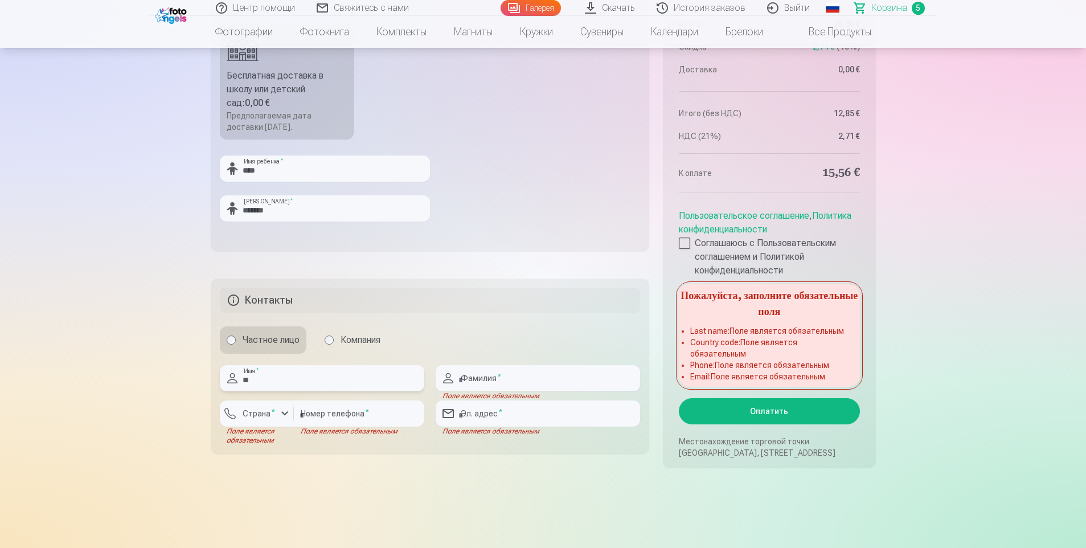
type input "*"
type input "********"
click at [534, 379] on input "text" at bounding box center [538, 378] width 204 height 26
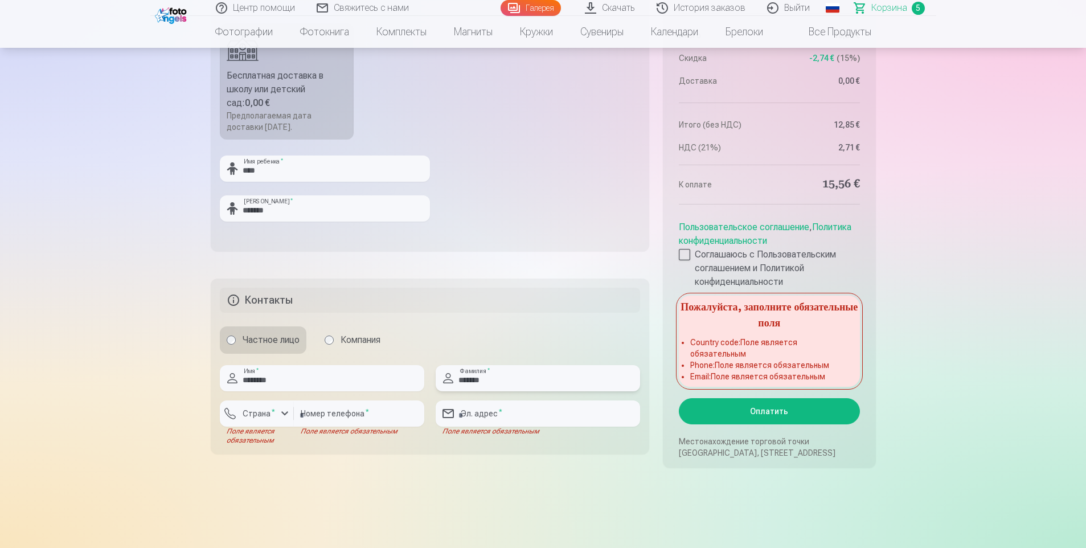
type input "*******"
click at [289, 418] on div "button" at bounding box center [285, 414] width 14 height 14
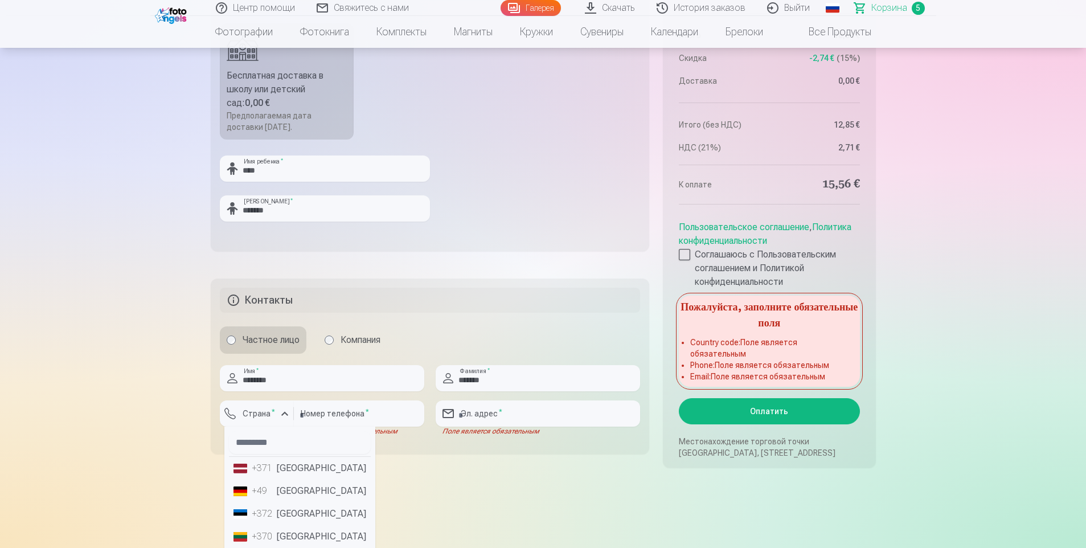
click at [281, 466] on li "+371 Латвия" at bounding box center [300, 468] width 142 height 23
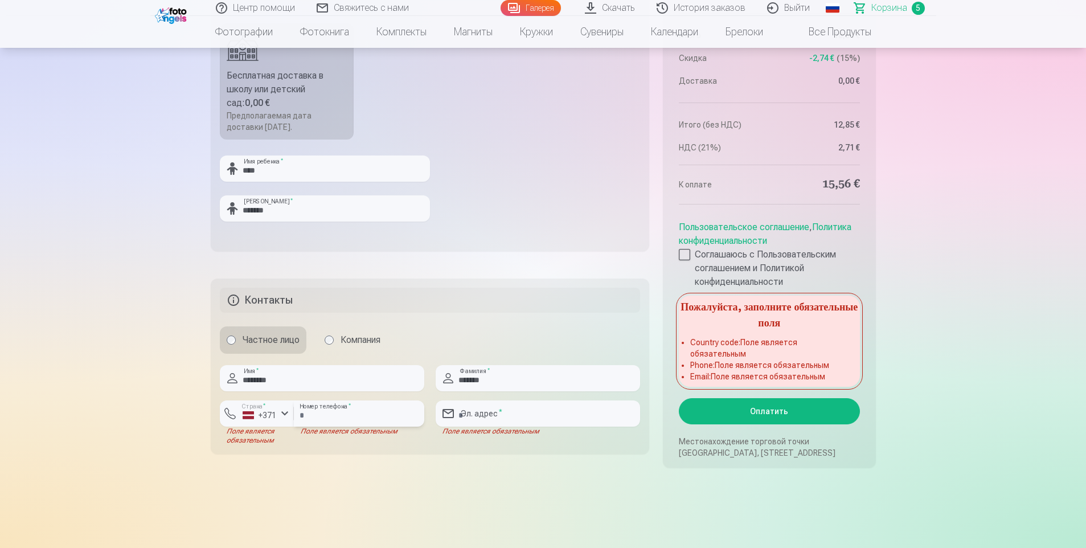
click at [337, 417] on input "number" at bounding box center [359, 413] width 130 height 26
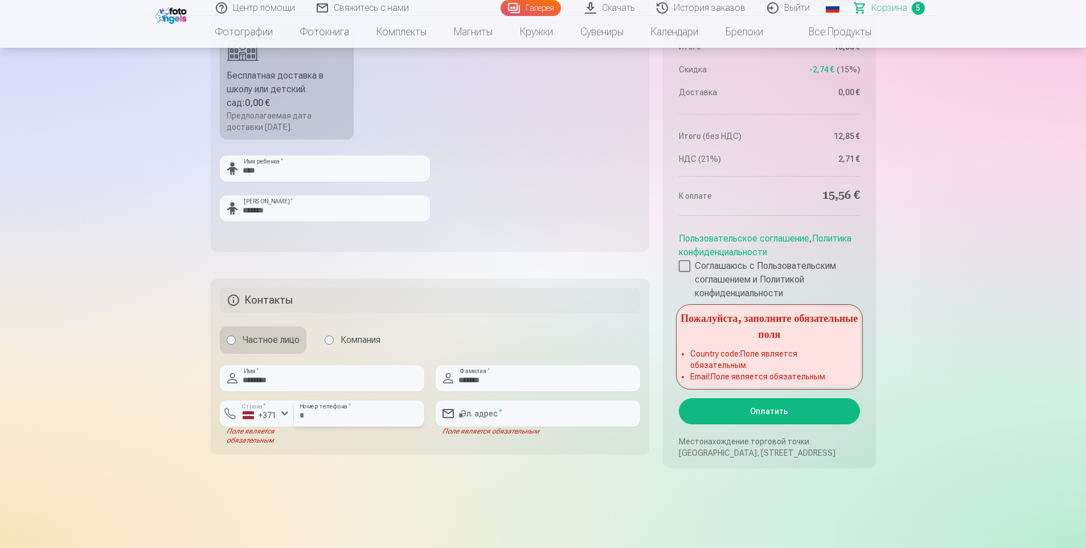
type input "********"
click at [520, 408] on input "email" at bounding box center [538, 413] width 204 height 26
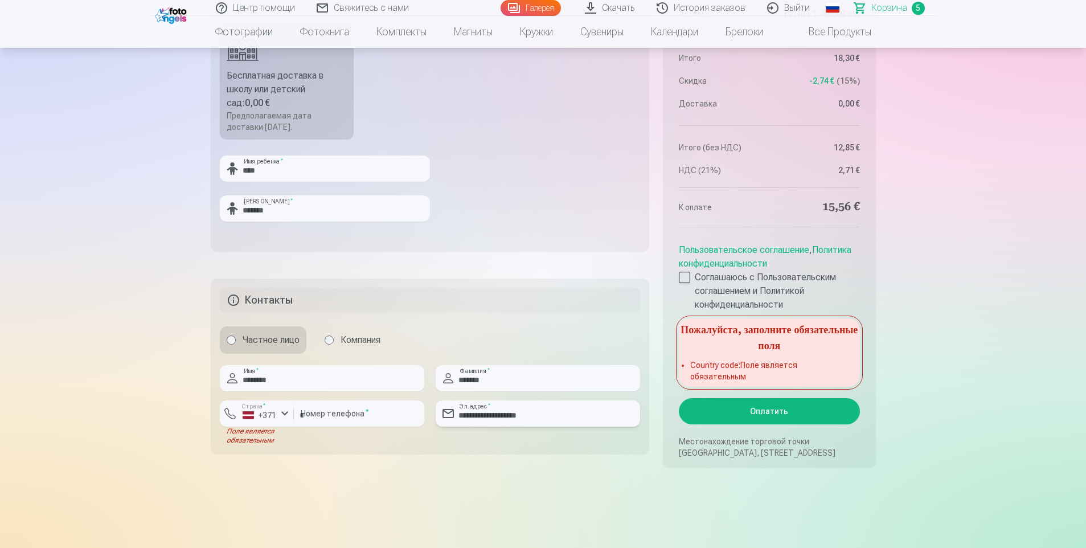
type input "**********"
click at [721, 424] on aside "Итого Order number Корзина Status Неоплачен Purchase date 13.10.2025. Предполаг…" at bounding box center [769, 135] width 212 height 665
click at [719, 415] on button "Оплатить" at bounding box center [769, 411] width 181 height 26
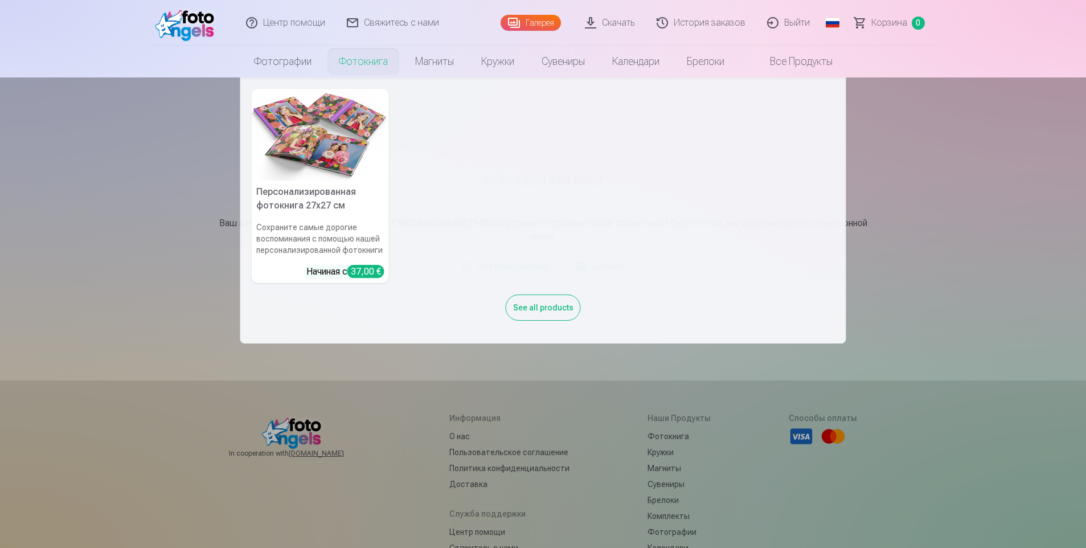
click at [372, 128] on img at bounding box center [320, 135] width 137 height 92
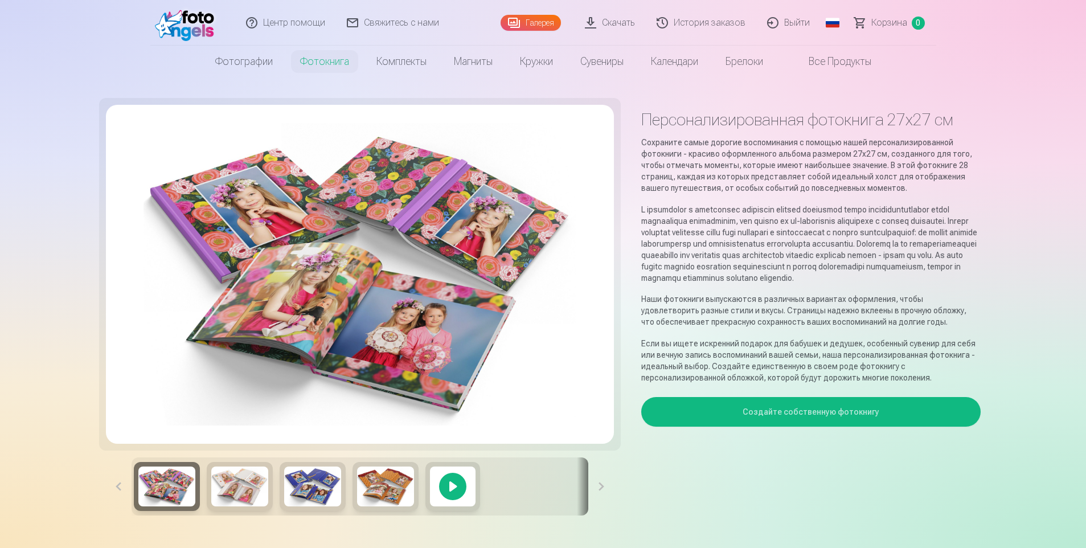
click at [790, 24] on link "Выйти" at bounding box center [789, 23] width 64 height 46
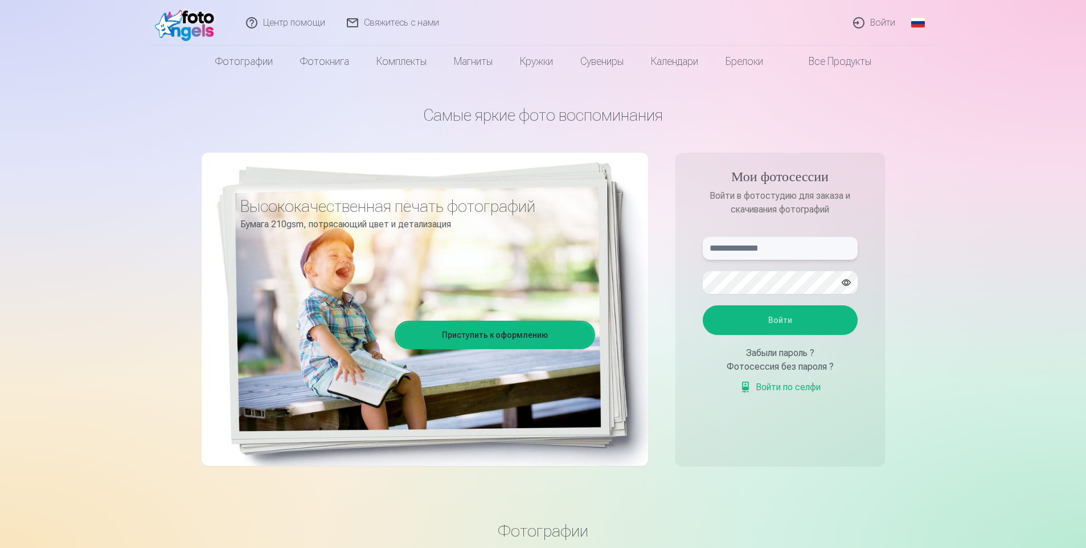
click at [756, 252] on input "text" at bounding box center [780, 248] width 155 height 23
click at [777, 354] on div "Забыли пароль ?" at bounding box center [780, 353] width 155 height 14
click at [777, 250] on input "text" at bounding box center [780, 248] width 155 height 23
type input "******"
click at [782, 352] on div "Забыли пароль ?" at bounding box center [780, 353] width 155 height 14
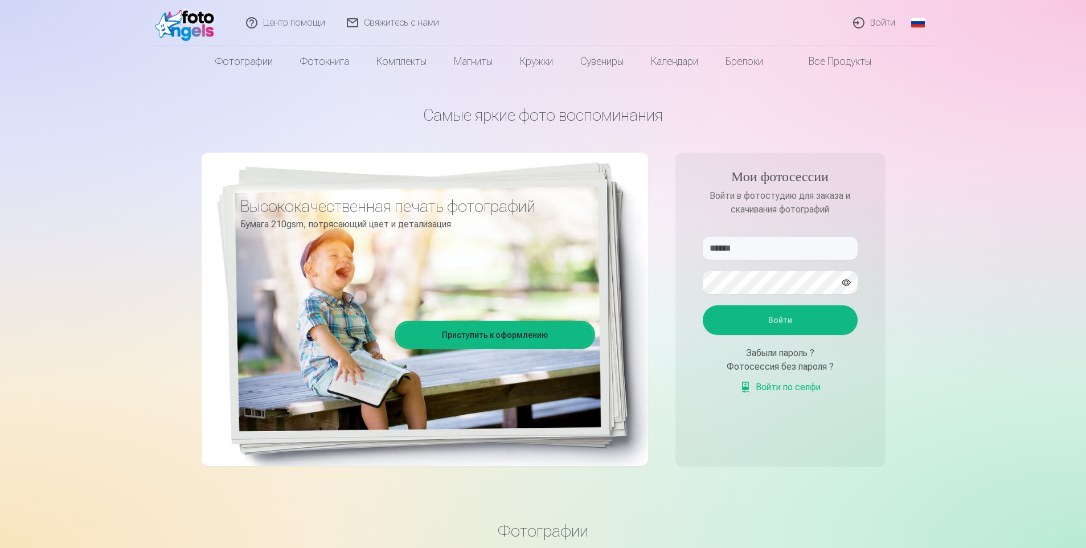
click at [792, 319] on button "Войти" at bounding box center [780, 320] width 155 height 30
click at [782, 348] on div "Забыли пароль ?" at bounding box center [780, 353] width 155 height 14
click at [777, 362] on div "Фотосессия без пароля ?" at bounding box center [780, 367] width 155 height 14
click at [777, 370] on div "Фотосессия без пароля ?" at bounding box center [780, 367] width 155 height 14
click at [794, 369] on div "Фотосессия без пароля ?" at bounding box center [780, 367] width 155 height 14
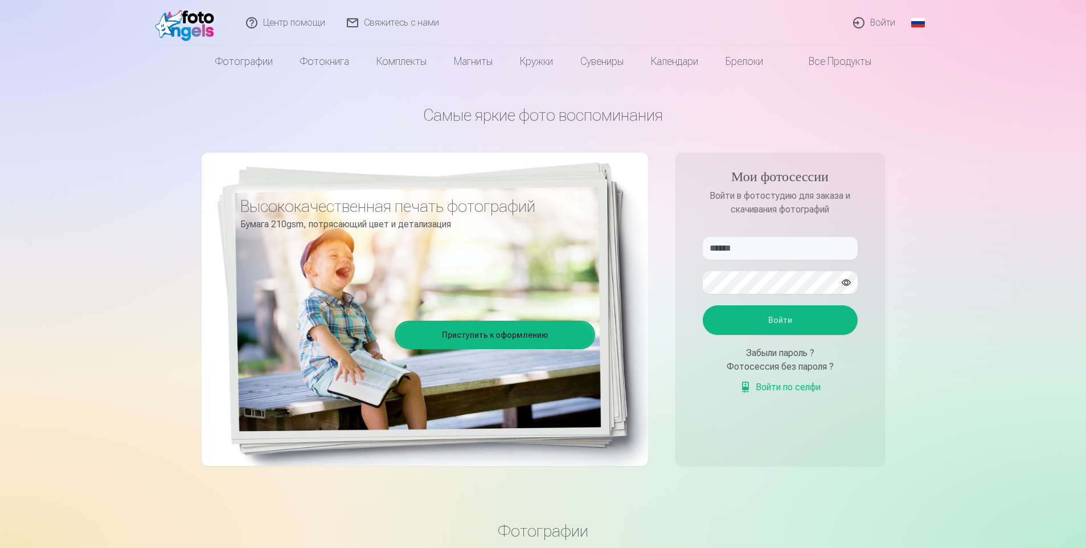
click at [782, 387] on link "Войти по селфи" at bounding box center [780, 387] width 81 height 14
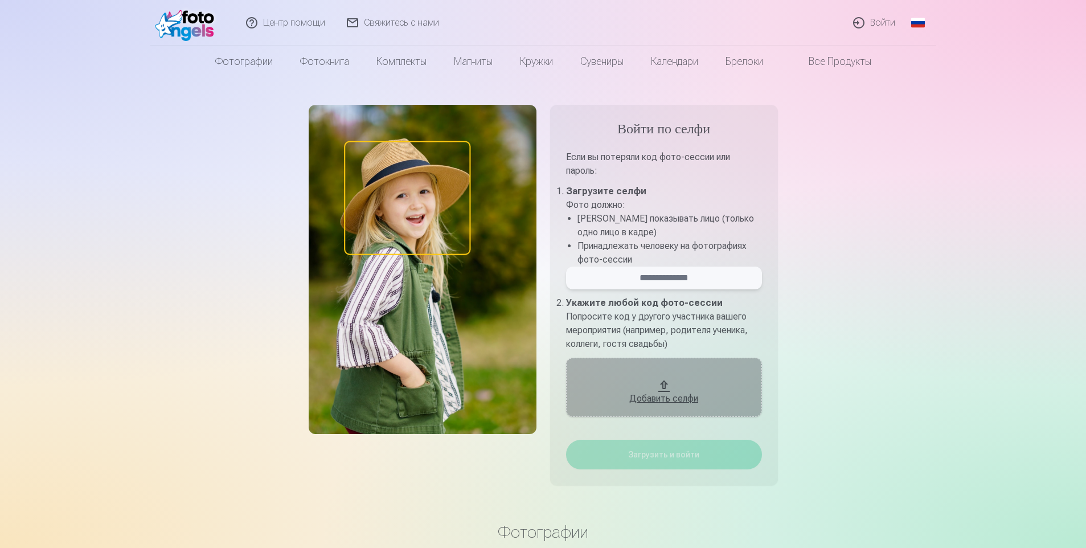
click at [687, 282] on input "email" at bounding box center [664, 278] width 196 height 23
click at [876, 26] on link "Войти" at bounding box center [875, 23] width 64 height 46
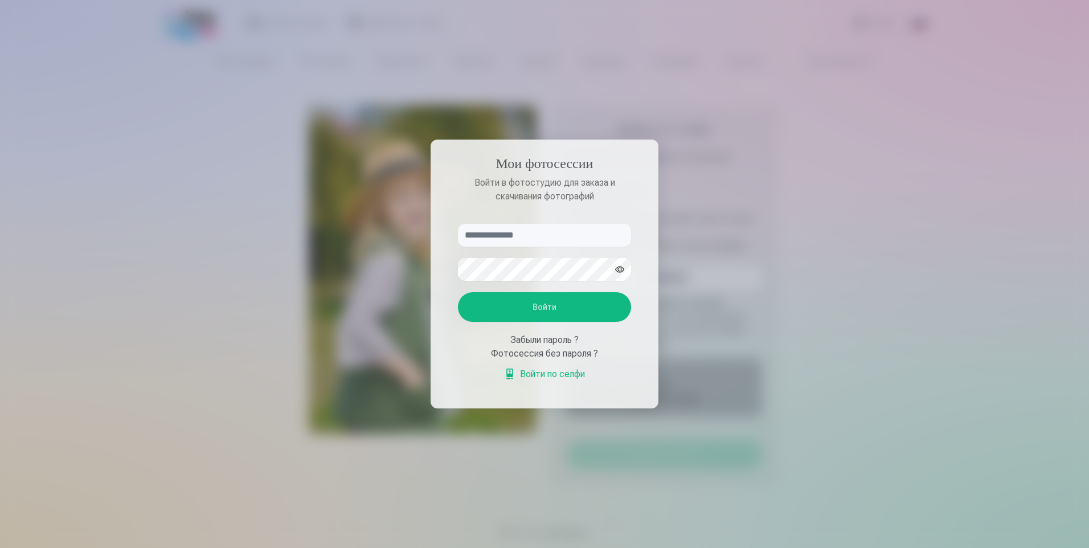
click at [503, 236] on input "text" at bounding box center [544, 235] width 173 height 23
